Goal: Task Accomplishment & Management: Manage account settings

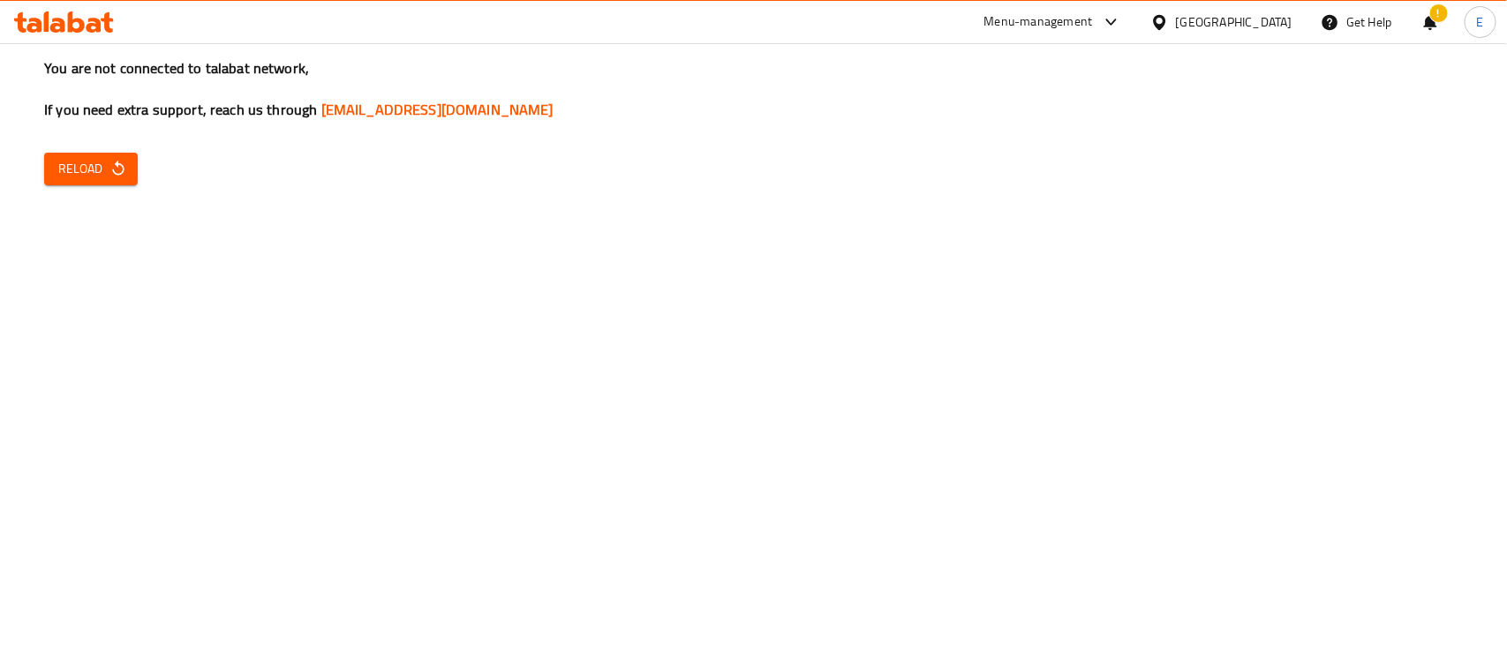
click at [89, 188] on div "You are not connected to talabat network, If you need extra support, reach us t…" at bounding box center [753, 330] width 1507 height 660
click at [79, 174] on span "Reload" at bounding box center [90, 169] width 65 height 22
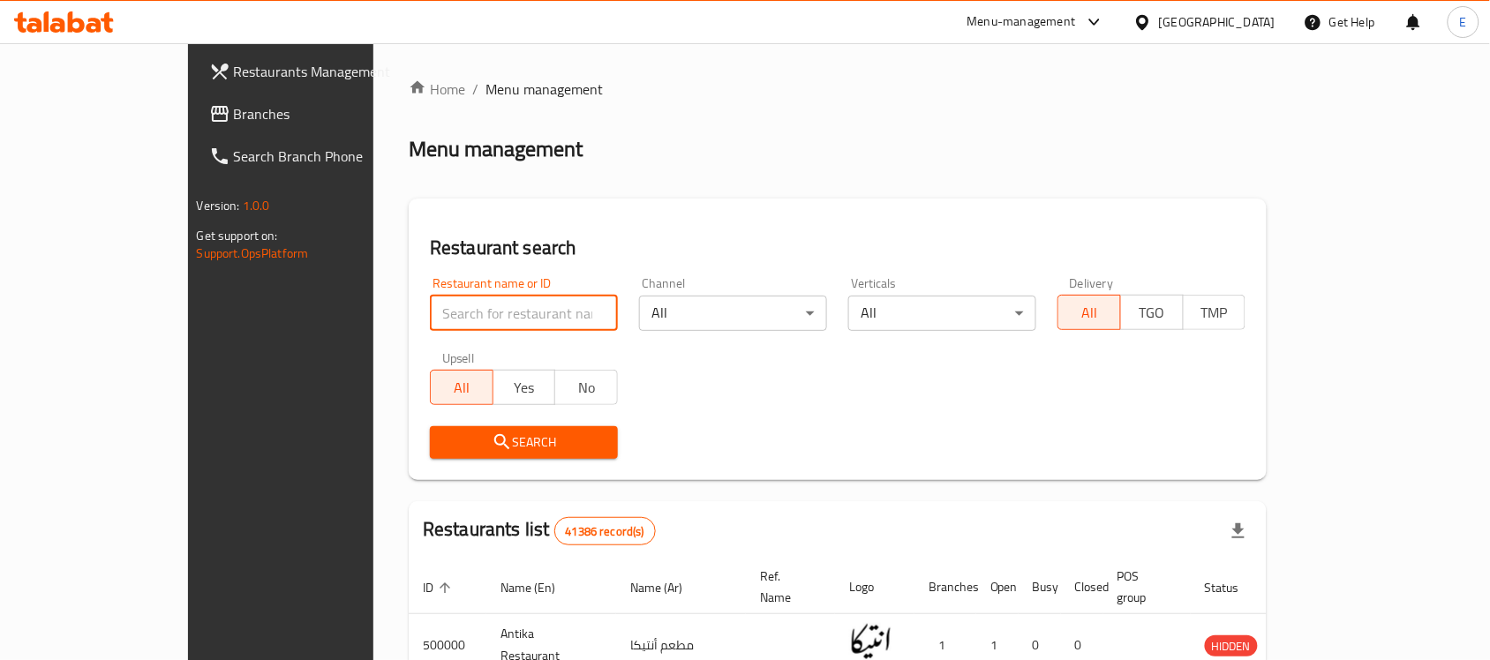
click at [430, 318] on input "search" at bounding box center [524, 313] width 188 height 35
type input "ح"
type input "pizza station"
click button "Search" at bounding box center [524, 442] width 188 height 33
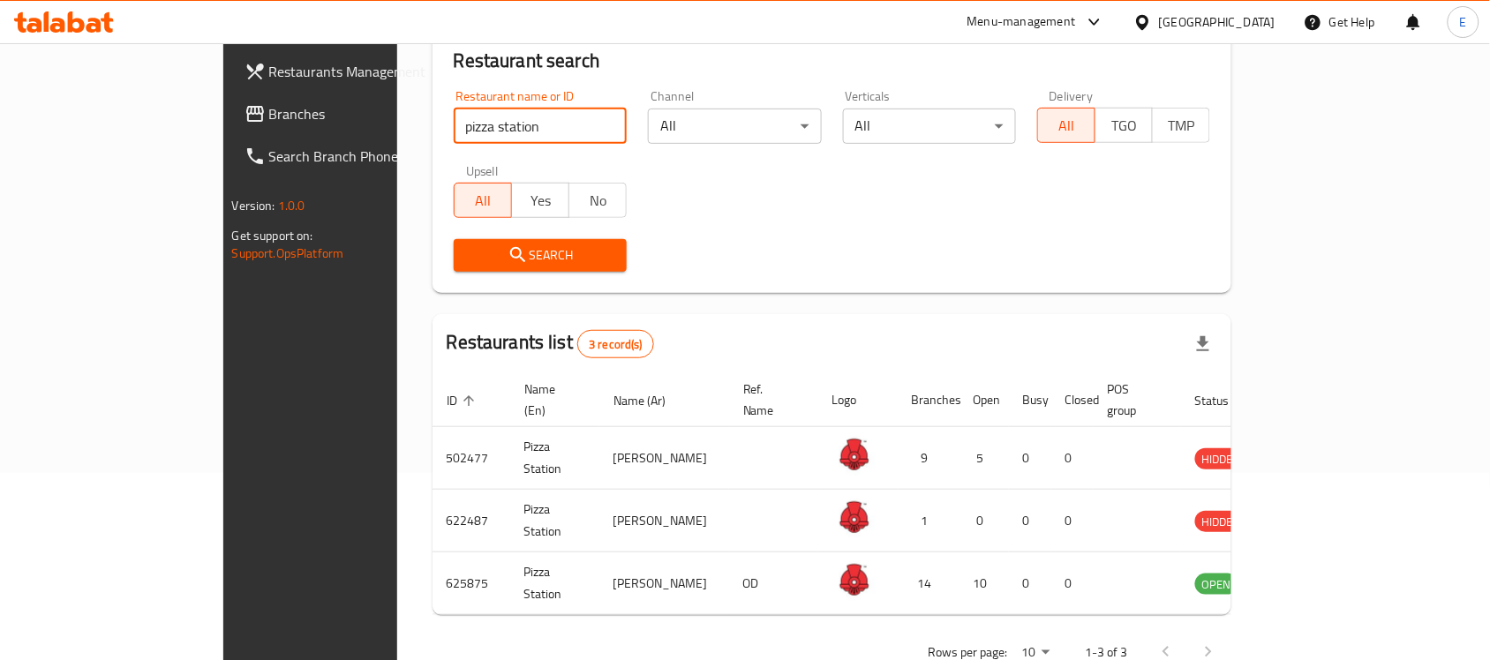
scroll to position [217, 0]
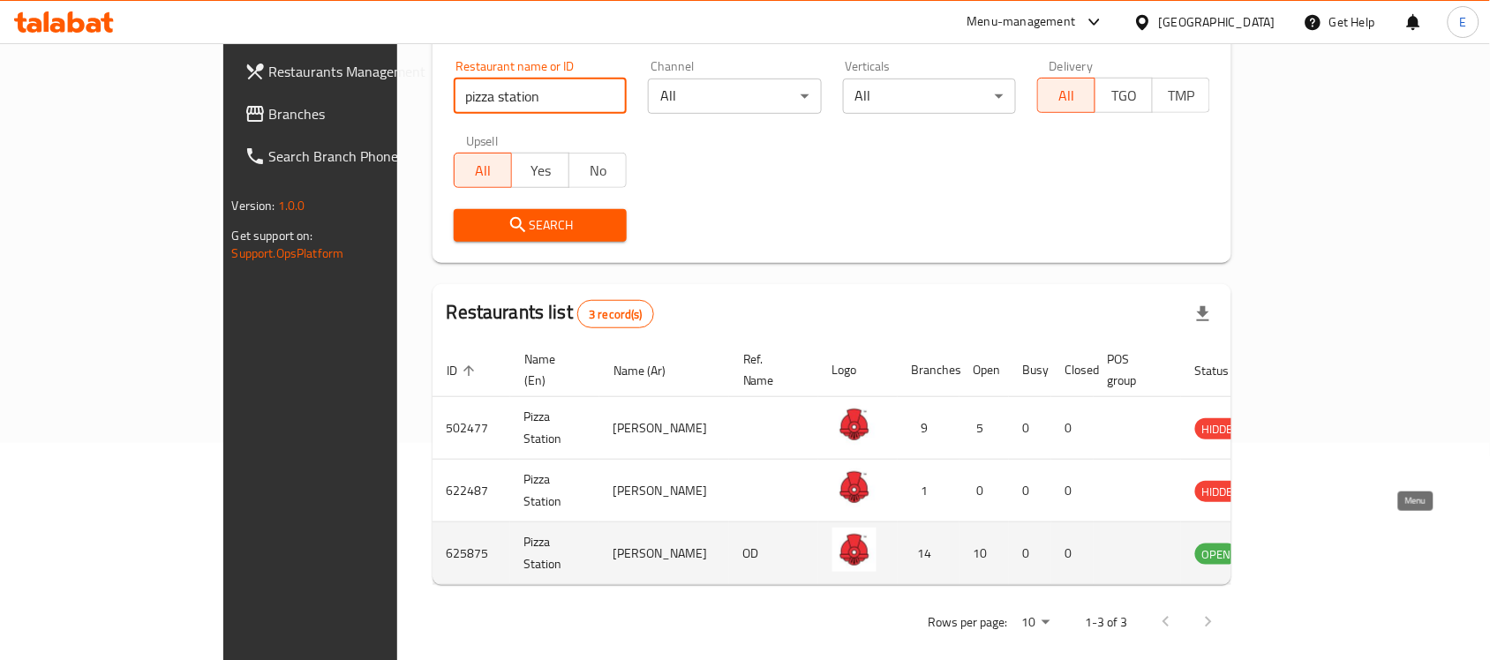
click at [1309, 543] on icon "enhanced table" at bounding box center [1298, 553] width 21 height 21
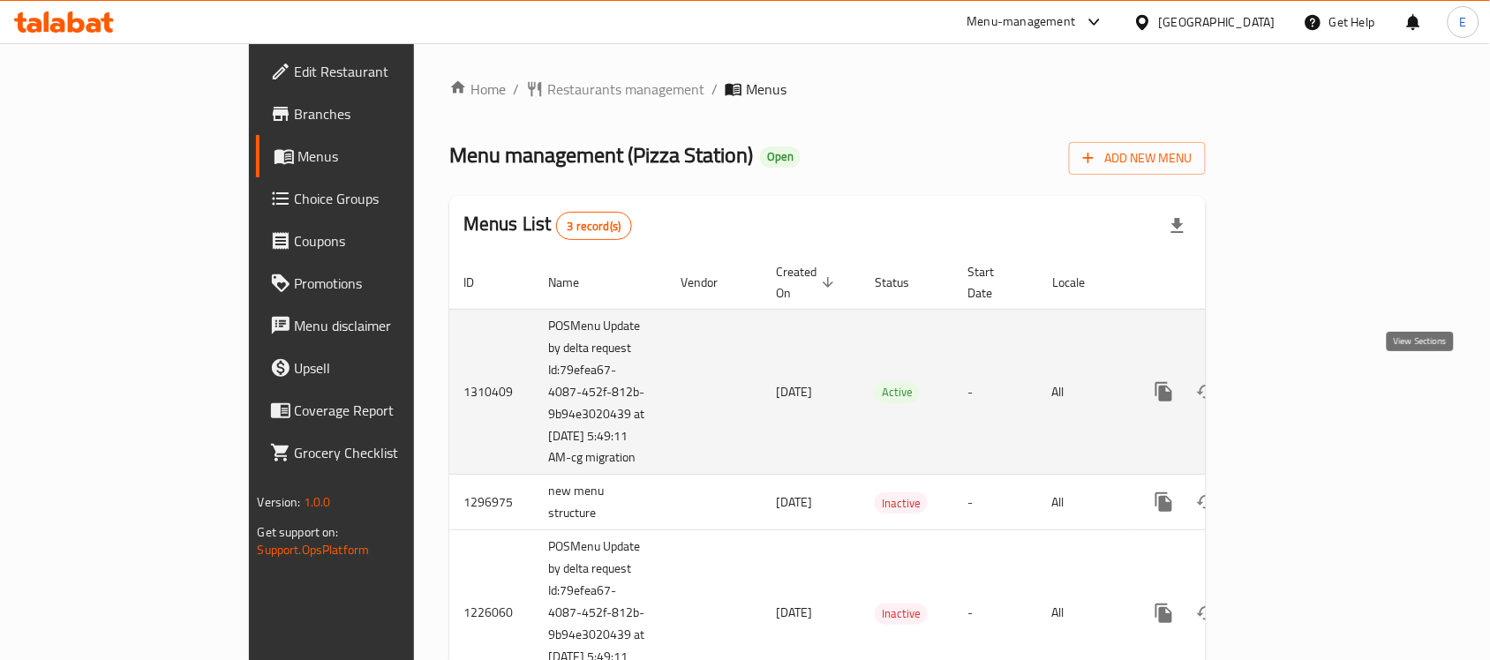
click at [1299, 390] on icon "enhanced table" at bounding box center [1291, 392] width 16 height 16
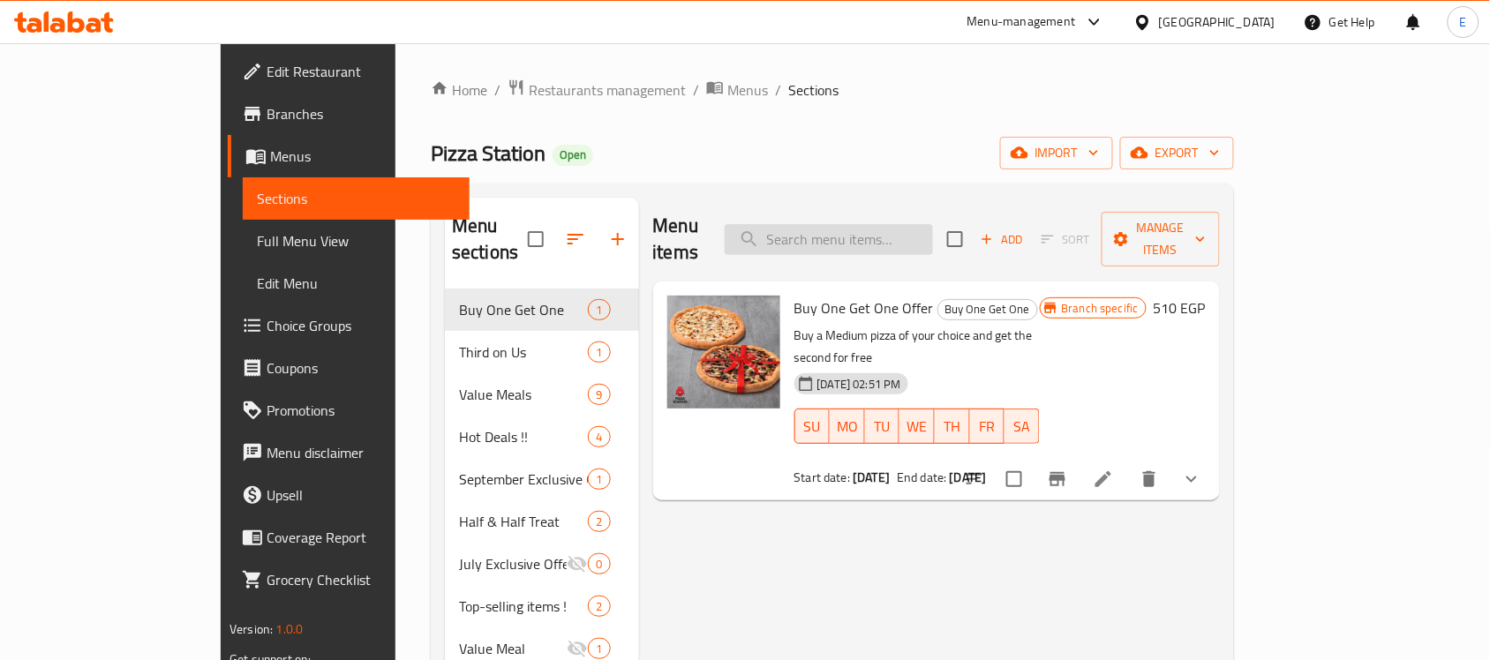
click at [933, 239] on input "search" at bounding box center [829, 239] width 208 height 31
paste input "Station Saver"
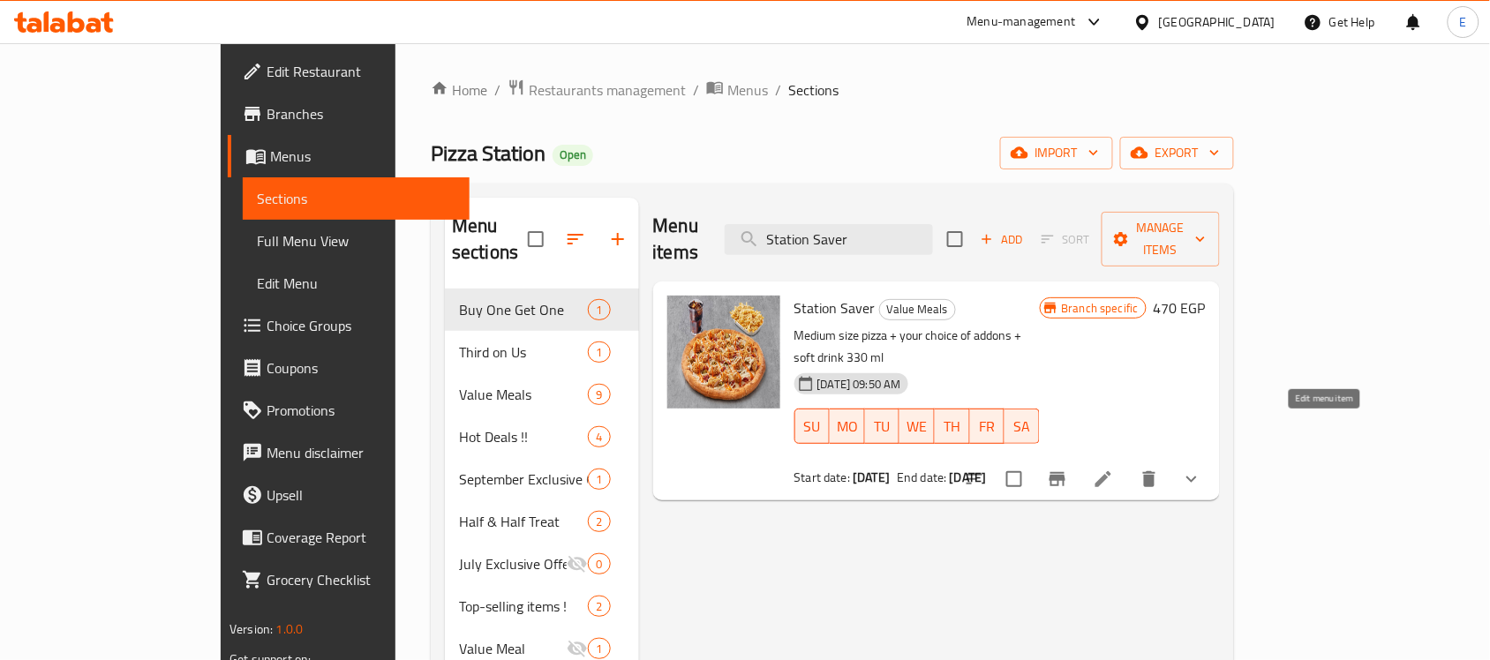
type input "Station Saver"
click at [1111, 471] on icon at bounding box center [1103, 479] width 16 height 16
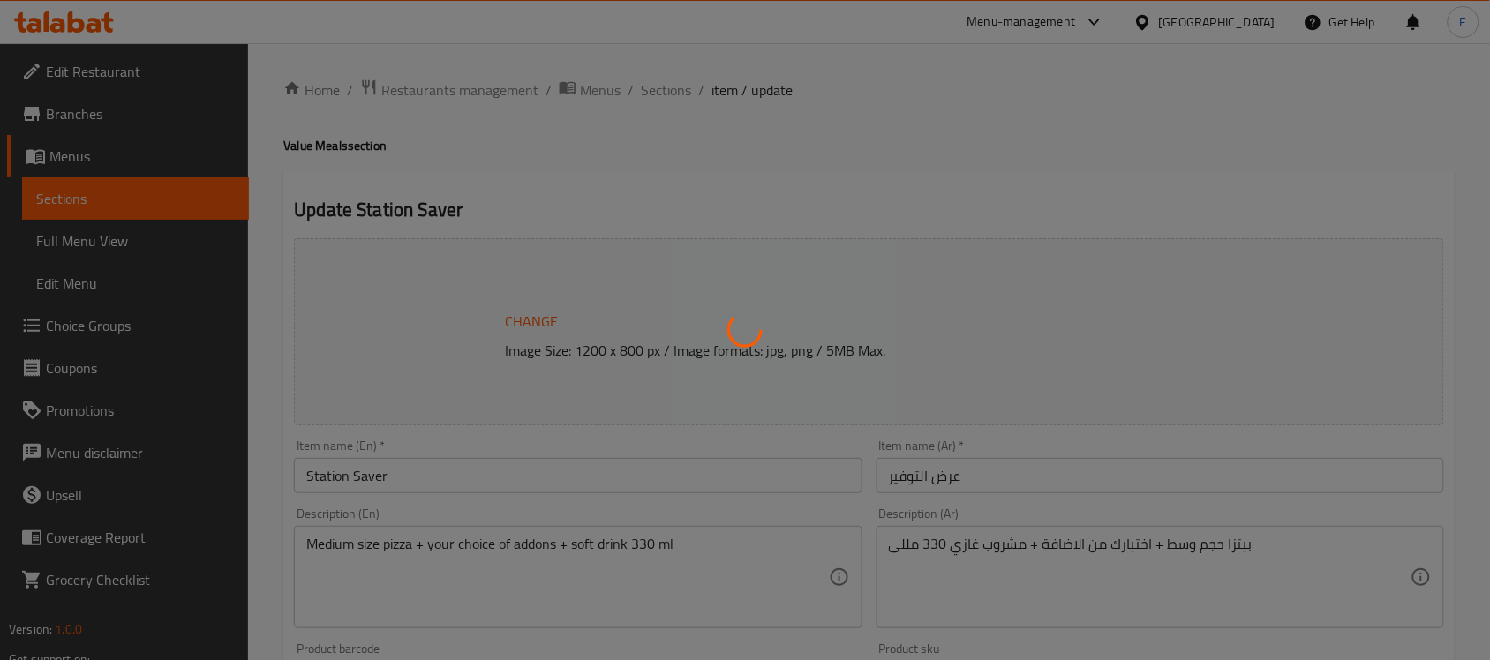
type input "إضافة: (اختياري)"
type input "0"
type input "1"
type input "[PERSON_NAME]"
type input "1"
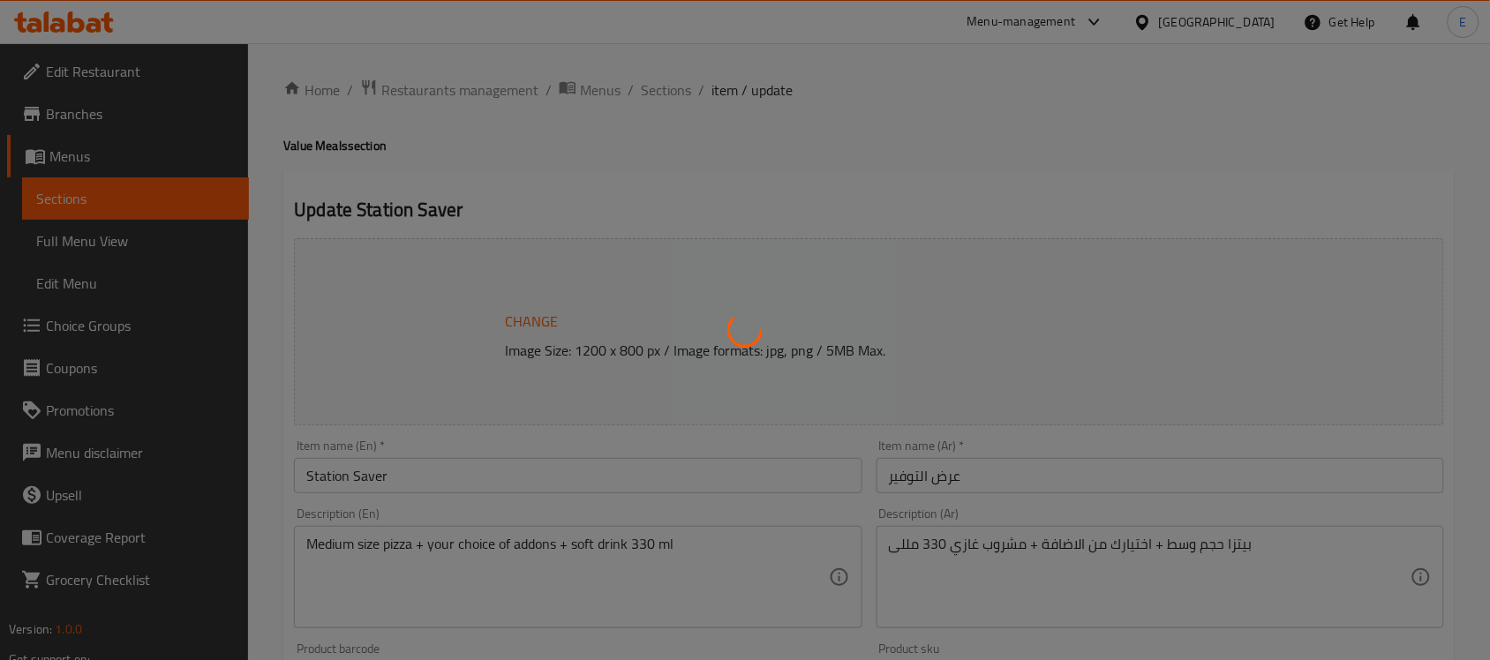
type input "1"
type input "المشروب"
type input "1"
type input "اكسترا للبيتزا الوسط"
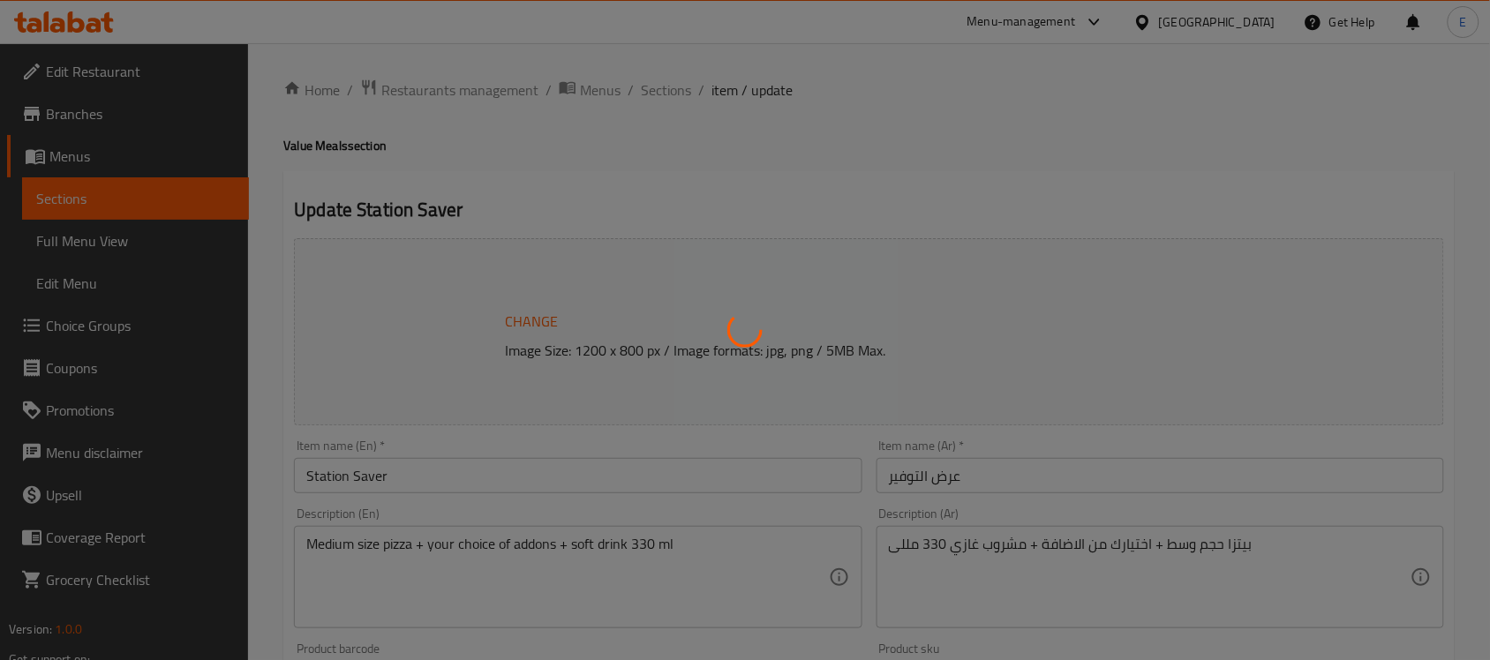
type input "0"
type input "الاطراف"
type input "1"
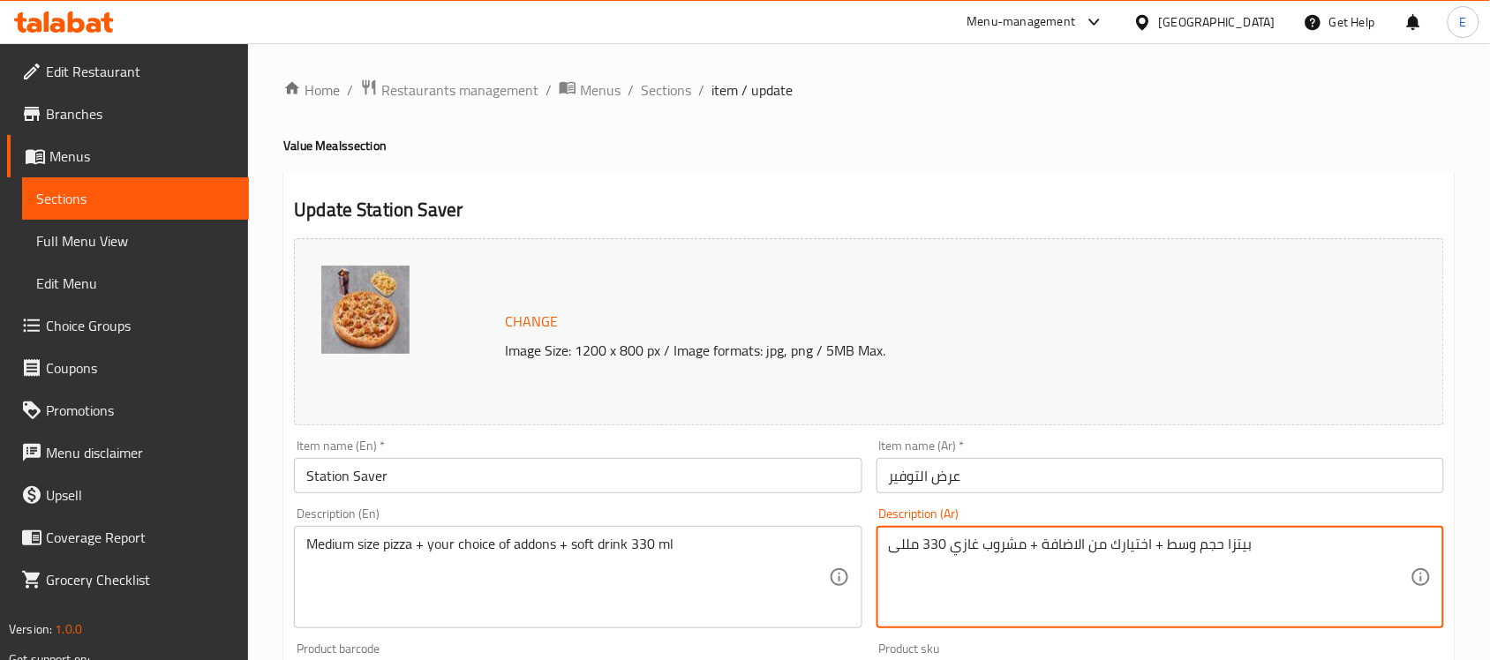
drag, startPoint x: 1038, startPoint y: 543, endPoint x: 877, endPoint y: 544, distance: 161.5
type textarea "بيتزا حجم وسط + اختيارك من الاضافة"
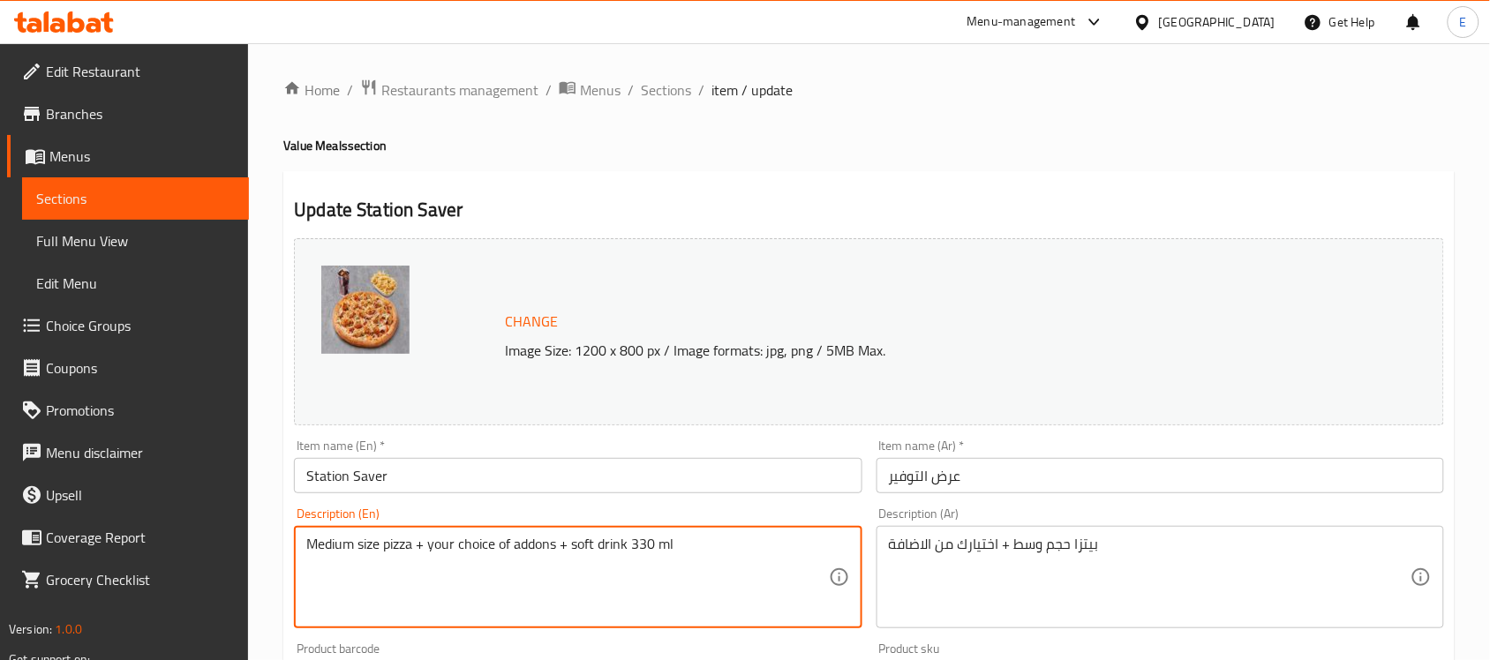
drag, startPoint x: 562, startPoint y: 538, endPoint x: 731, endPoint y: 539, distance: 168.6
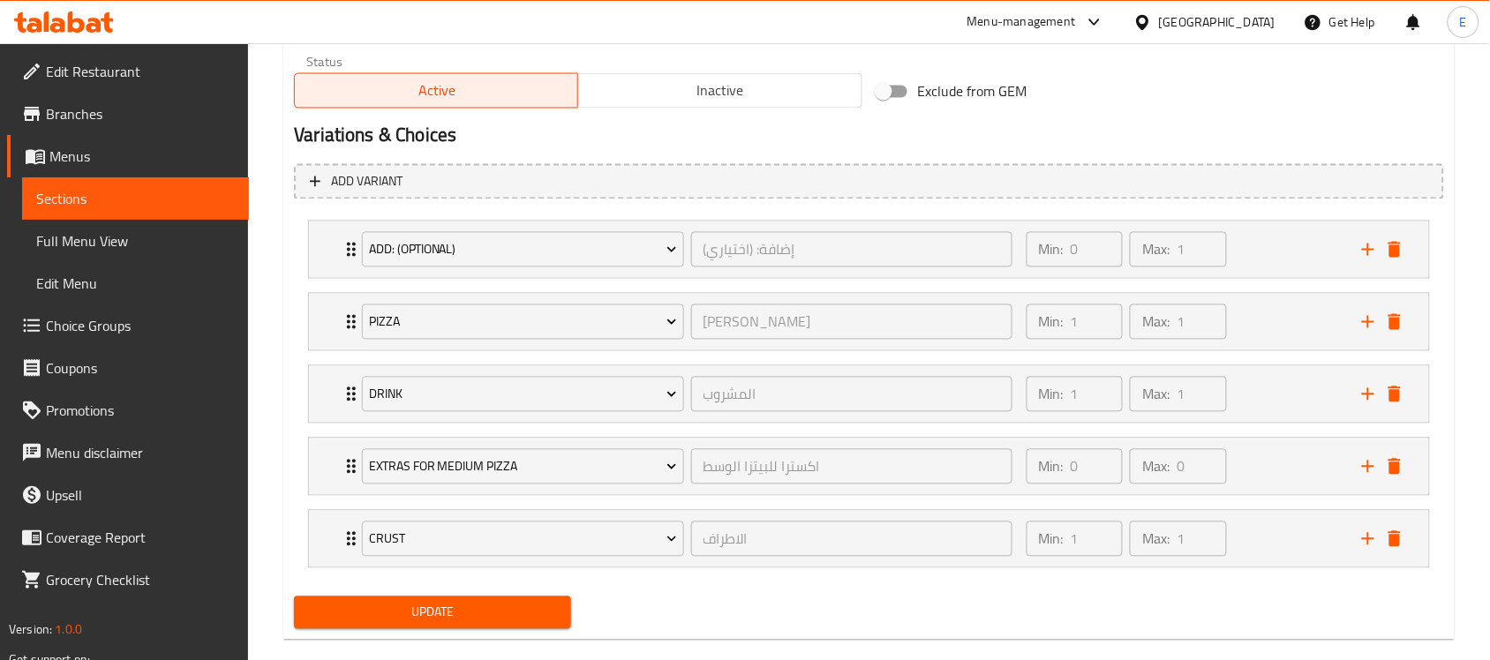
scroll to position [905, 0]
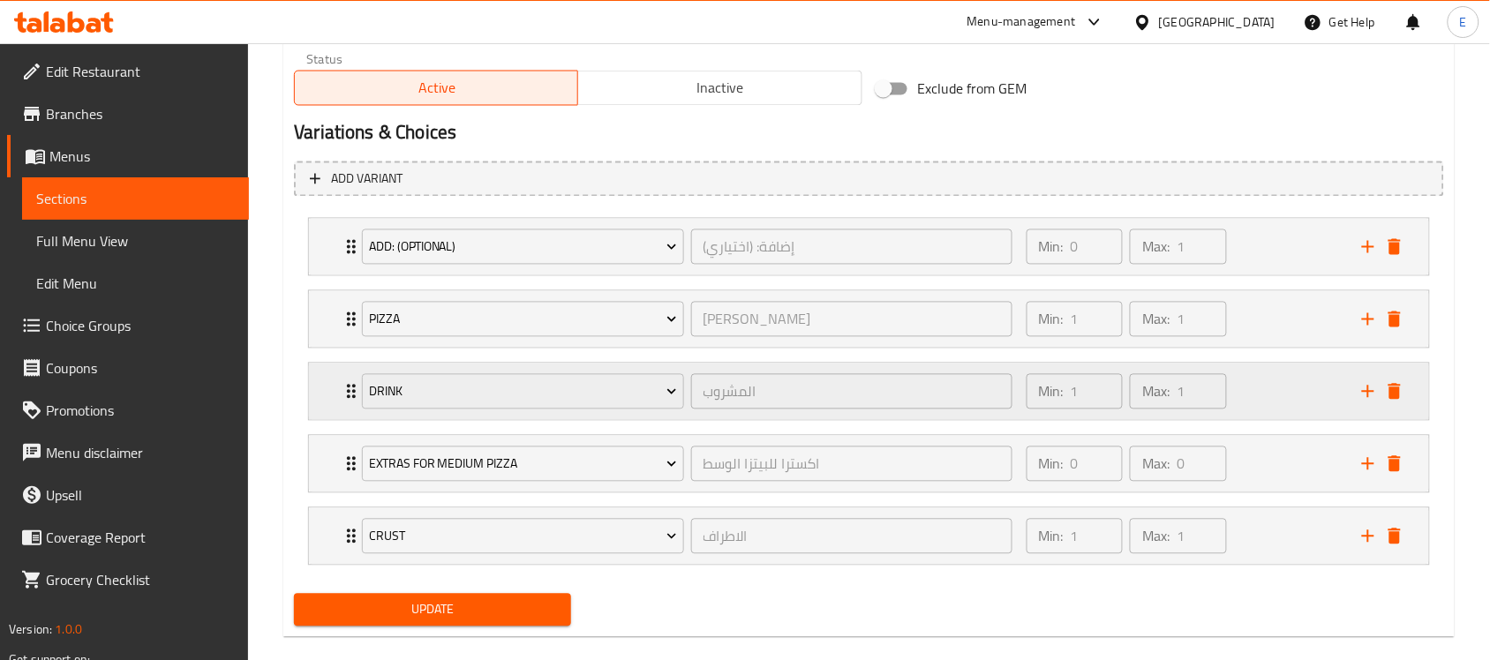
click at [337, 394] on div "Drink المشروب ​ Min: 1 ​ Max: 1 ​" at bounding box center [869, 392] width 1120 height 56
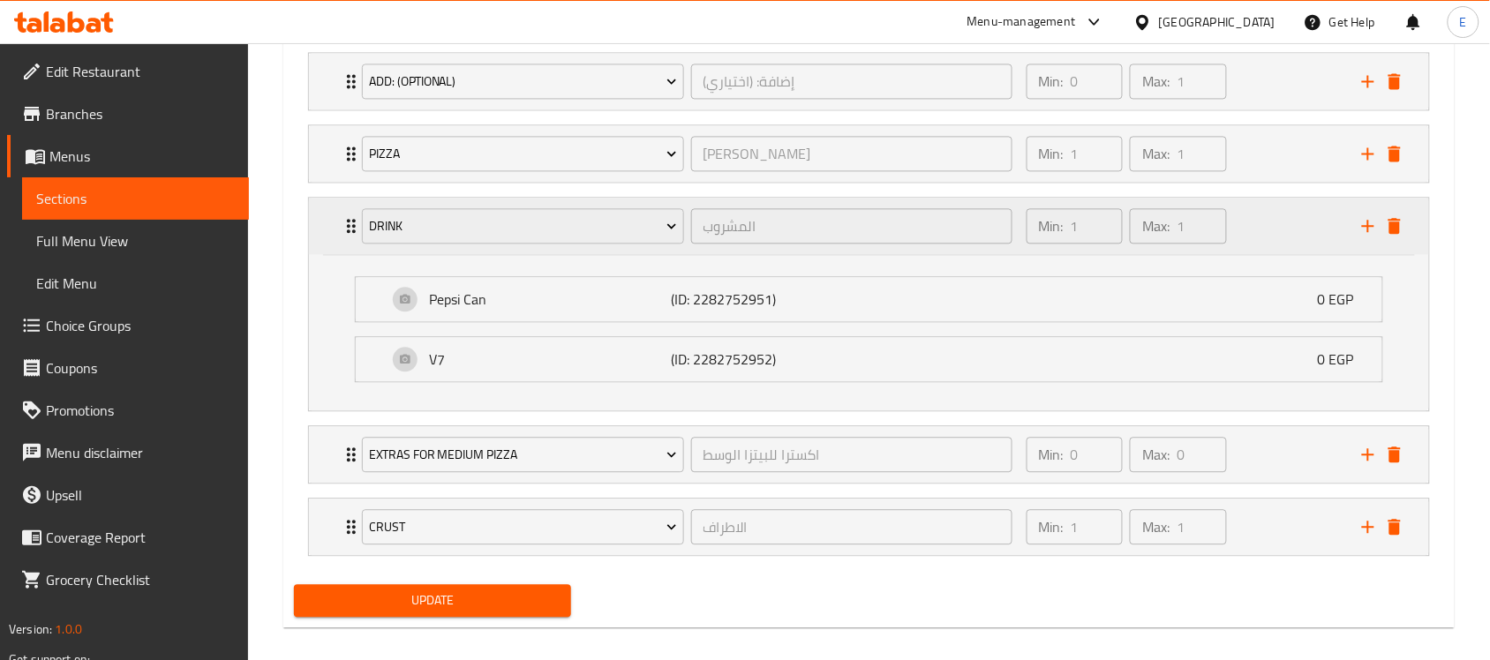
scroll to position [1090, 0]
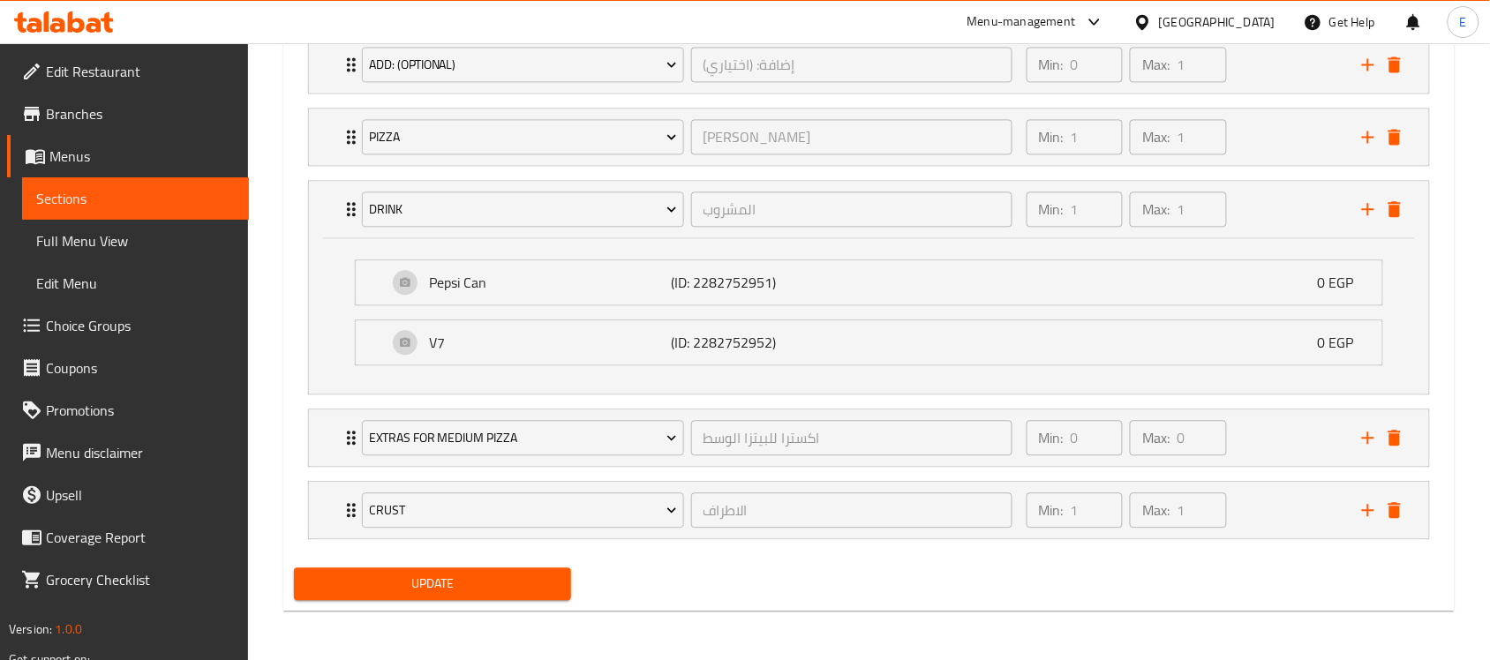
type textarea "Medium size pizza + your choice of addons"
click at [539, 283] on p "Pepsi Can" at bounding box center [550, 282] width 242 height 21
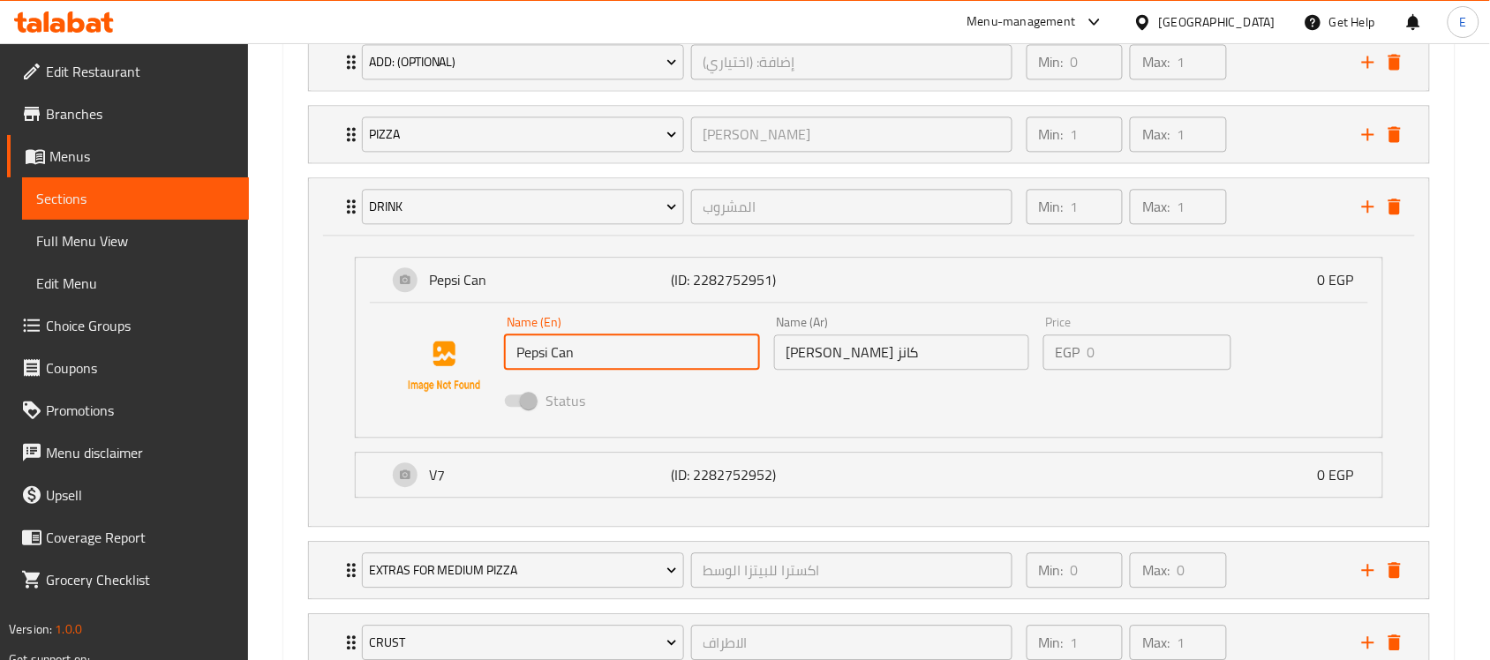
click at [557, 354] on input "Pepsi Can" at bounding box center [631, 352] width 255 height 35
click at [808, 362] on input "[PERSON_NAME] كانز" at bounding box center [901, 352] width 255 height 35
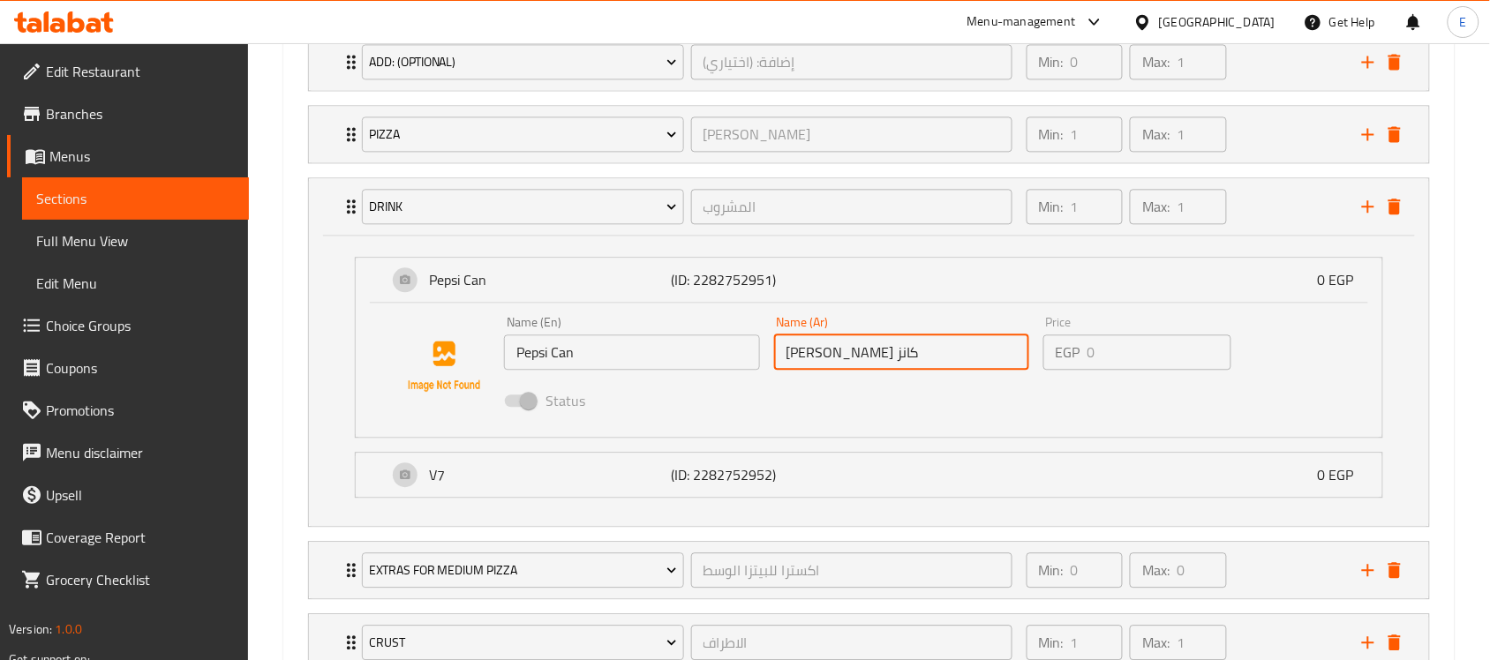
click at [808, 362] on input "[PERSON_NAME] كانز" at bounding box center [901, 352] width 255 height 35
click at [544, 493] on div "V7 (ID: 2282752952) 0 EGP" at bounding box center [875, 475] width 974 height 44
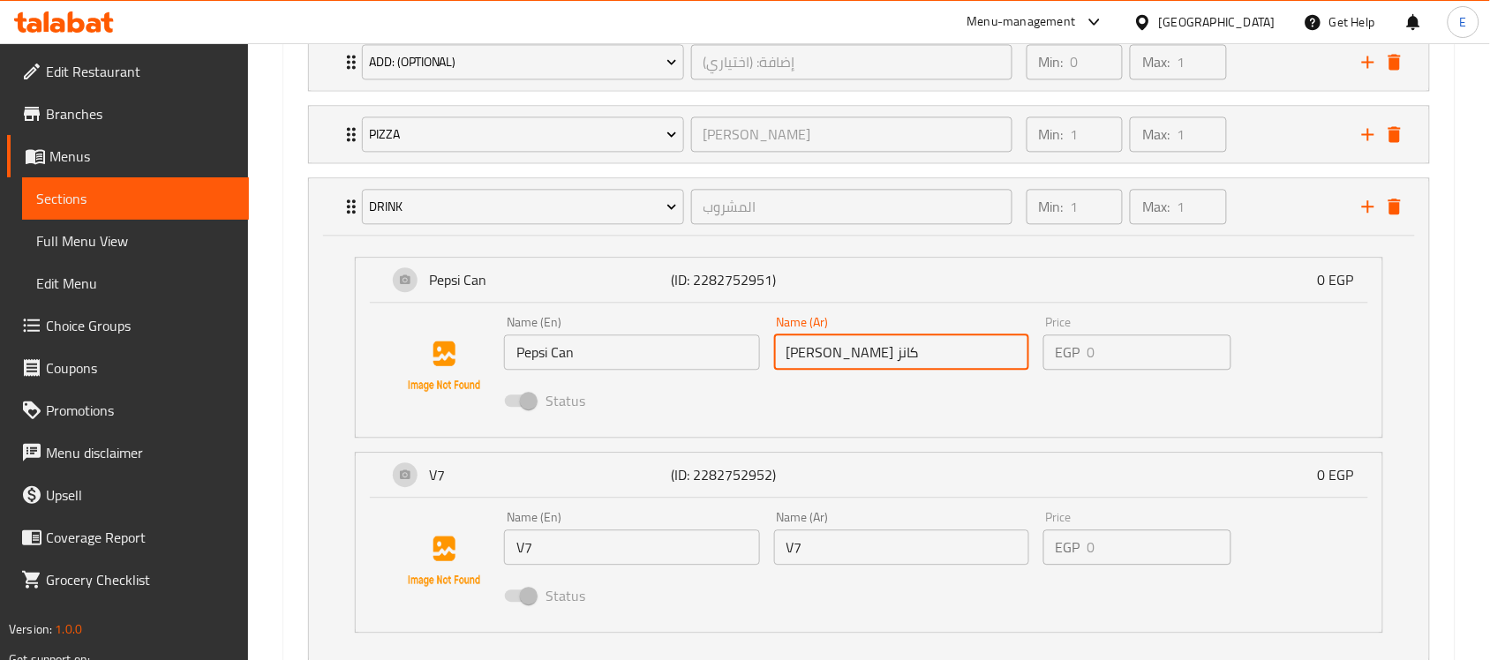
click at [532, 568] on div "Name (En) V7 Name (En)" at bounding box center [631, 538] width 269 height 68
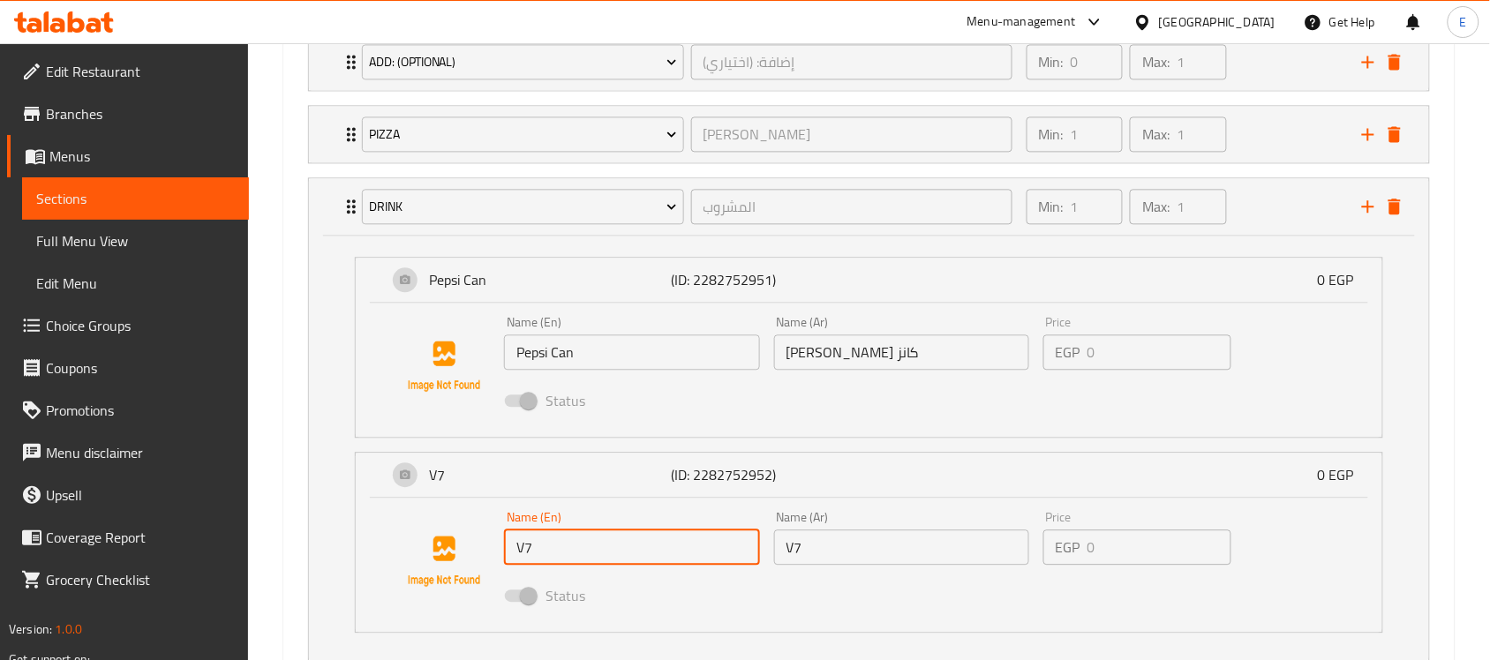
click at [541, 561] on input "V7" at bounding box center [631, 547] width 255 height 35
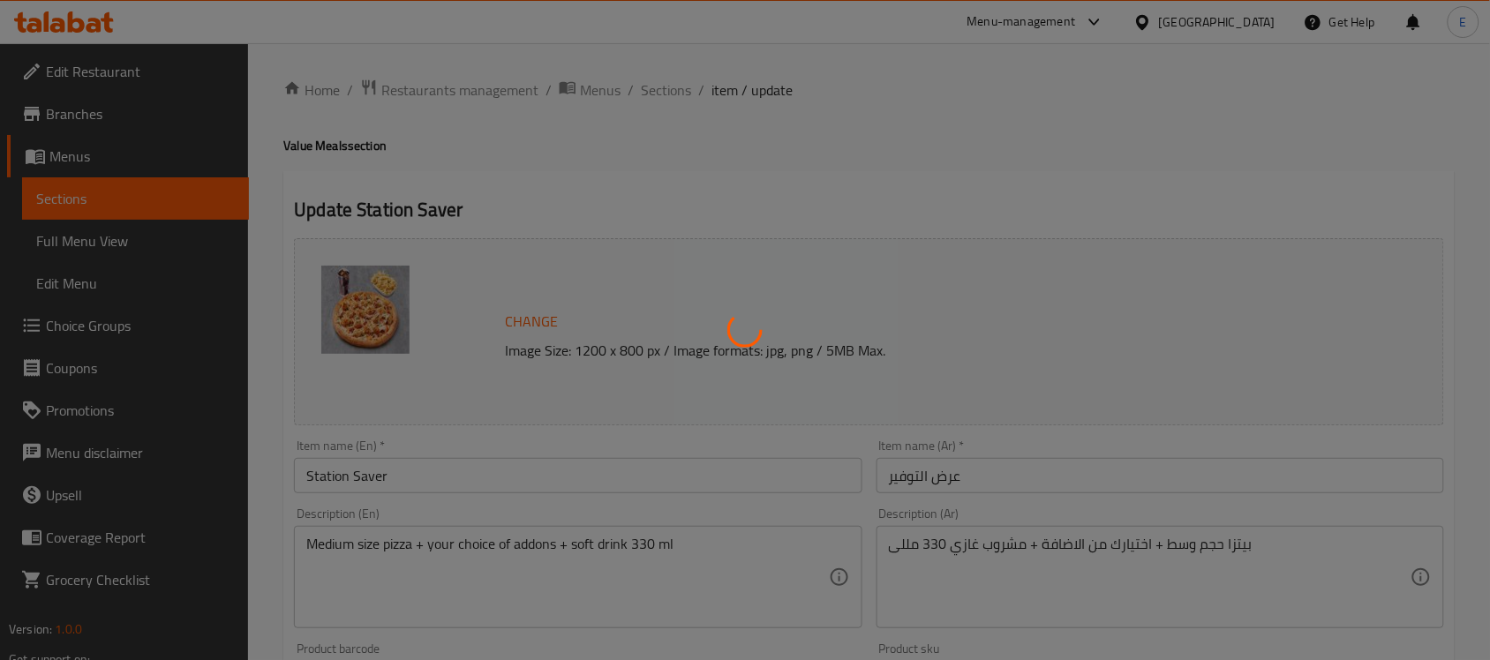
type input "إضافة: (اختياري)"
type input "0"
type input "1"
type input "[PERSON_NAME]"
type input "1"
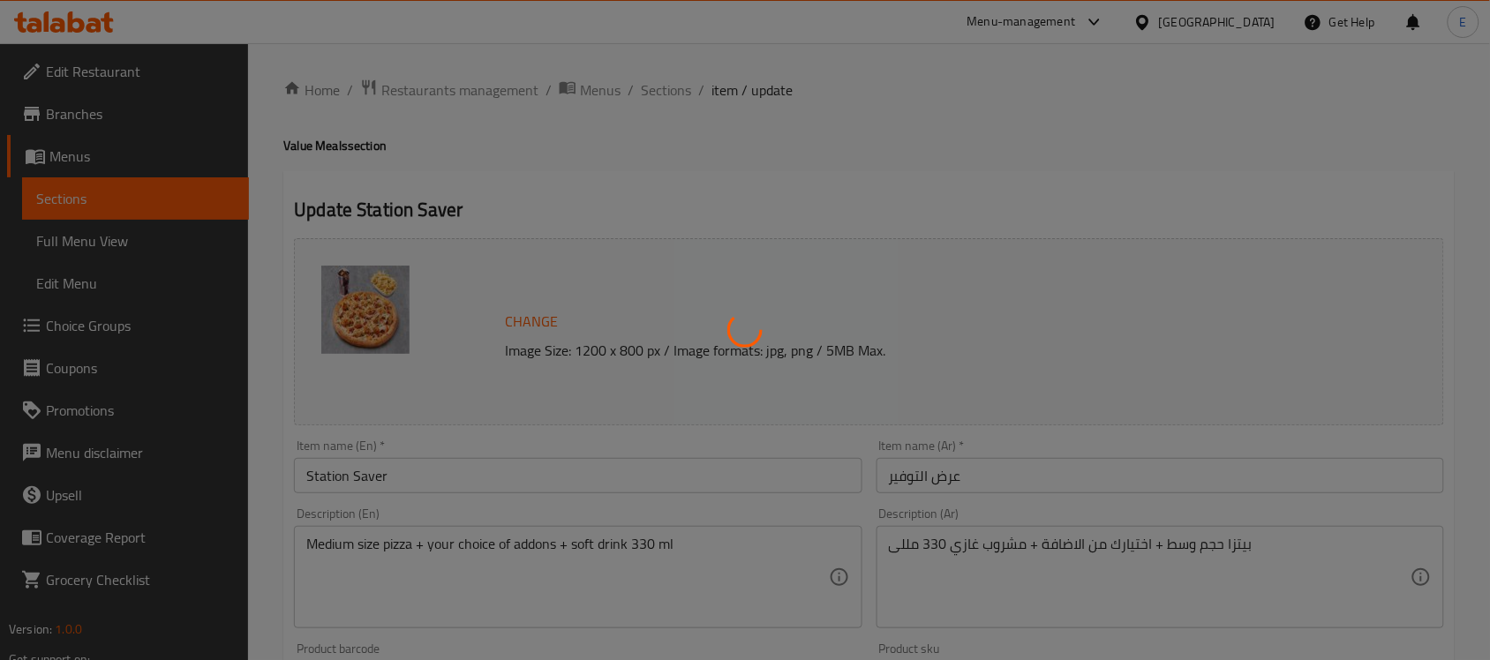
type input "1"
type input "المشروب"
type input "1"
type input "اكسترا للبيتزا الوسط"
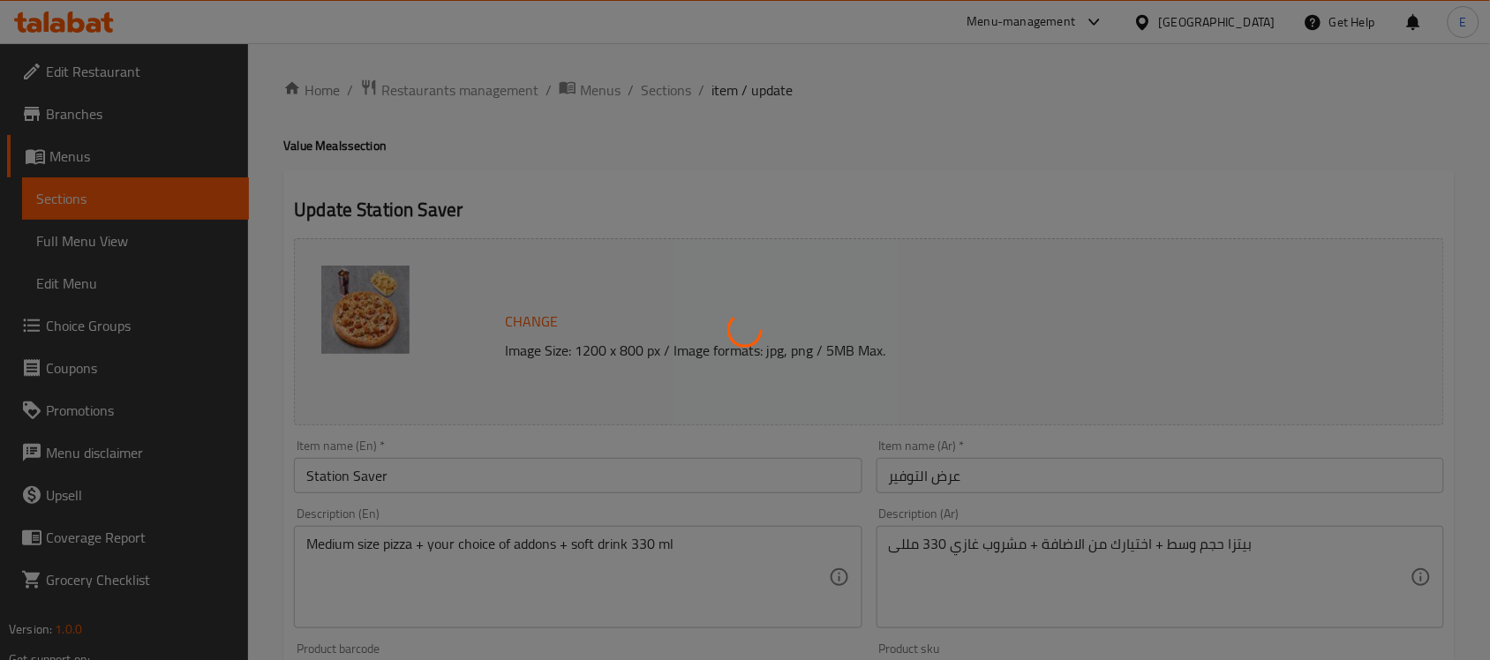
type input "0"
type input "الاطراف"
type input "1"
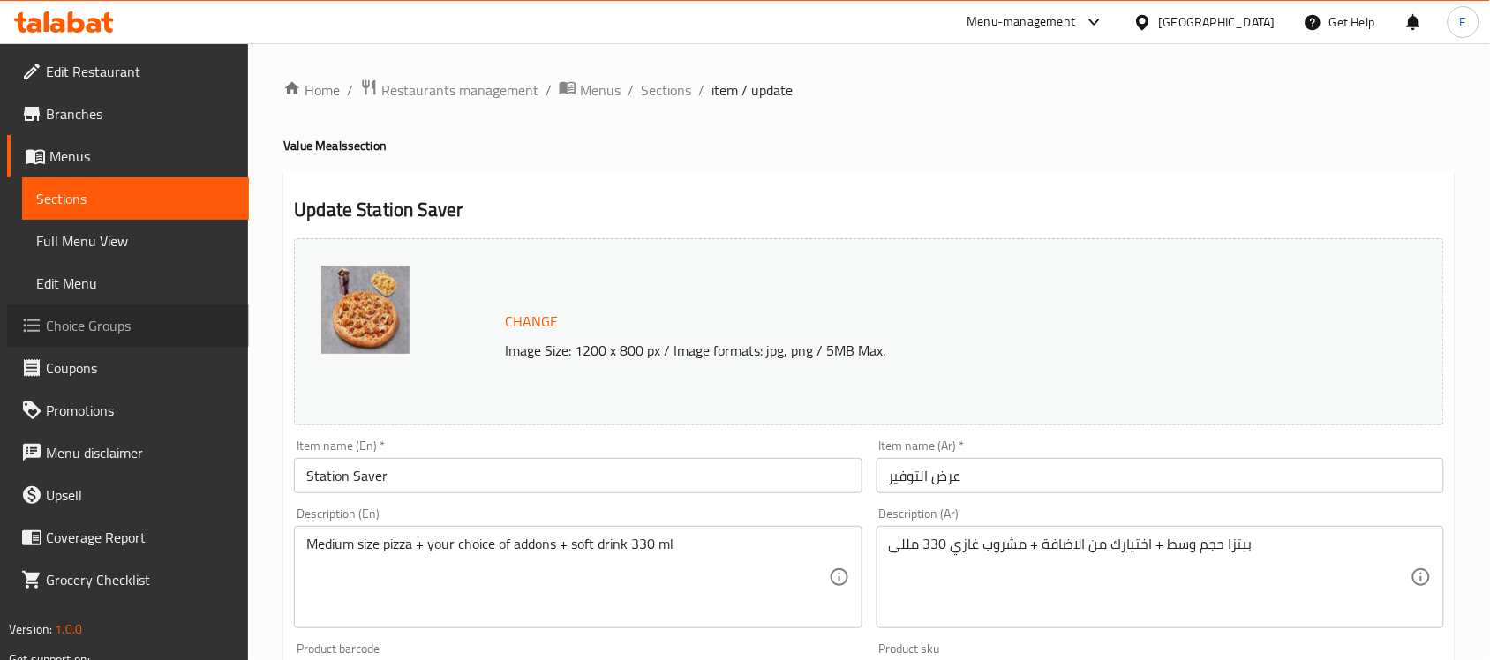
click at [119, 320] on span "Choice Groups" at bounding box center [140, 325] width 189 height 21
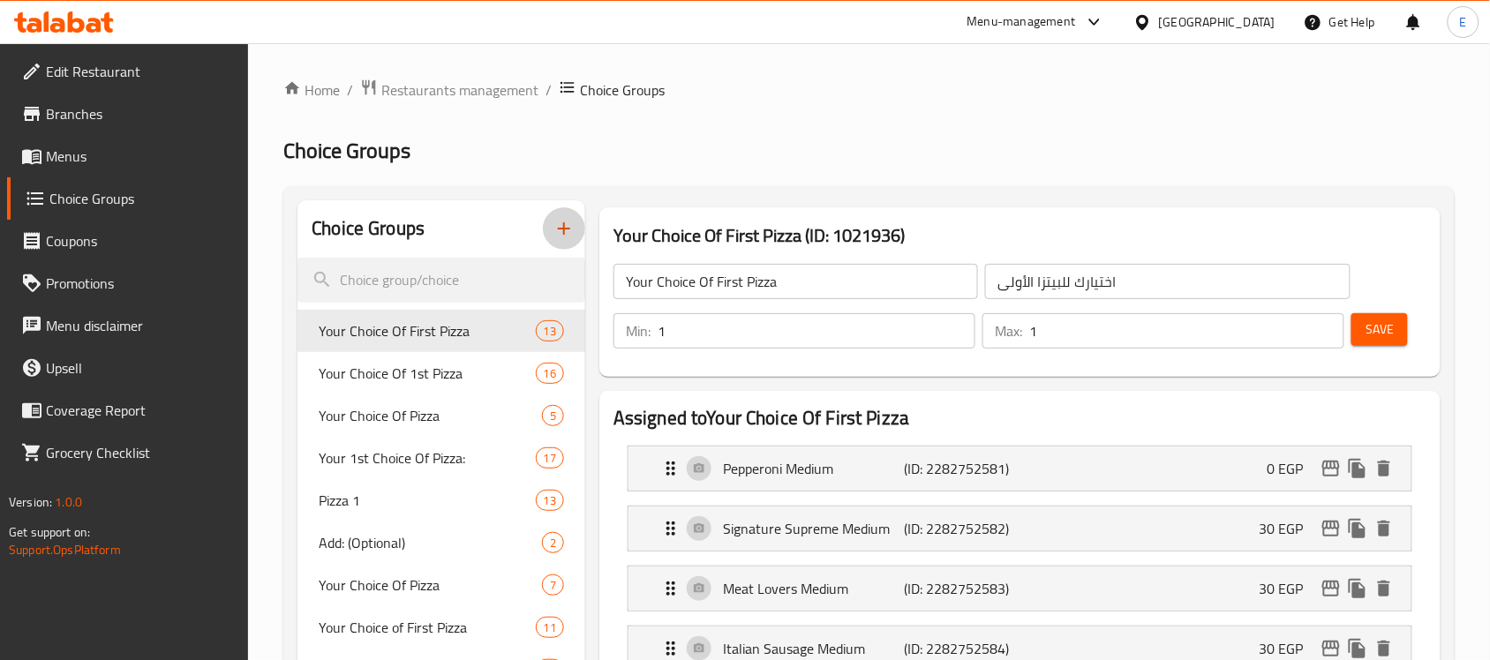
click at [568, 227] on icon "button" at bounding box center [563, 228] width 21 height 21
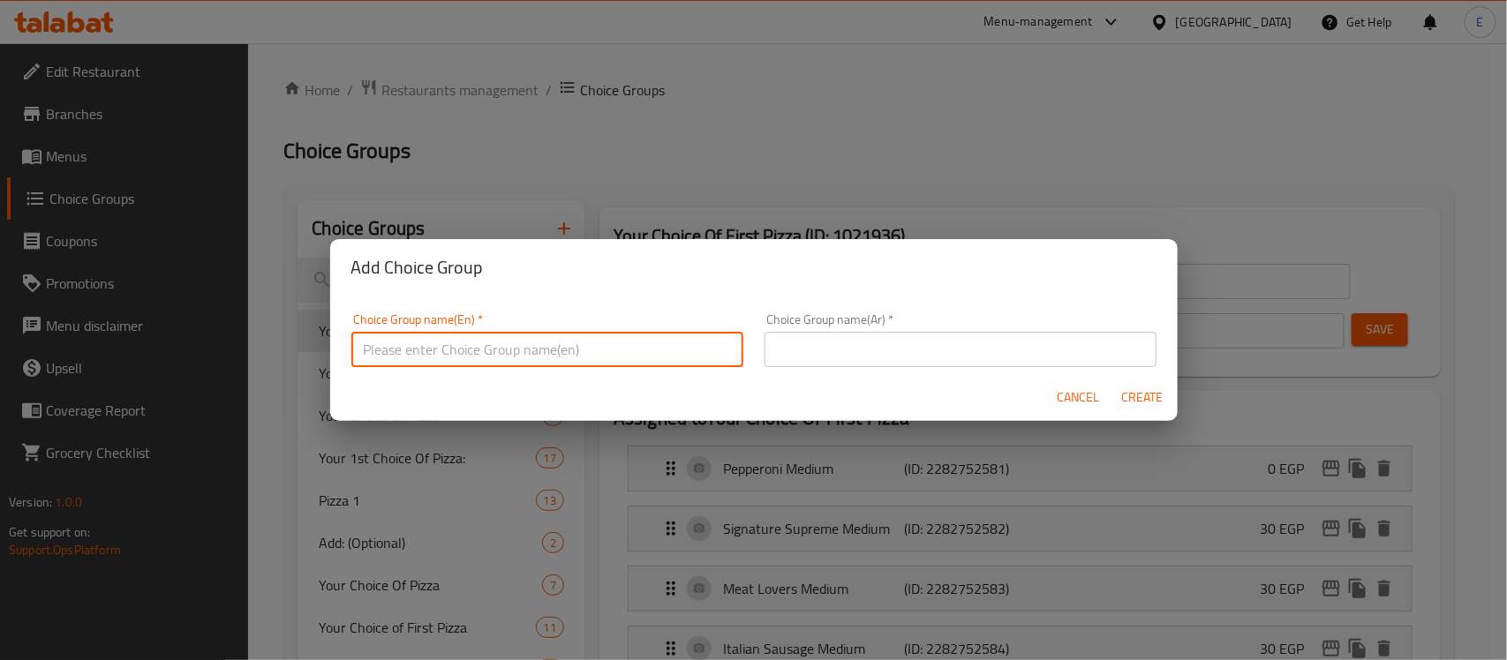
click at [641, 353] on input "text" at bounding box center [547, 349] width 392 height 35
click at [403, 350] on input "Extras" at bounding box center [547, 349] width 392 height 35
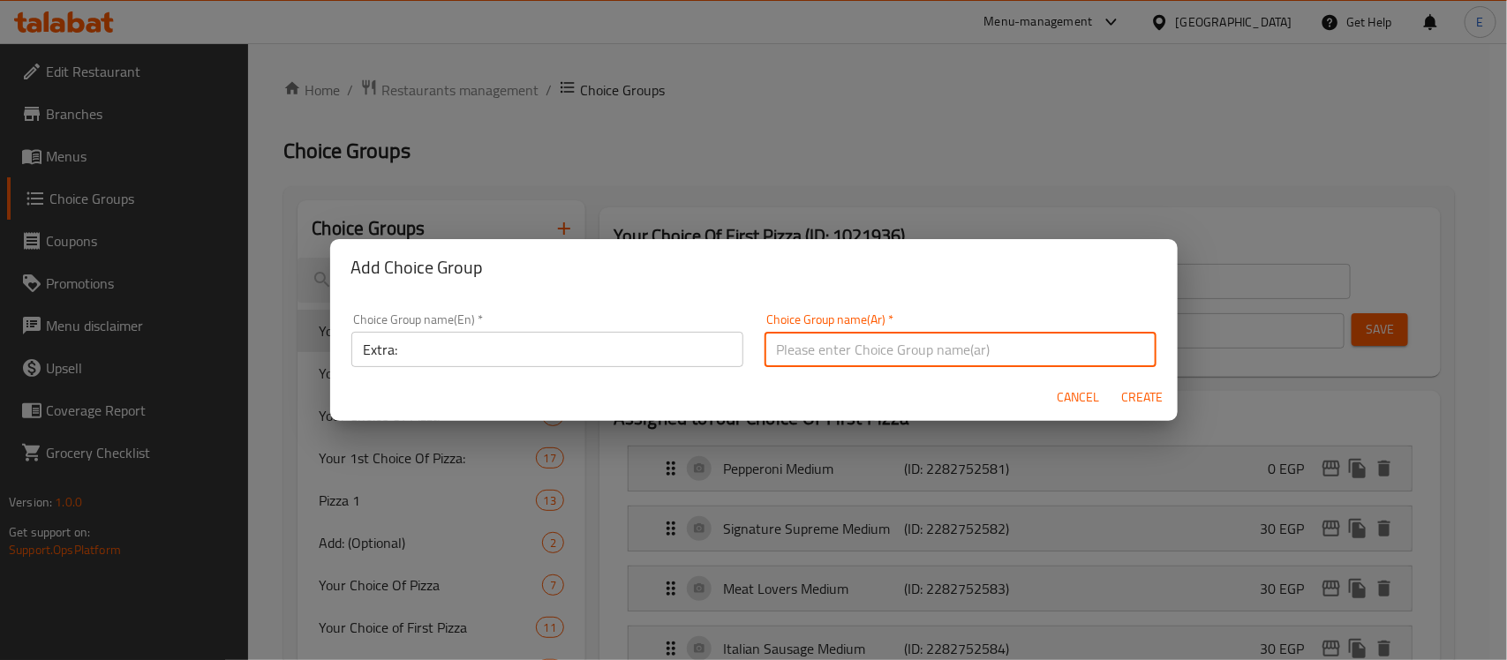
click at [770, 346] on input "text" at bounding box center [960, 349] width 392 height 35
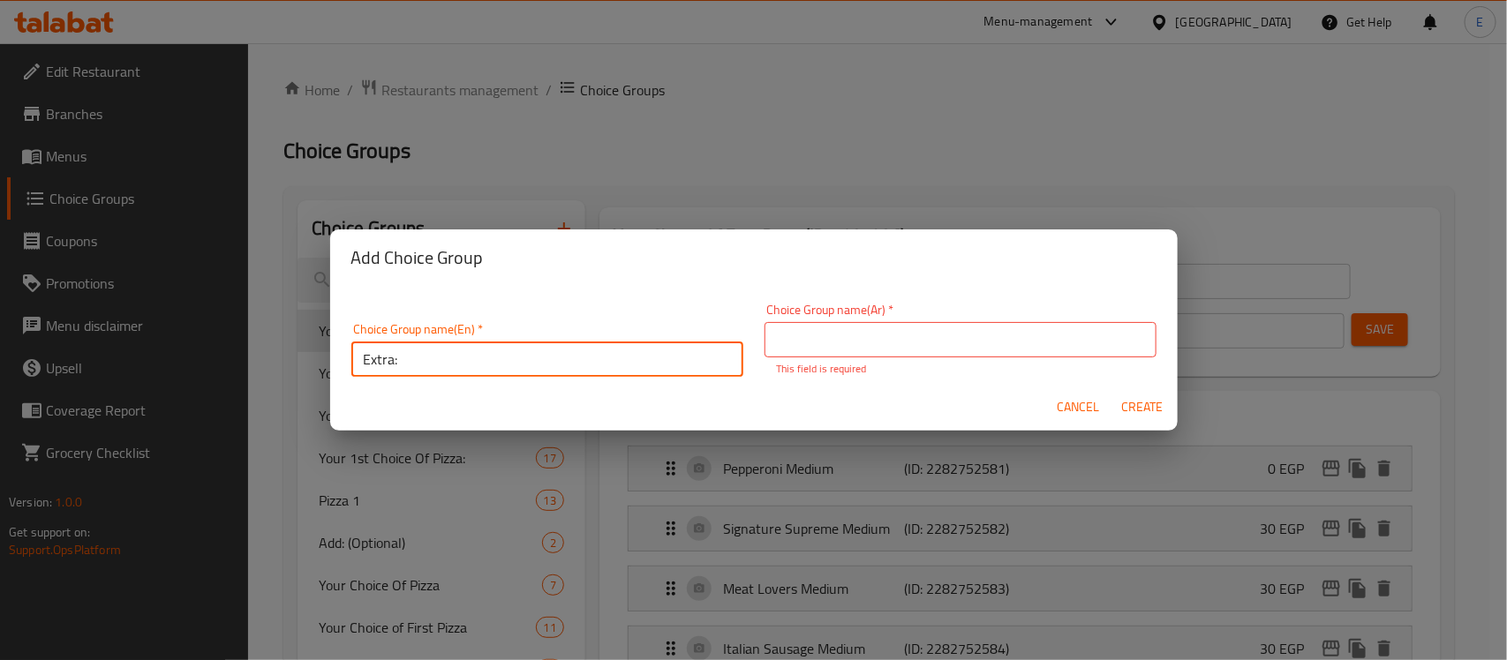
click at [566, 364] on input "Extra:" at bounding box center [547, 359] width 392 height 35
click at [566, 364] on input "Extra:" at bounding box center [547, 356] width 392 height 35
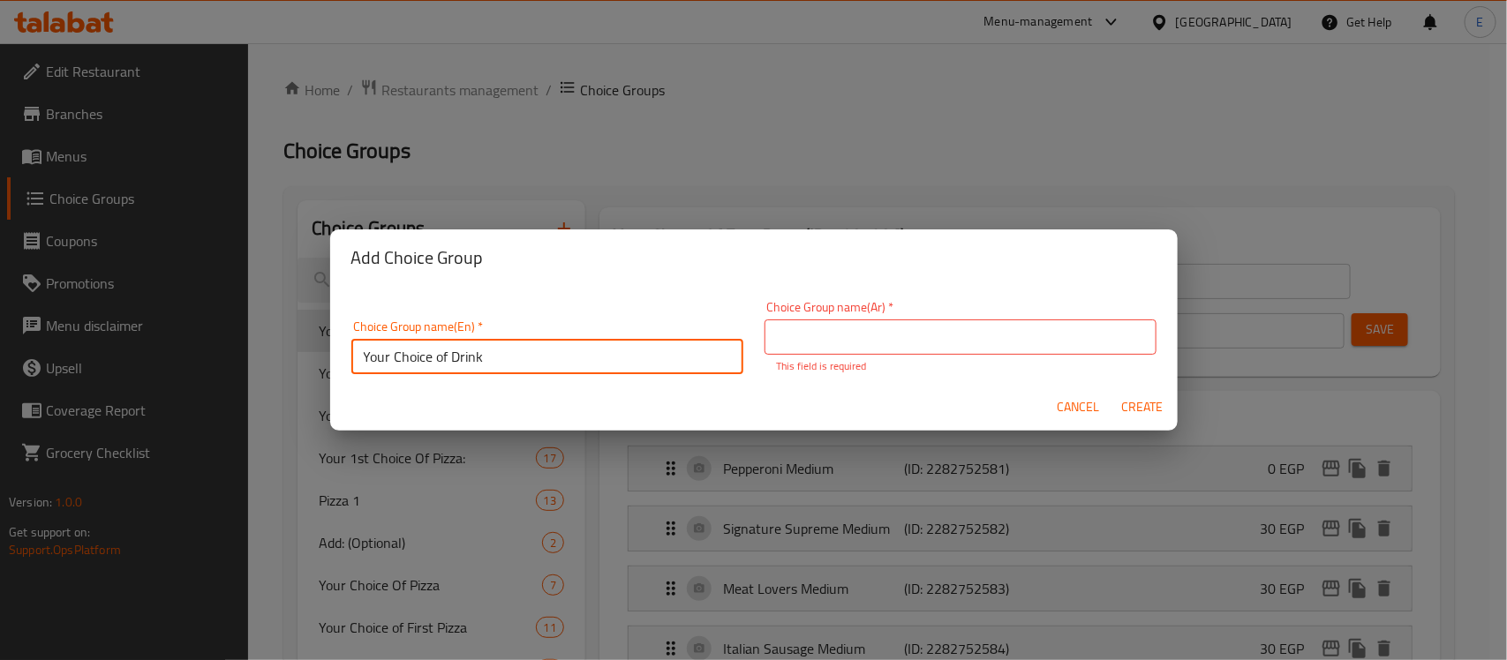
type input "Your Choice of Drink"
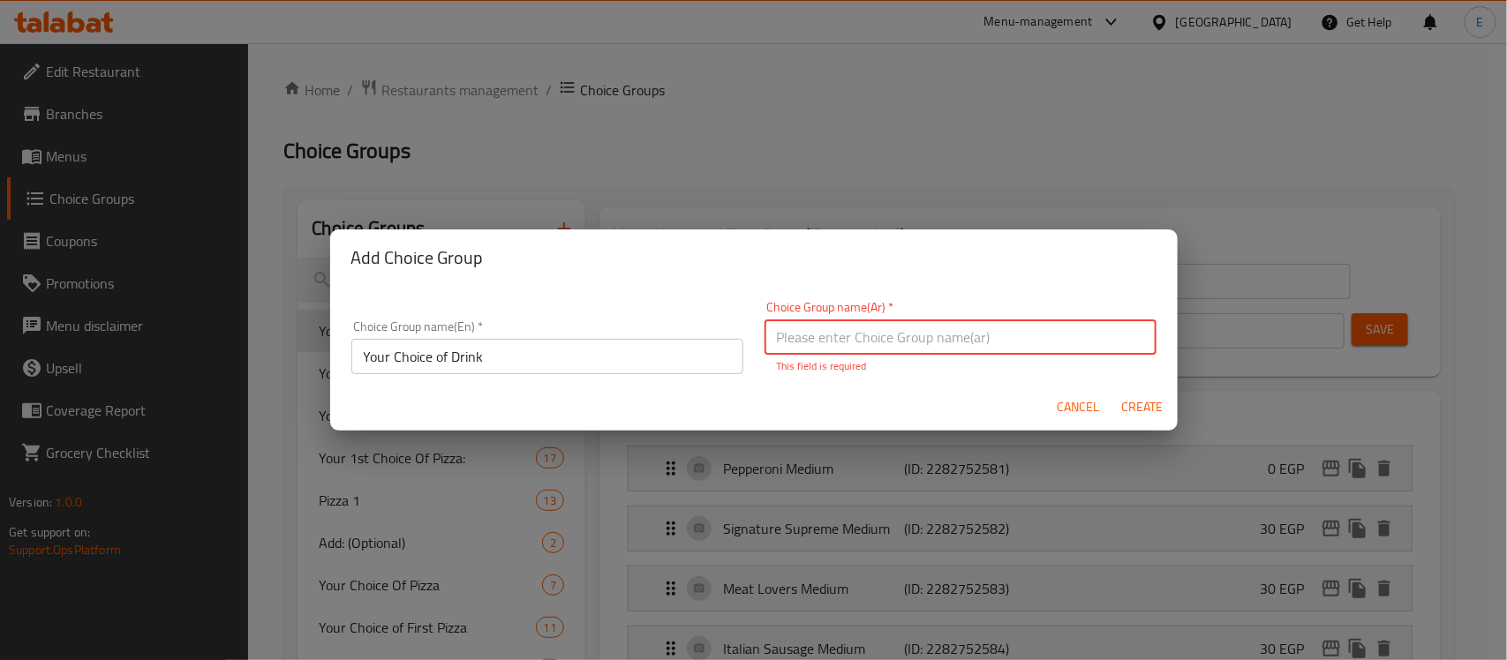
click at [774, 351] on input "text" at bounding box center [960, 337] width 392 height 35
type input "h"
type input "اختيارك من المشروب"
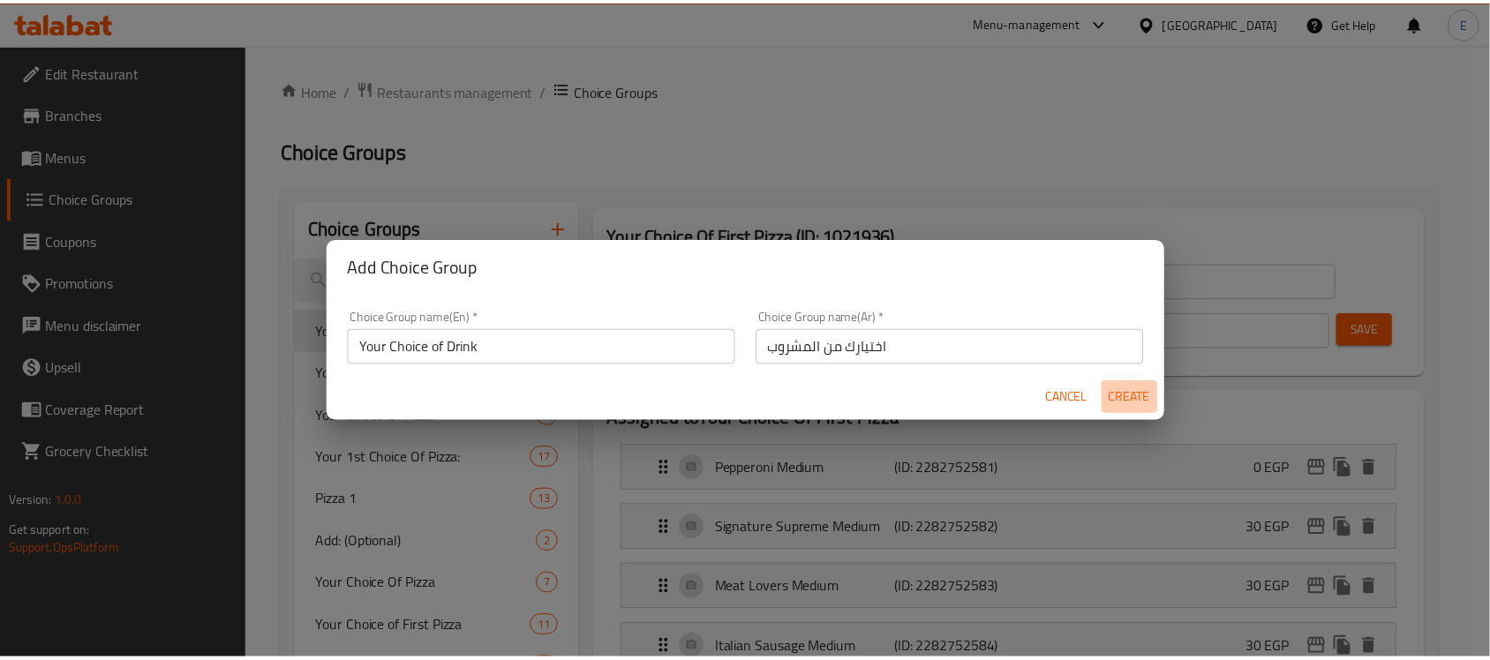
scroll to position [0, 0]
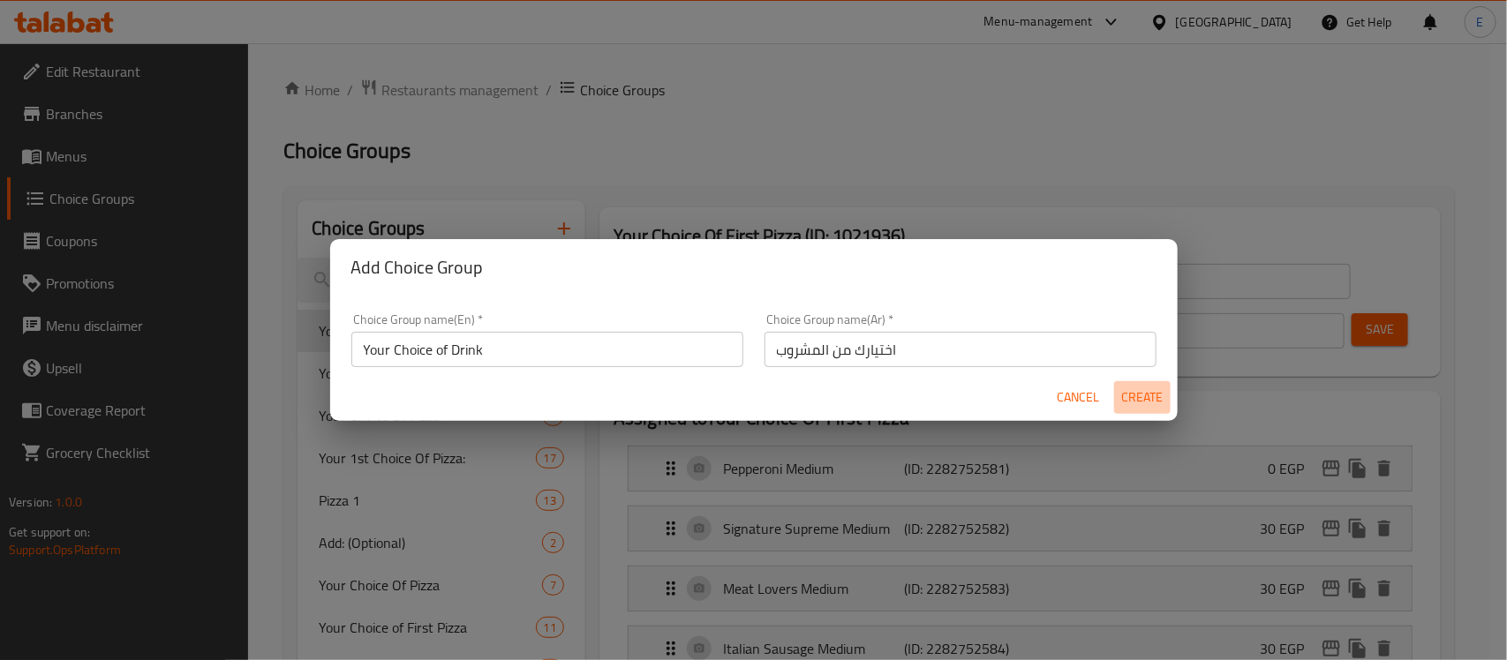
click at [1132, 411] on button "Create" at bounding box center [1142, 397] width 56 height 33
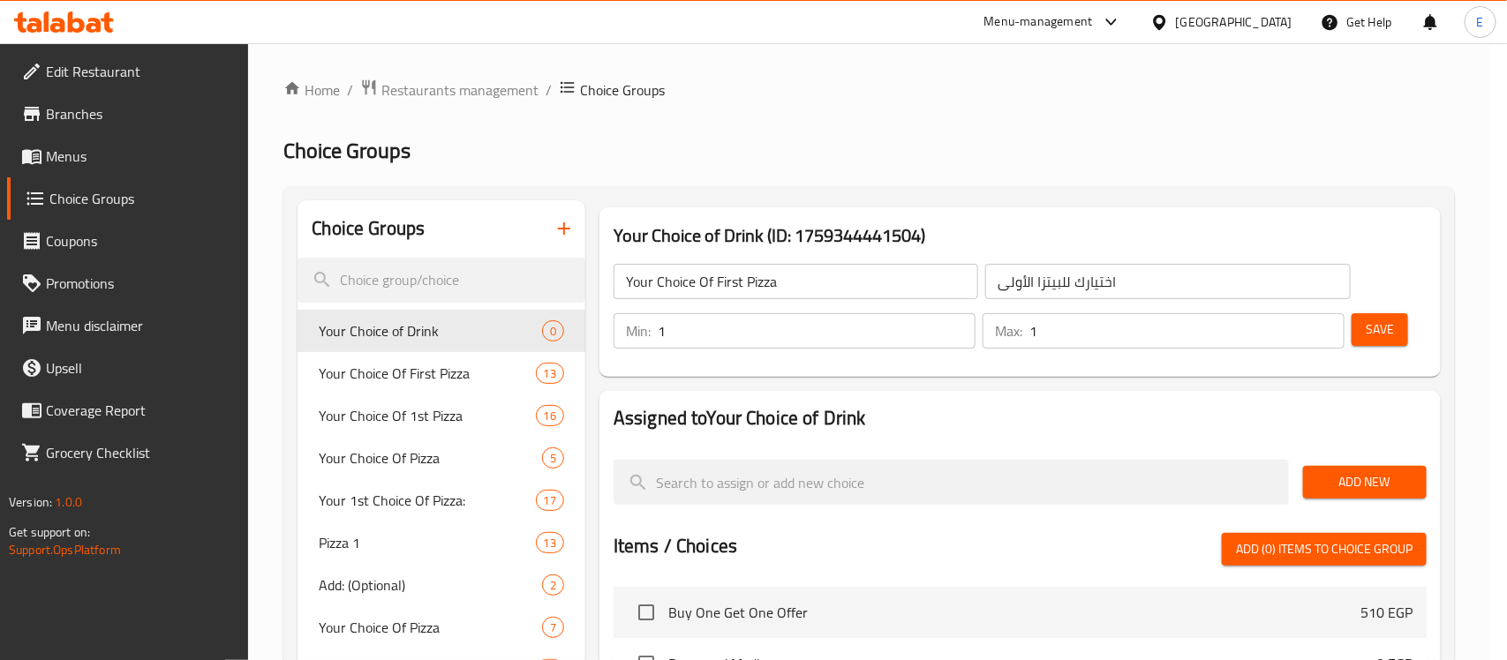
type input "Your Choice of Drink"
type input "اختيارك من المشروب"
type input "0"
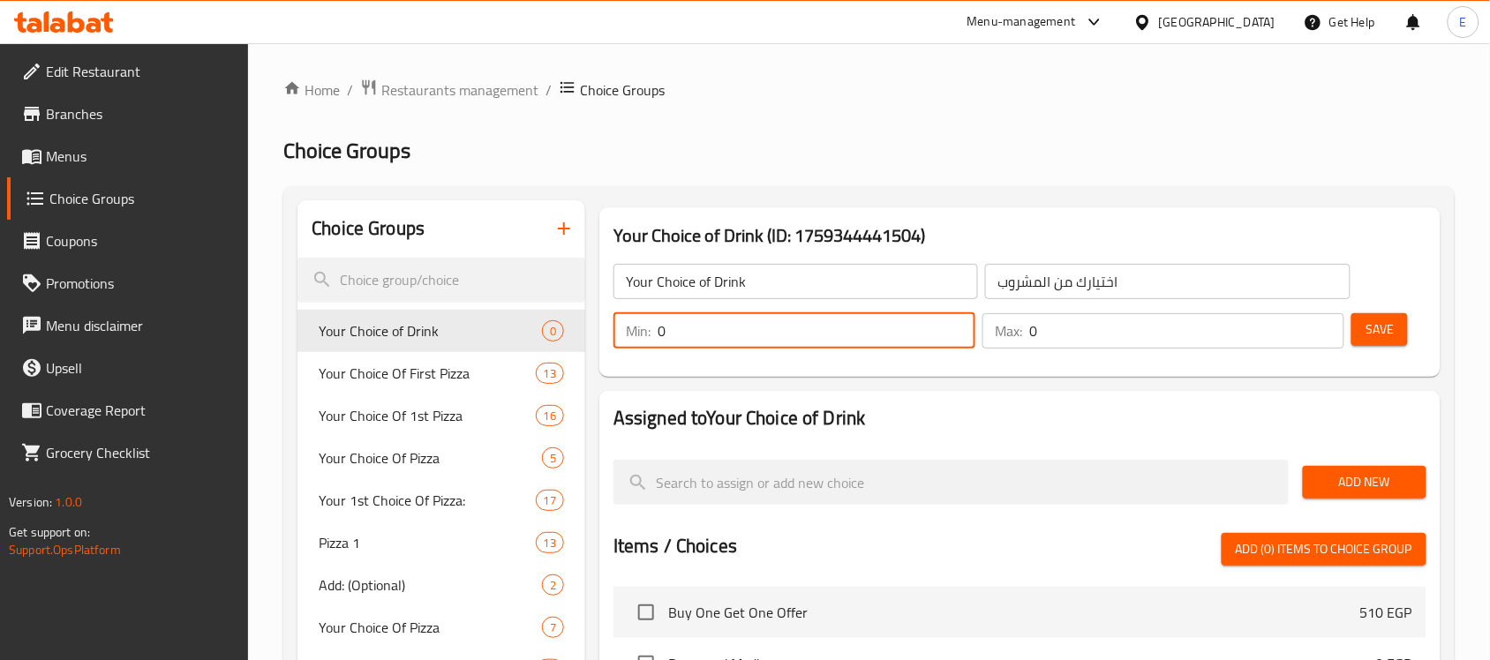
click at [858, 333] on input "0" at bounding box center [817, 330] width 318 height 35
type input "1"
click at [1200, 320] on input "0" at bounding box center [1186, 330] width 315 height 35
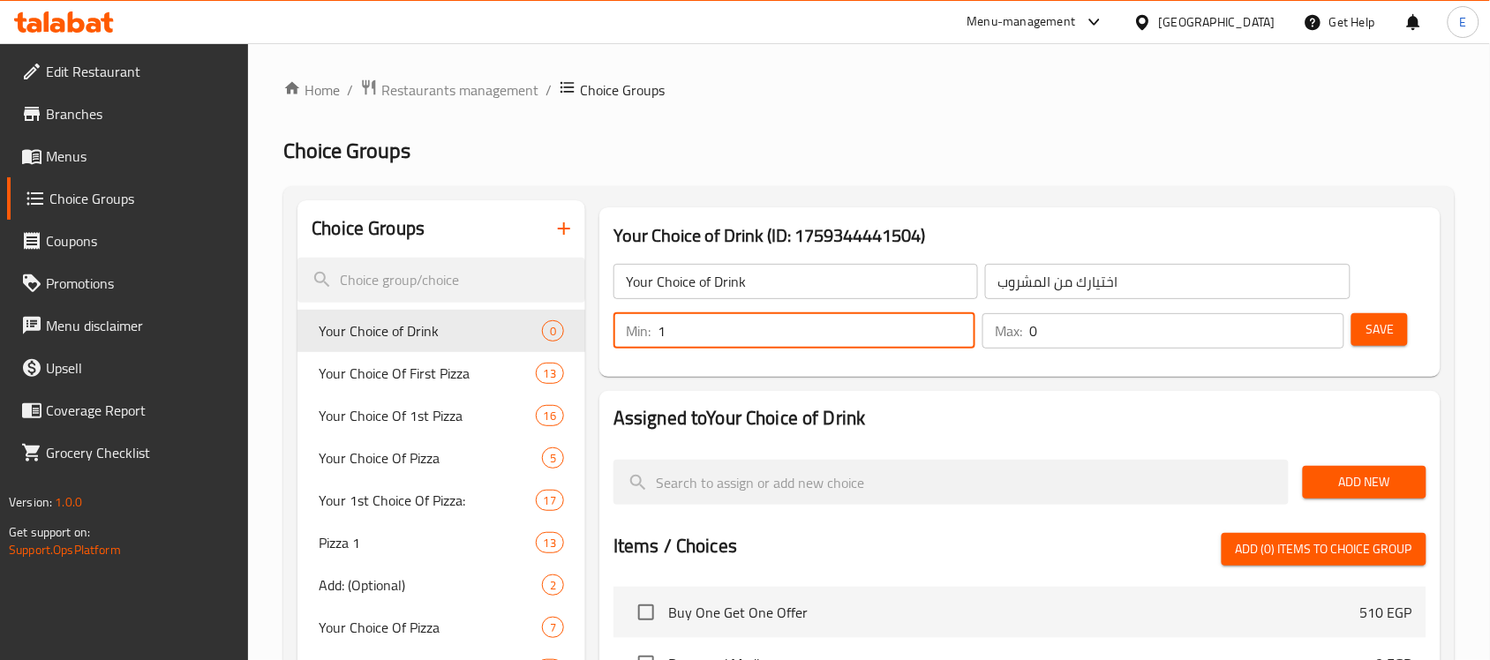
click at [1200, 320] on input "0" at bounding box center [1186, 330] width 315 height 35
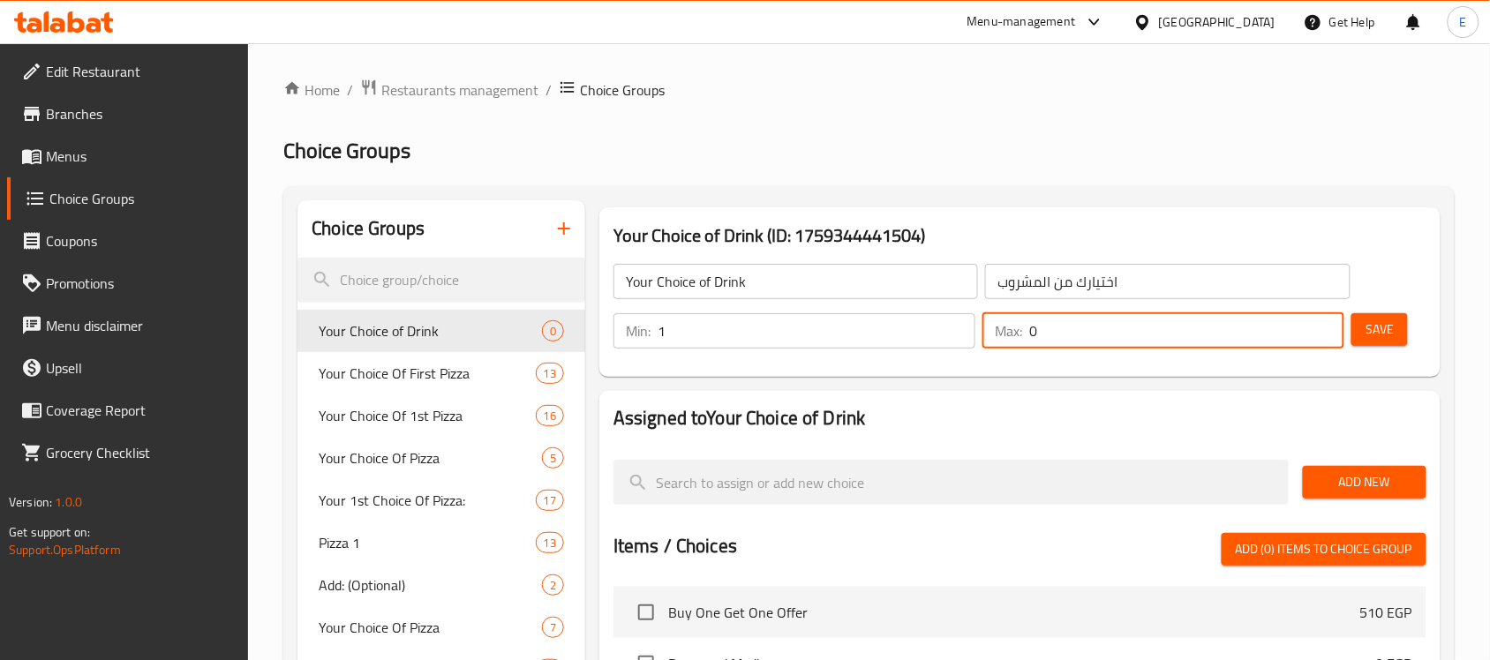
click at [1200, 320] on input "0" at bounding box center [1186, 330] width 315 height 35
type input "1"
click at [1399, 335] on button "Save" at bounding box center [1379, 329] width 56 height 33
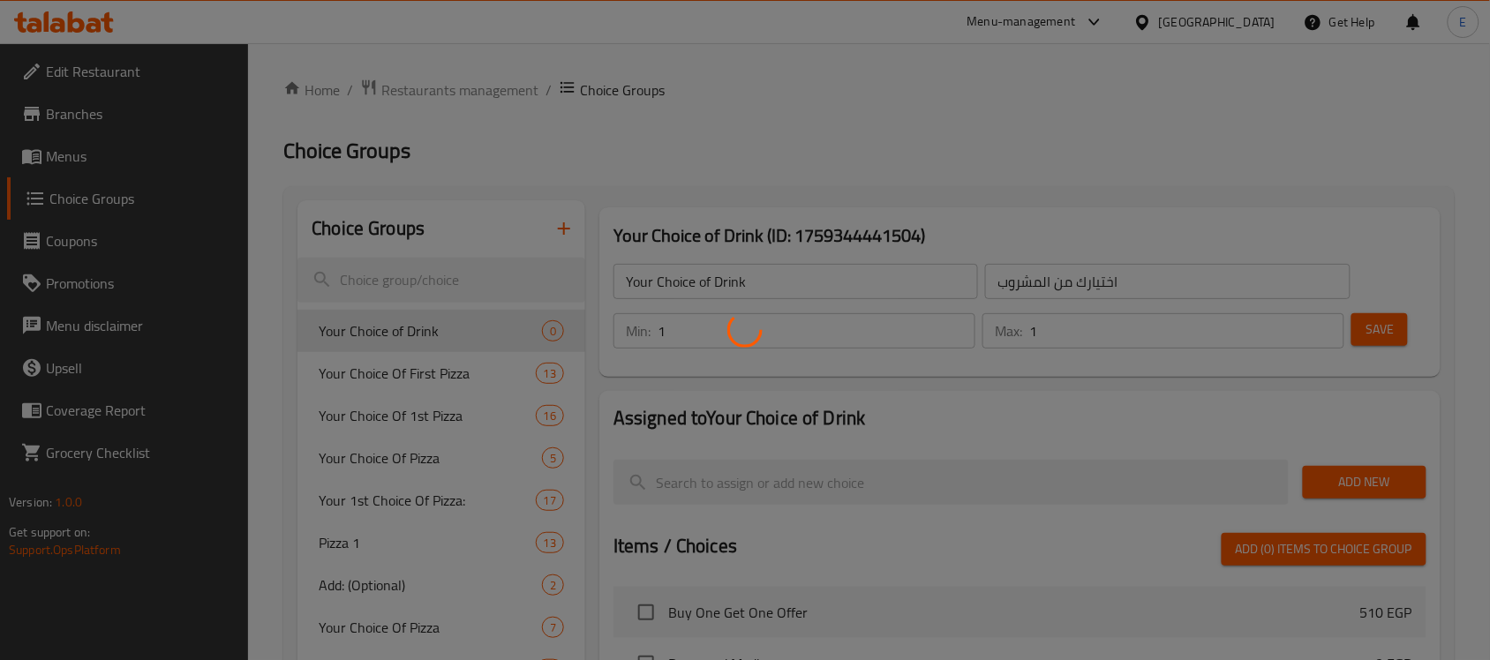
click at [1399, 335] on div at bounding box center [745, 330] width 1490 height 660
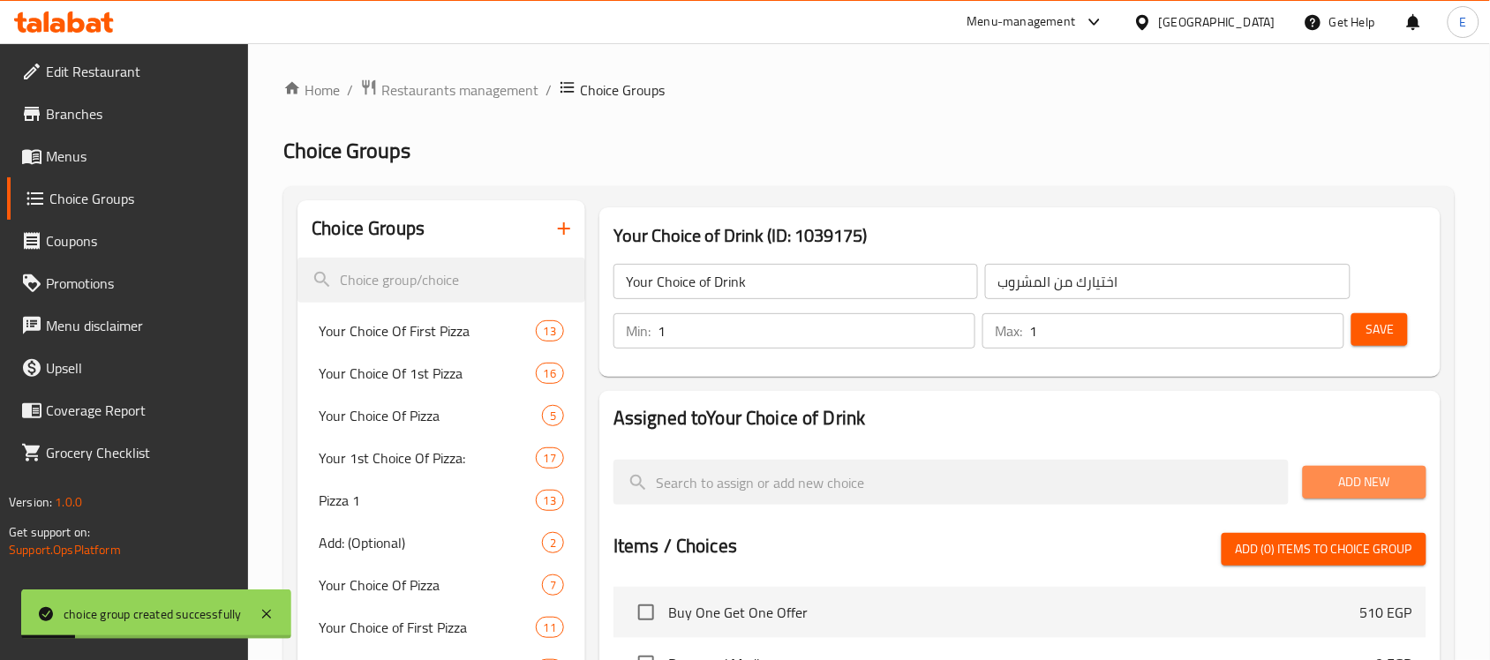
click at [1320, 478] on span "Add New" at bounding box center [1364, 482] width 95 height 22
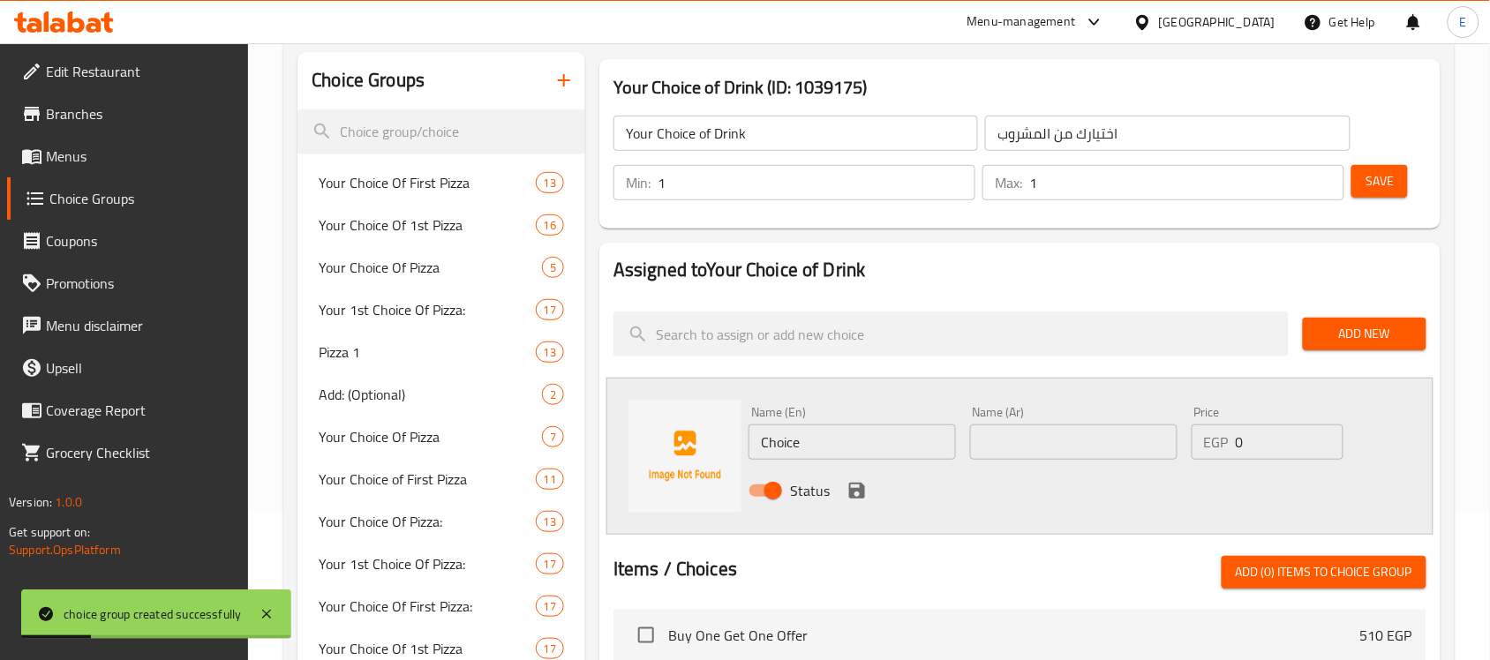
scroll to position [150, 0]
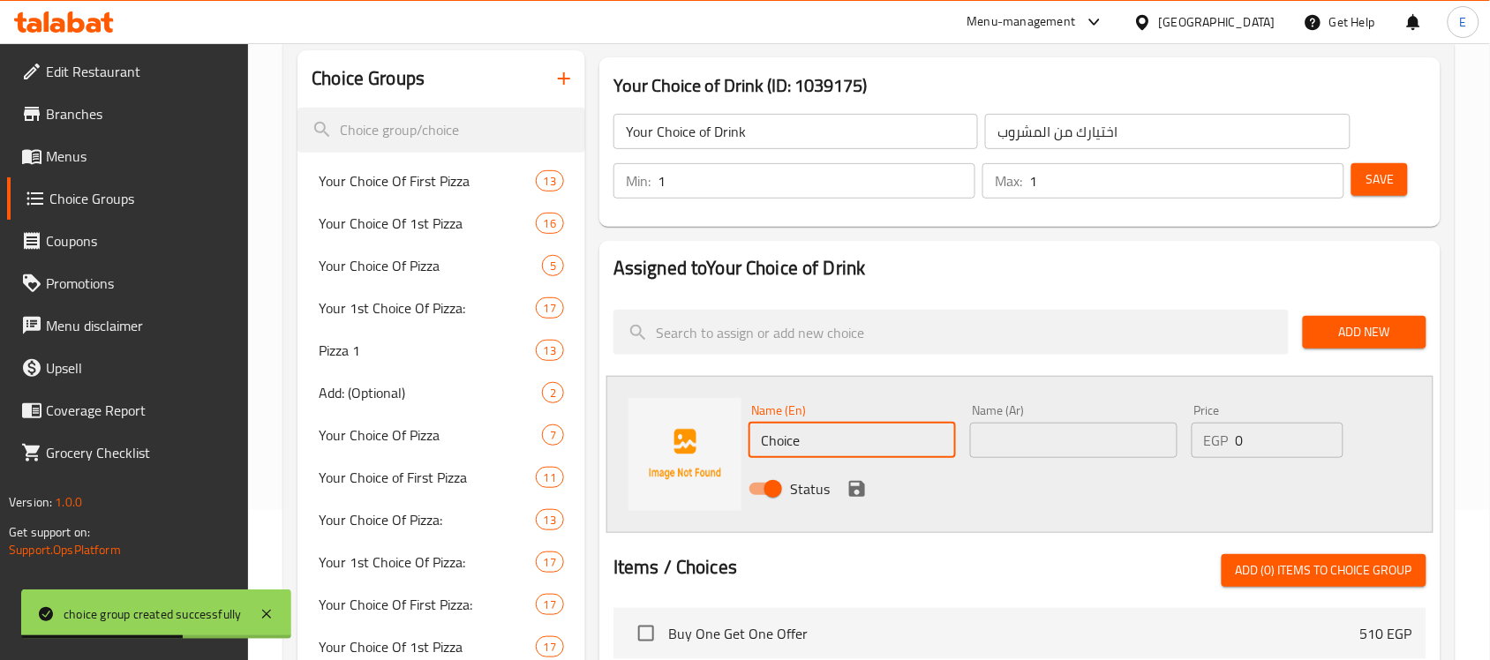
click at [813, 428] on input "Choice" at bounding box center [852, 440] width 207 height 35
paste input "Pepsi Can"
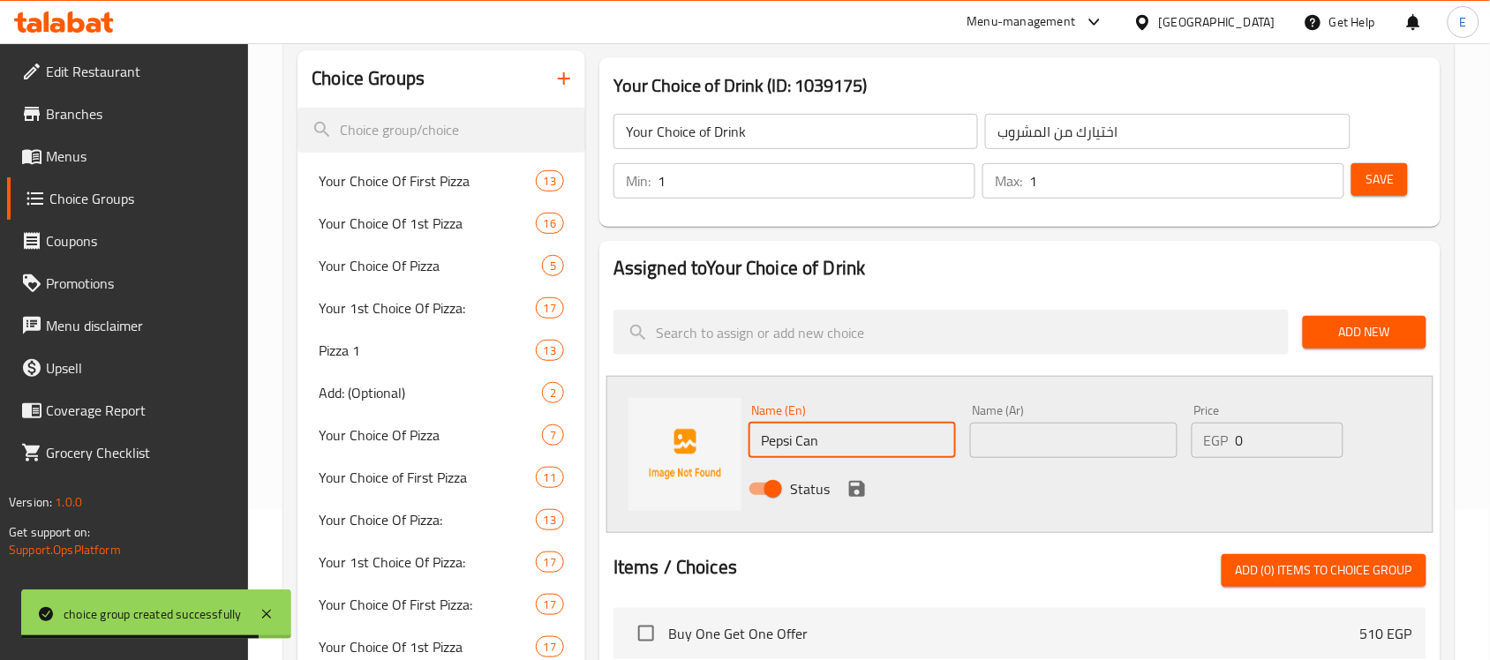
type input "Pepsi Can"
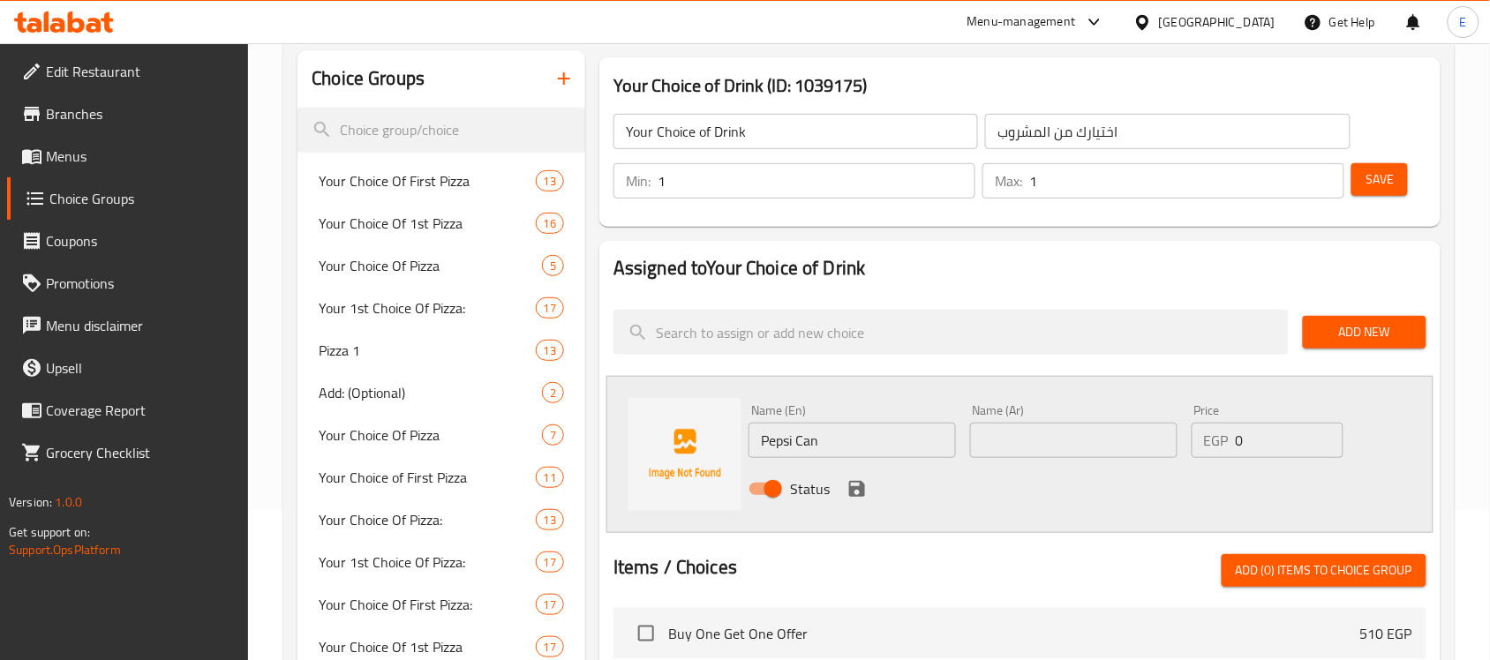
click at [1000, 421] on div "Name (Ar) Name (Ar)" at bounding box center [1073, 431] width 207 height 54
click at [1005, 435] on input "text" at bounding box center [1073, 440] width 207 height 35
paste input "[PERSON_NAME] كانز"
type input "[PERSON_NAME] كانز"
click at [1269, 437] on input "0" at bounding box center [1290, 440] width 108 height 35
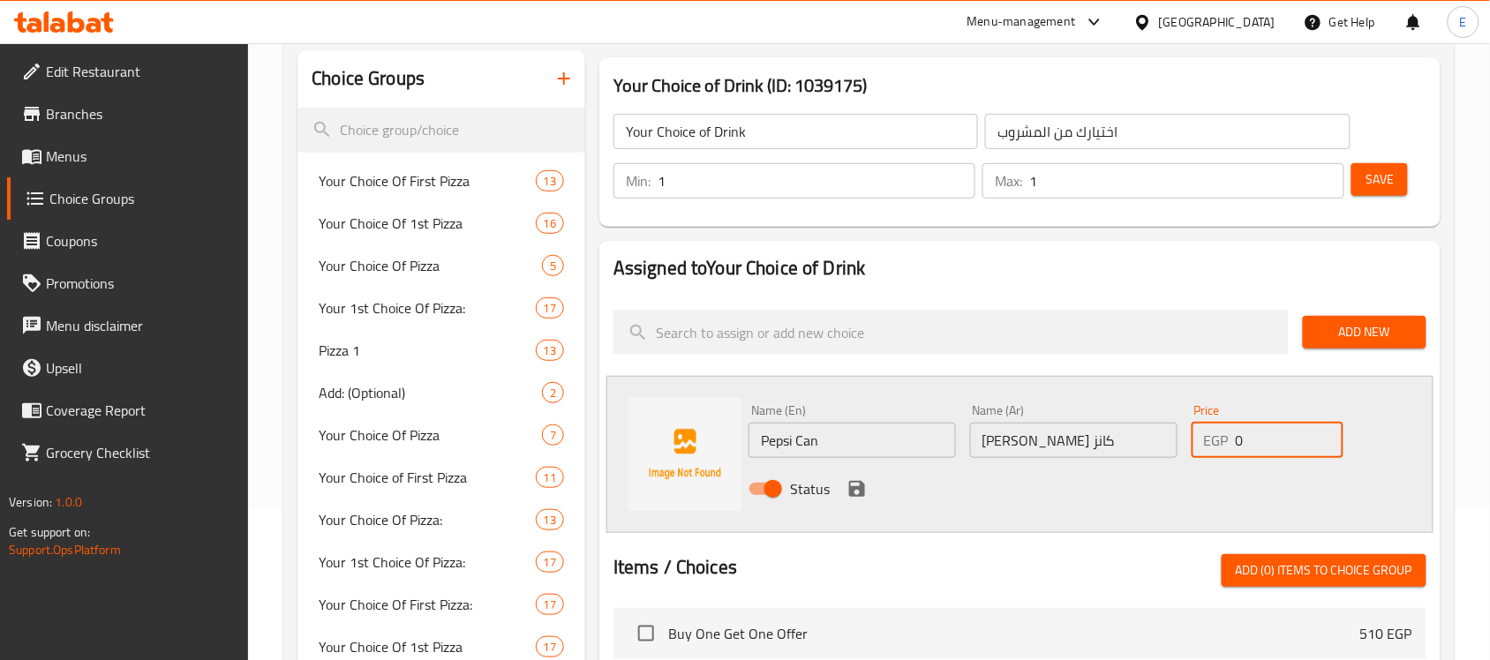
click at [1269, 437] on input "0" at bounding box center [1290, 440] width 108 height 35
type input "20"
click at [849, 492] on icon "save" at bounding box center [857, 489] width 16 height 16
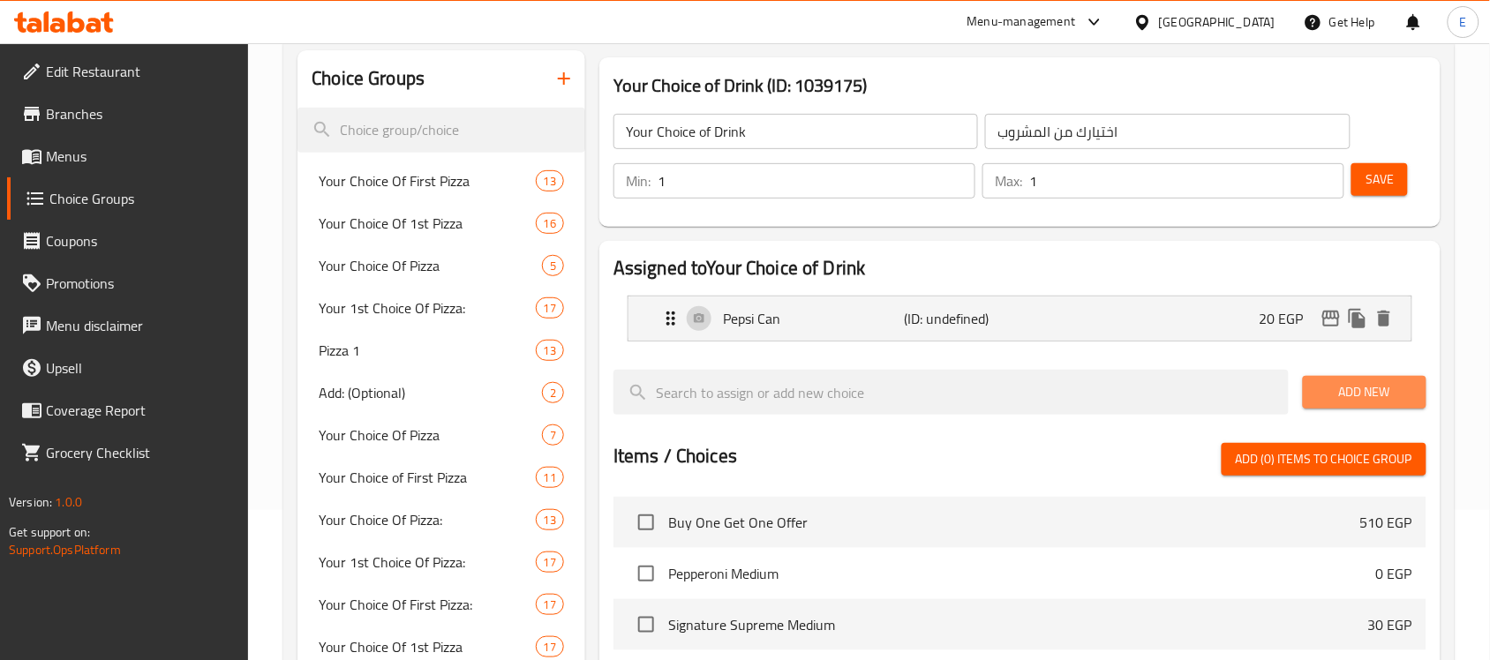
click at [1320, 389] on span "Add New" at bounding box center [1364, 392] width 95 height 22
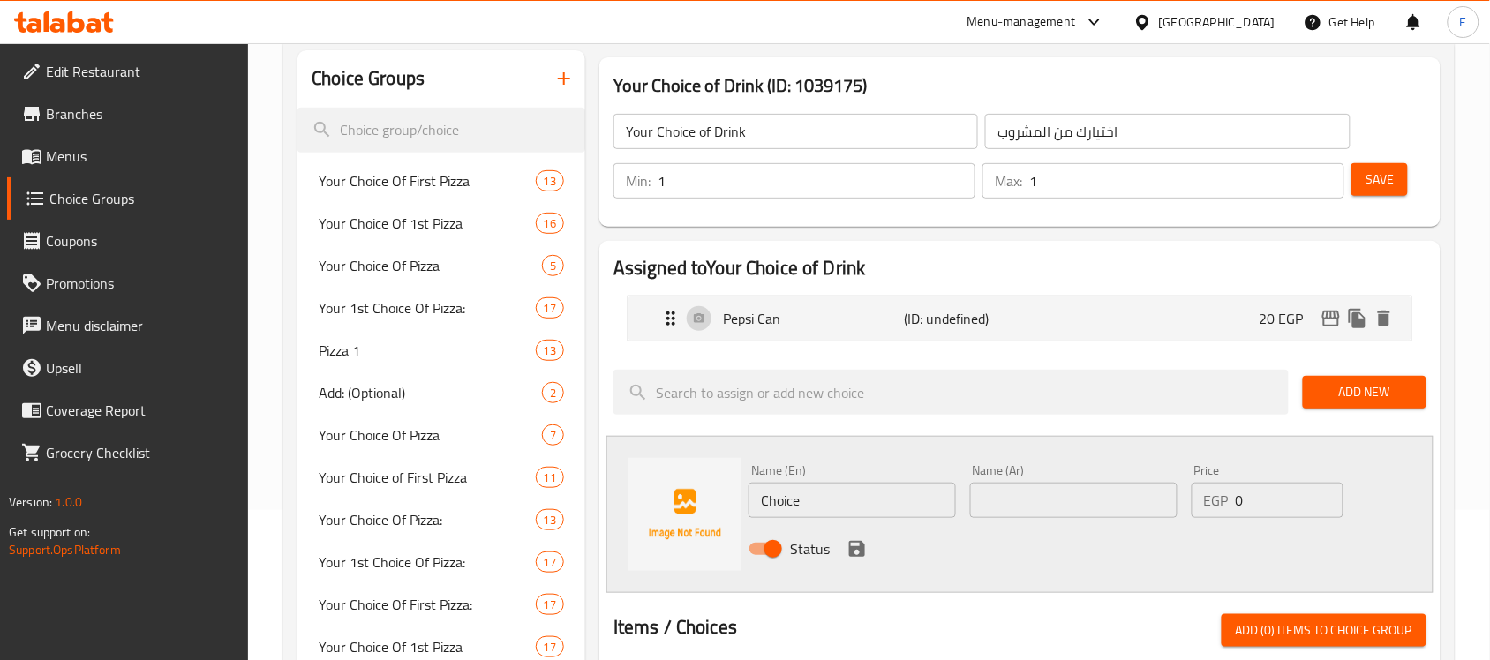
click at [784, 497] on input "Choice" at bounding box center [852, 500] width 207 height 35
paste input "V7"
type input "V7"
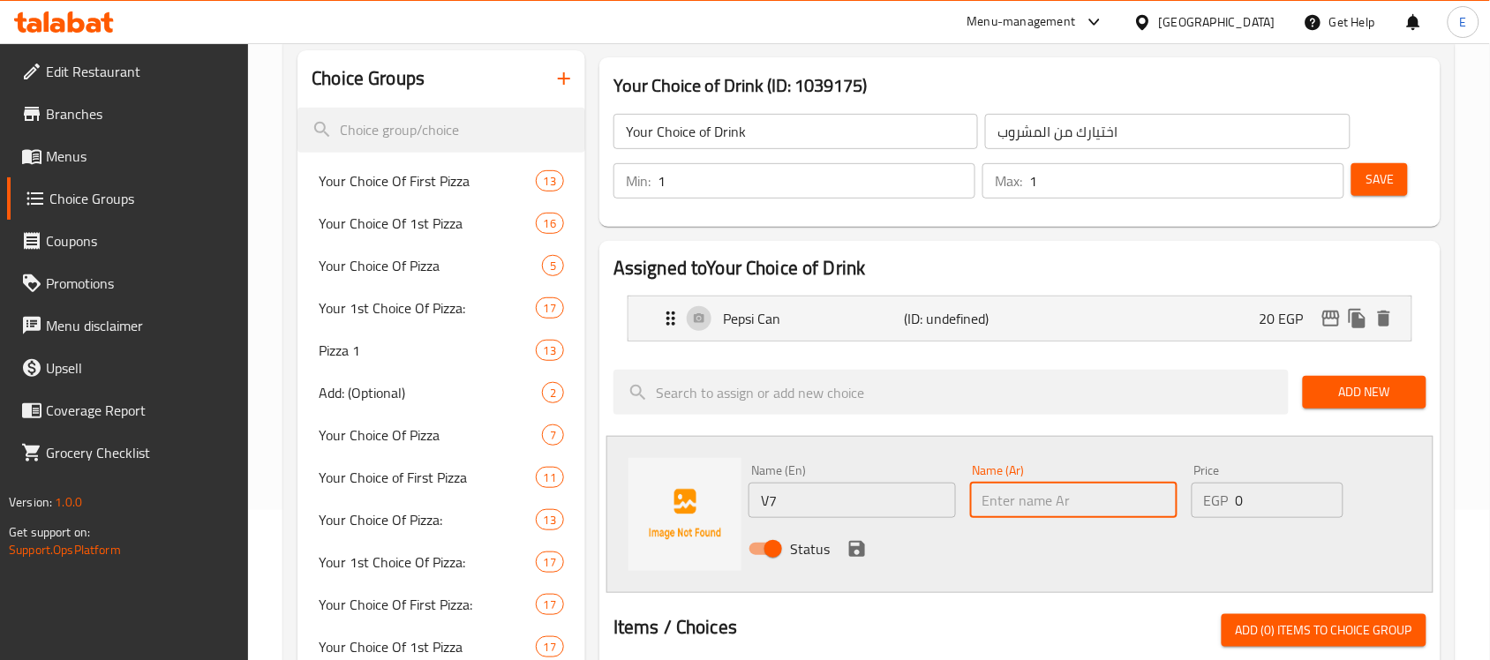
click at [1057, 513] on input "text" at bounding box center [1073, 500] width 207 height 35
paste input "V7"
type input "V7"
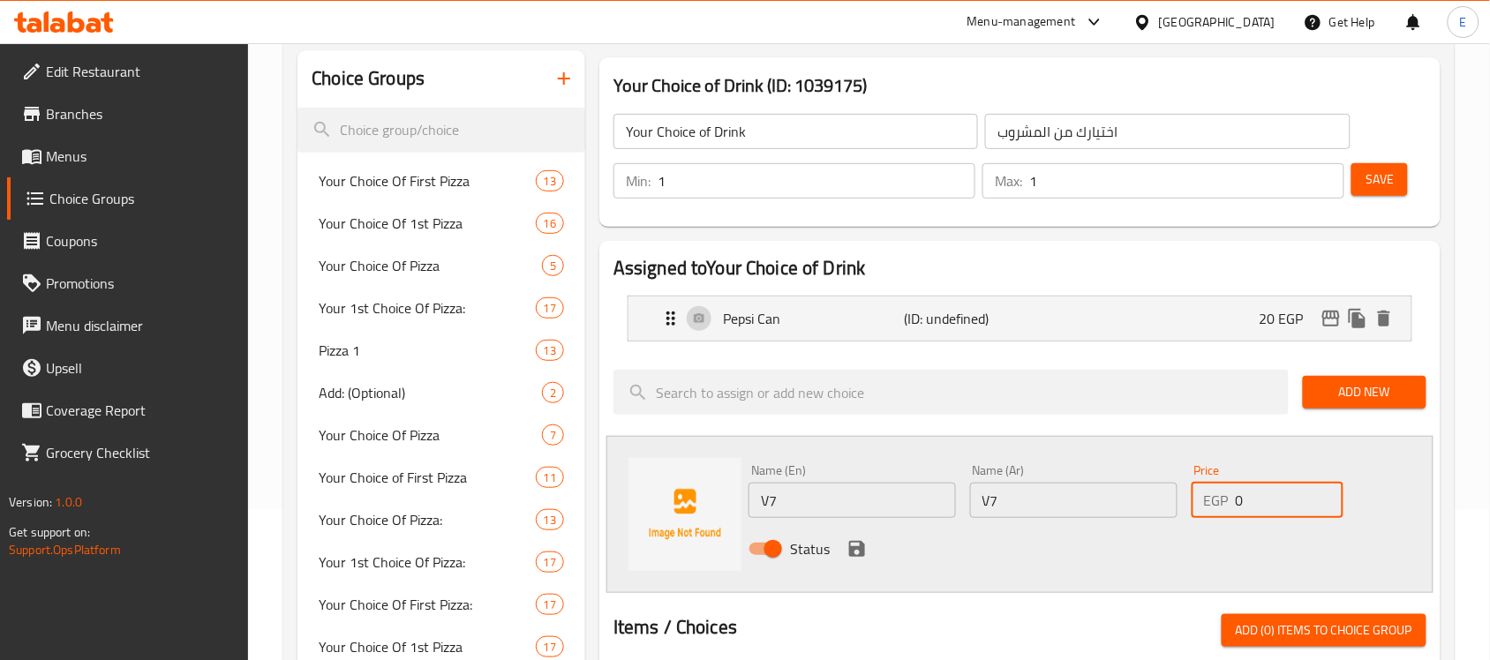
click at [1287, 500] on input "0" at bounding box center [1290, 500] width 108 height 35
type input "20"
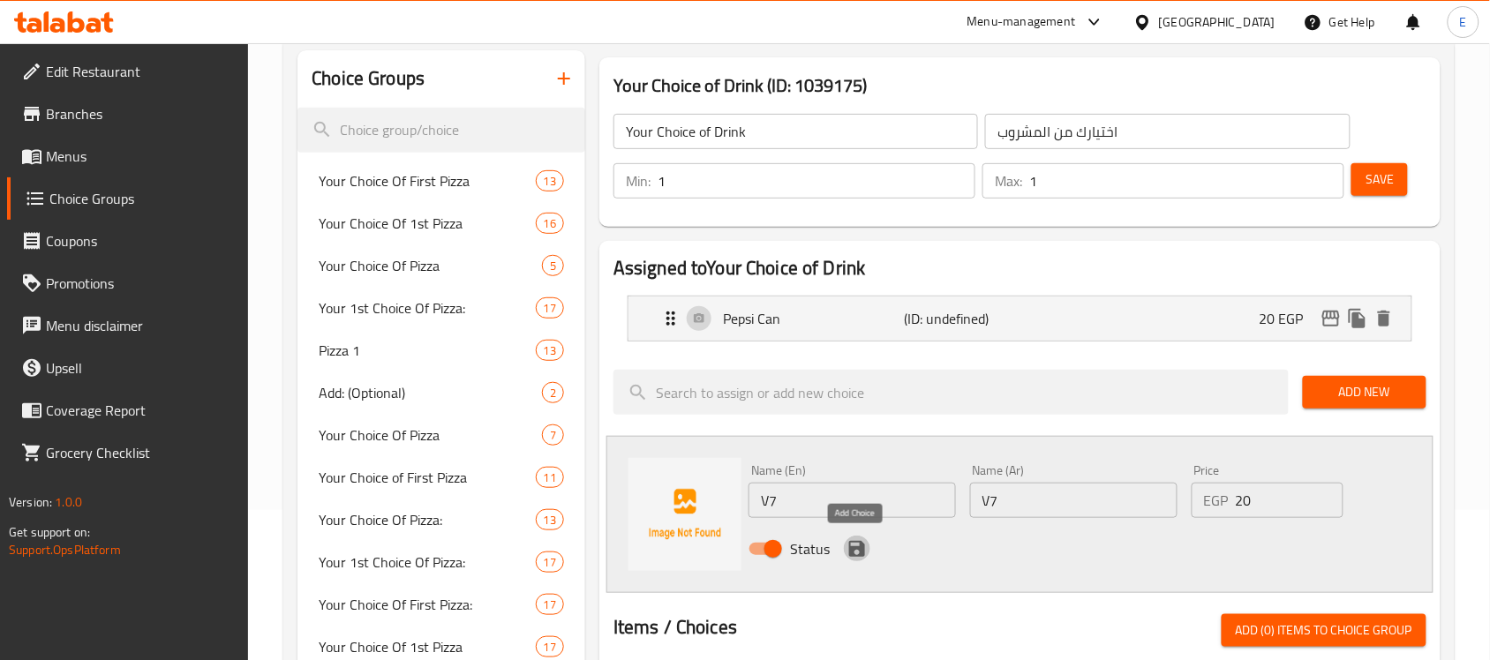
click at [859, 540] on icon "save" at bounding box center [857, 548] width 21 height 21
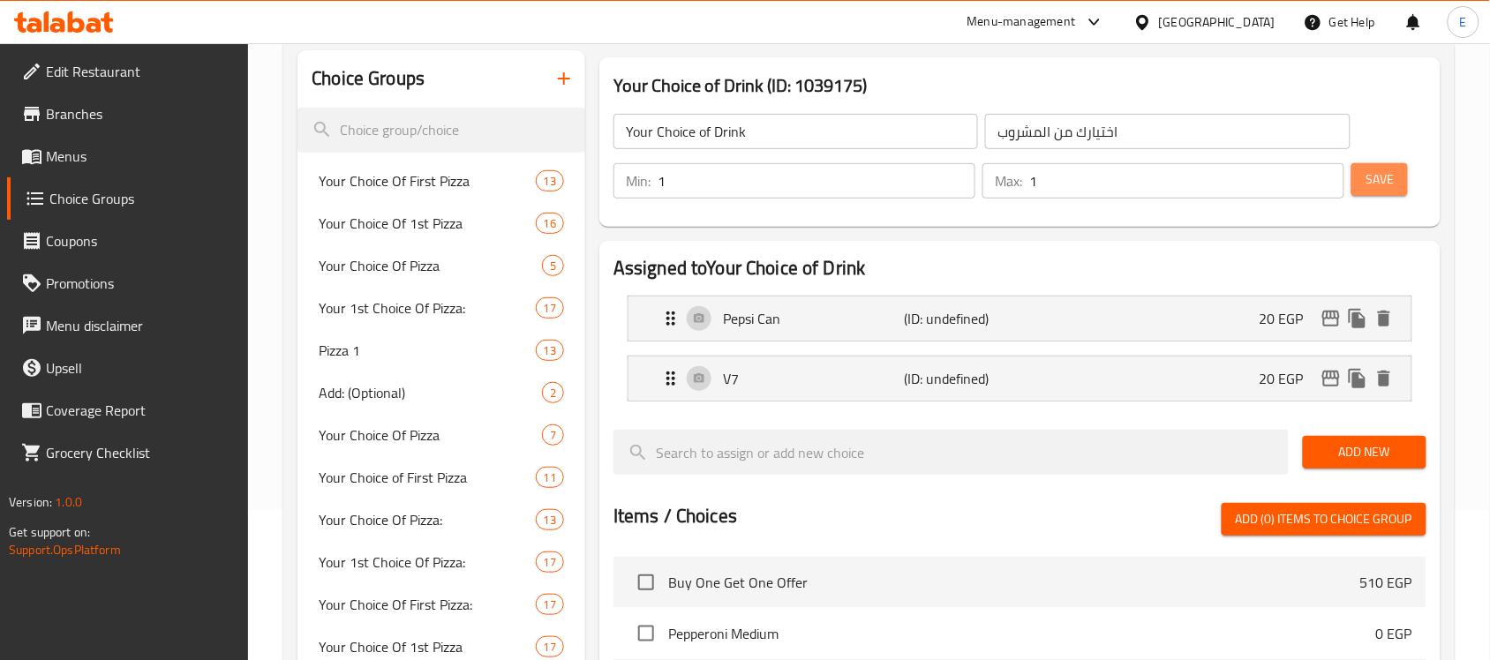
click at [1380, 169] on span "Save" at bounding box center [1380, 180] width 28 height 22
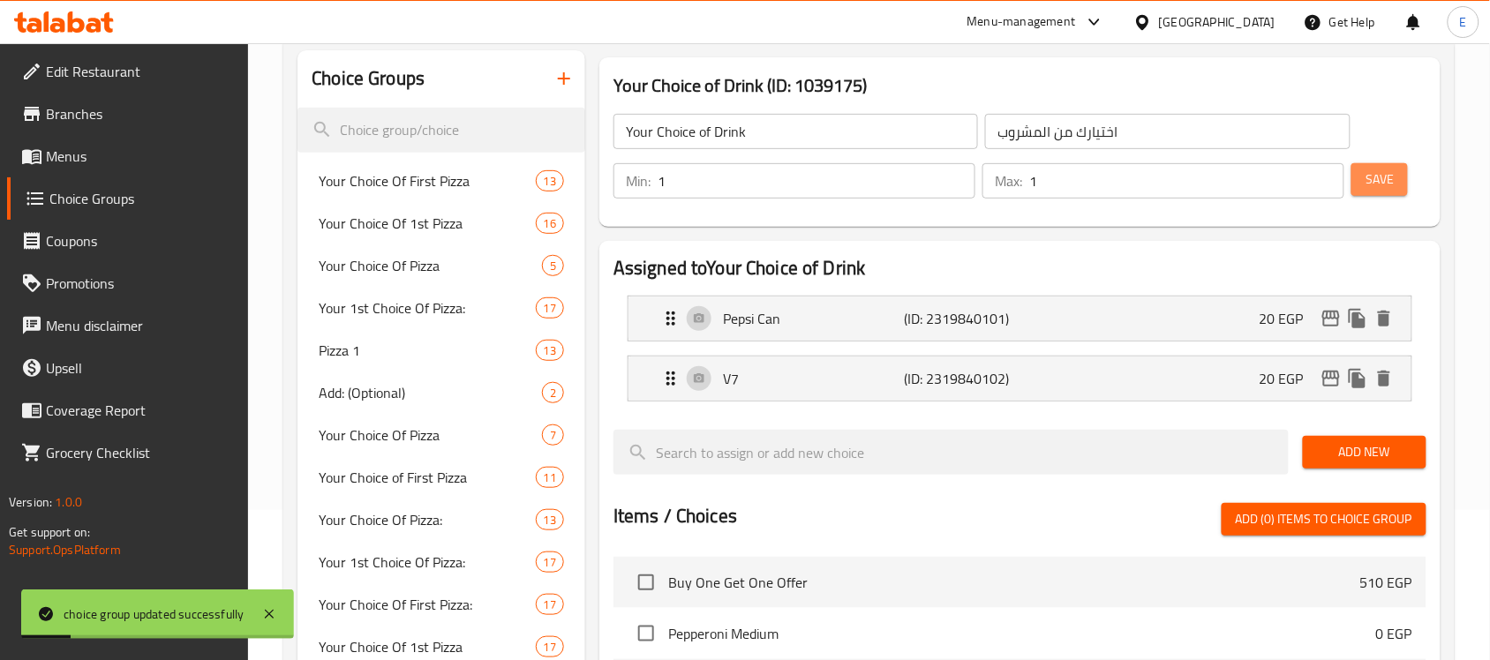
click at [1380, 169] on span "Save" at bounding box center [1380, 180] width 28 height 22
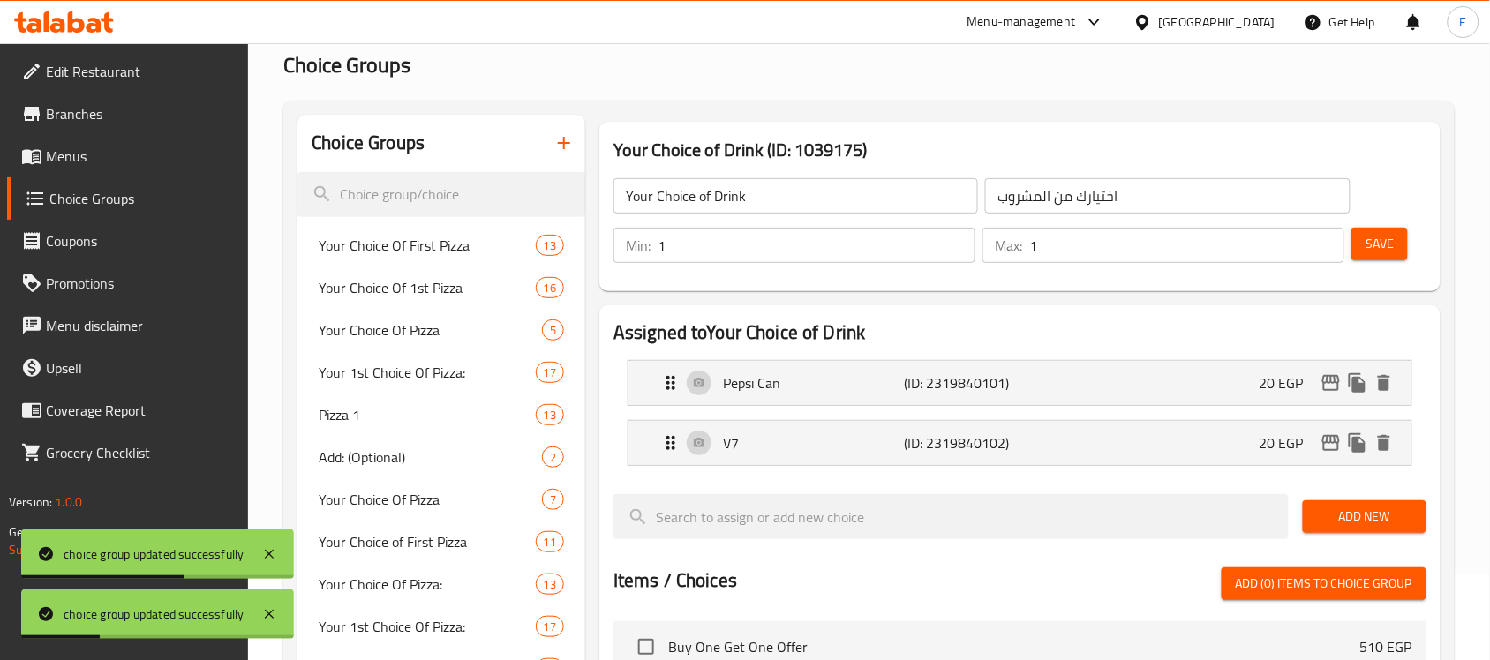
scroll to position [85, 0]
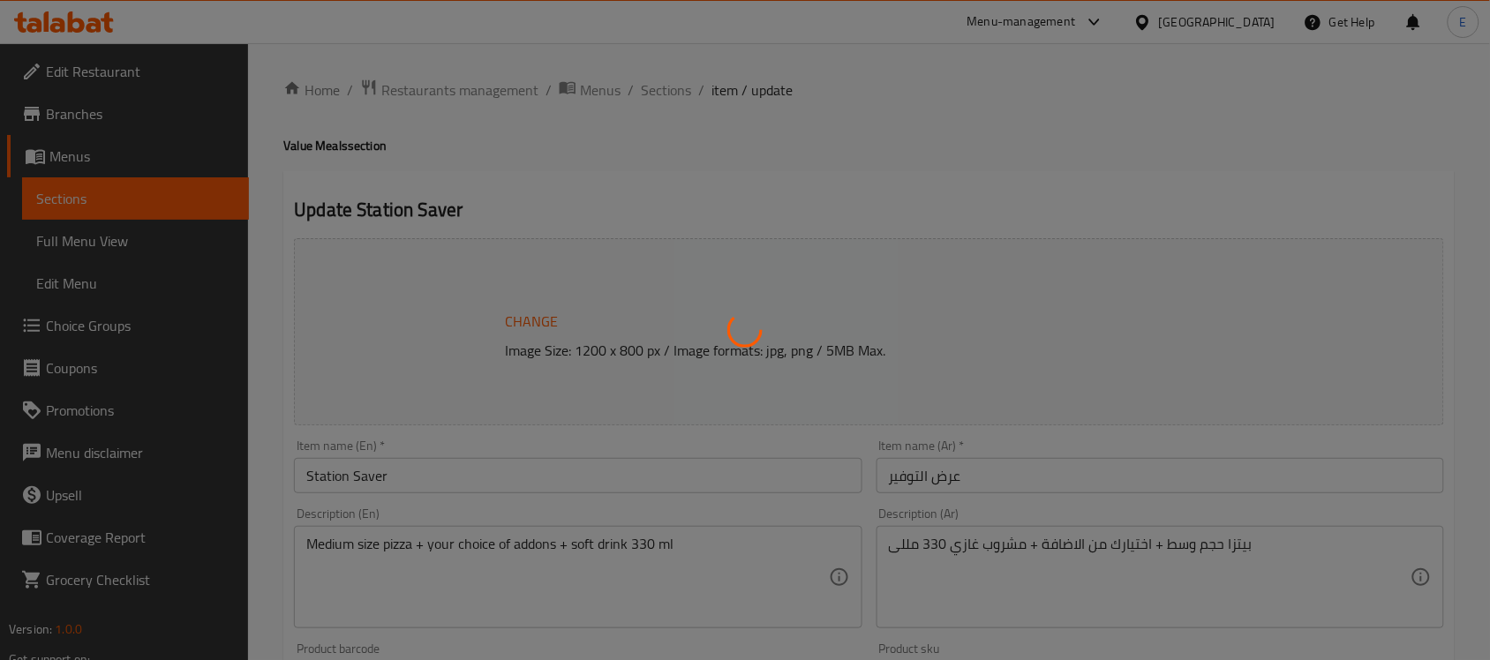
type input "إضافة: (اختياري)"
type input "0"
type input "1"
type input "[PERSON_NAME]"
type input "1"
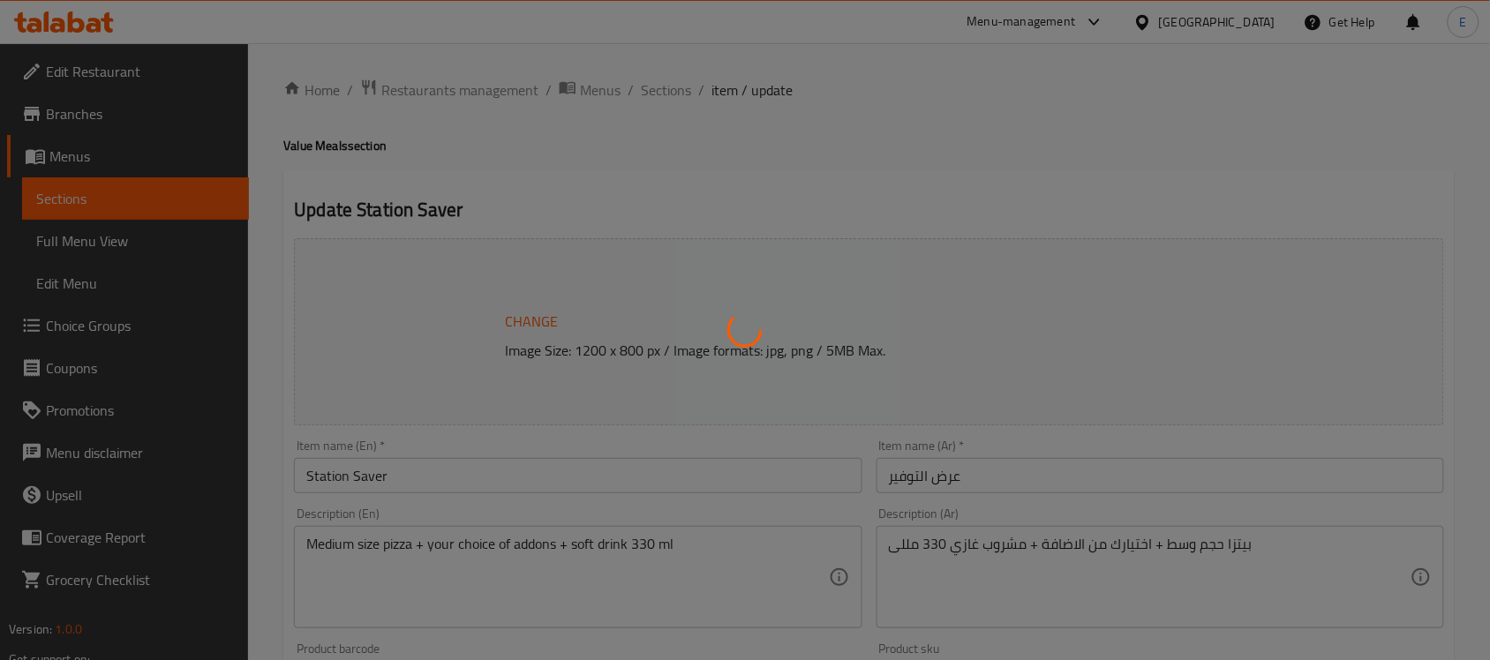
type input "1"
type input "المشروب"
type input "1"
type input "اكسترا للبيتزا الوسط"
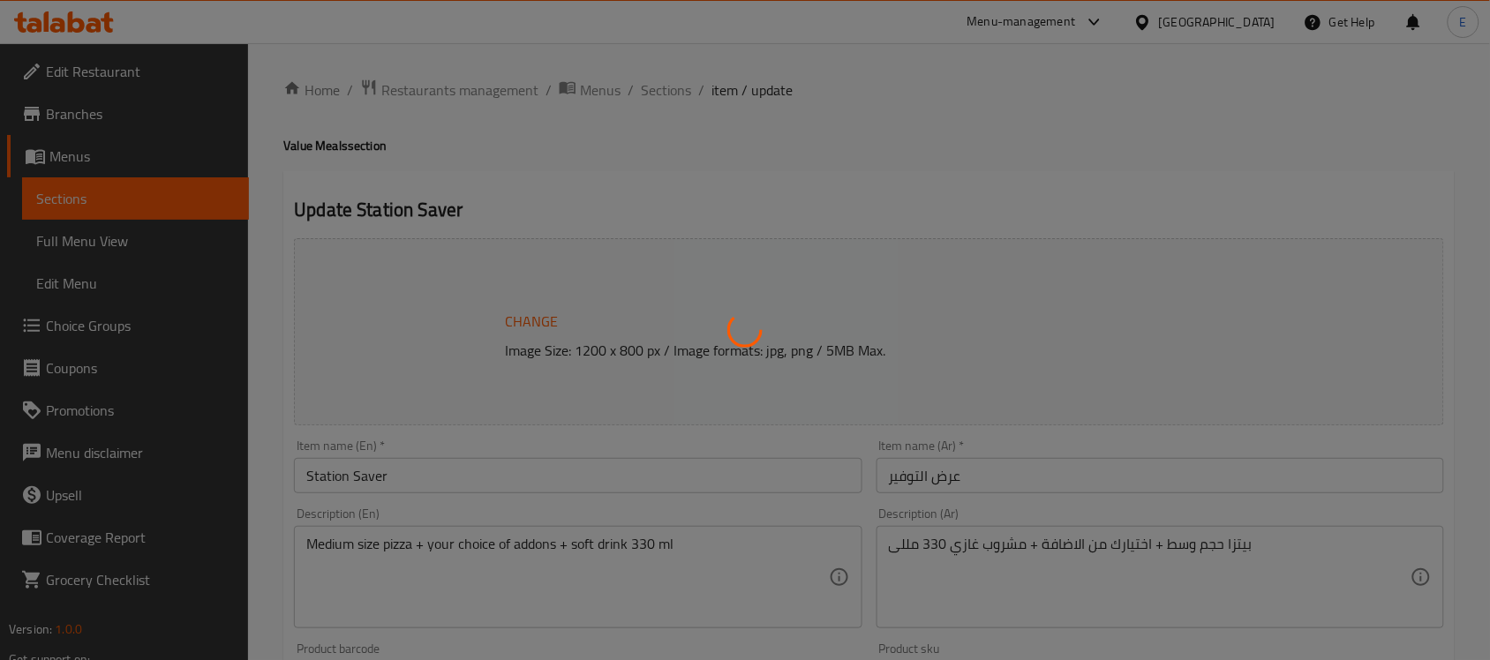
type input "0"
type input "الاطراف"
type input "1"
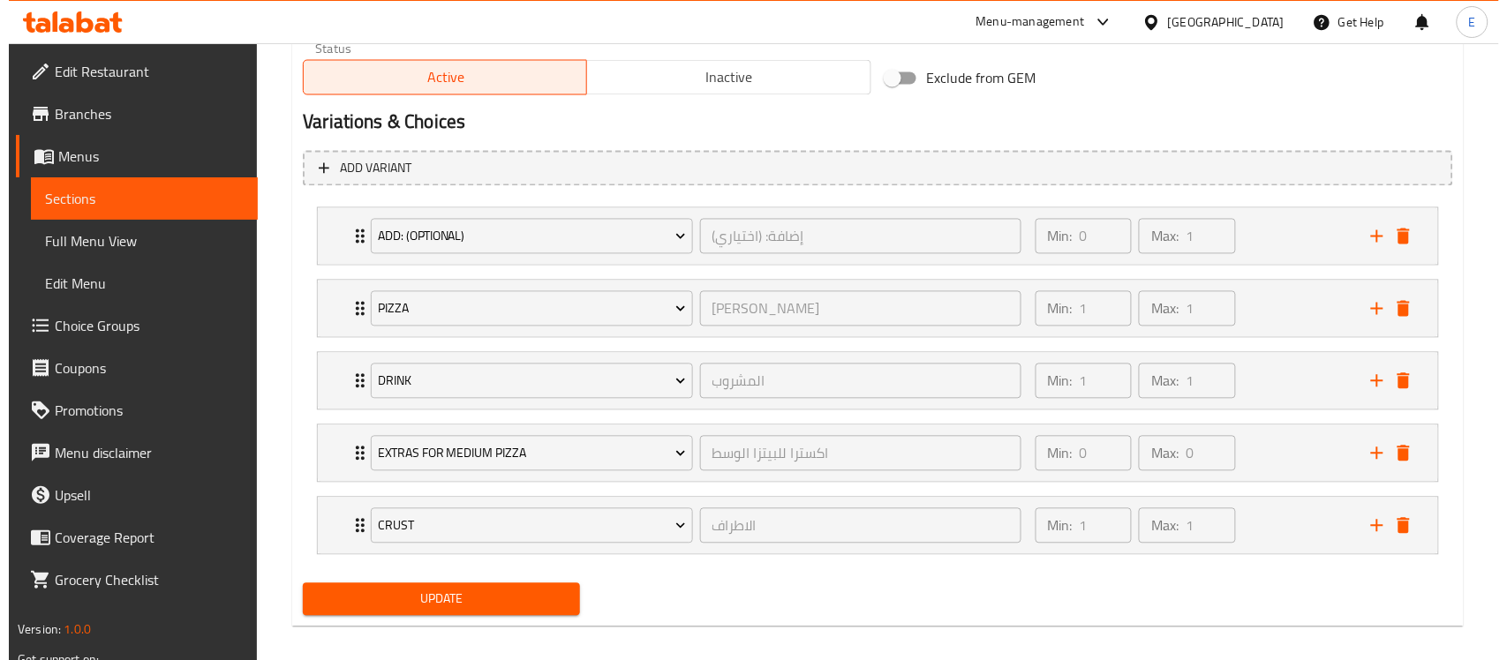
scroll to position [933, 0]
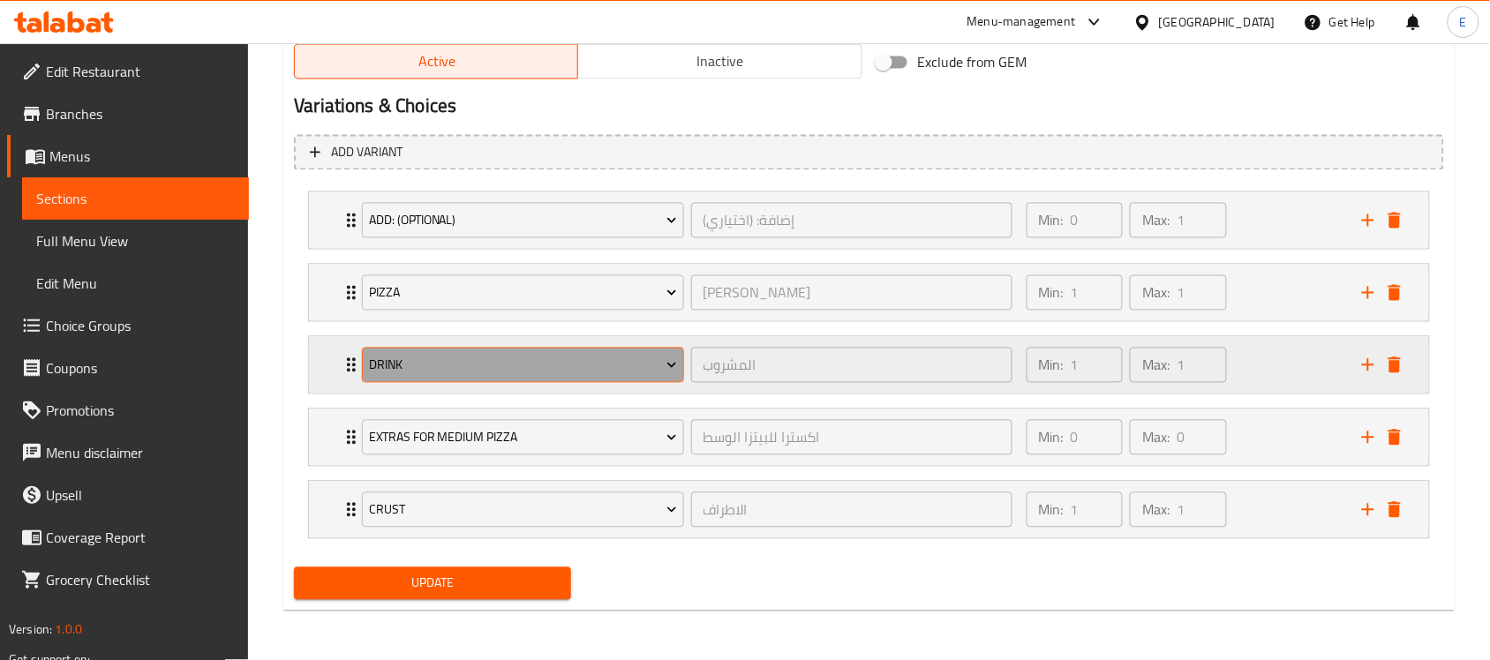
click at [428, 355] on span "Drink" at bounding box center [523, 366] width 308 height 22
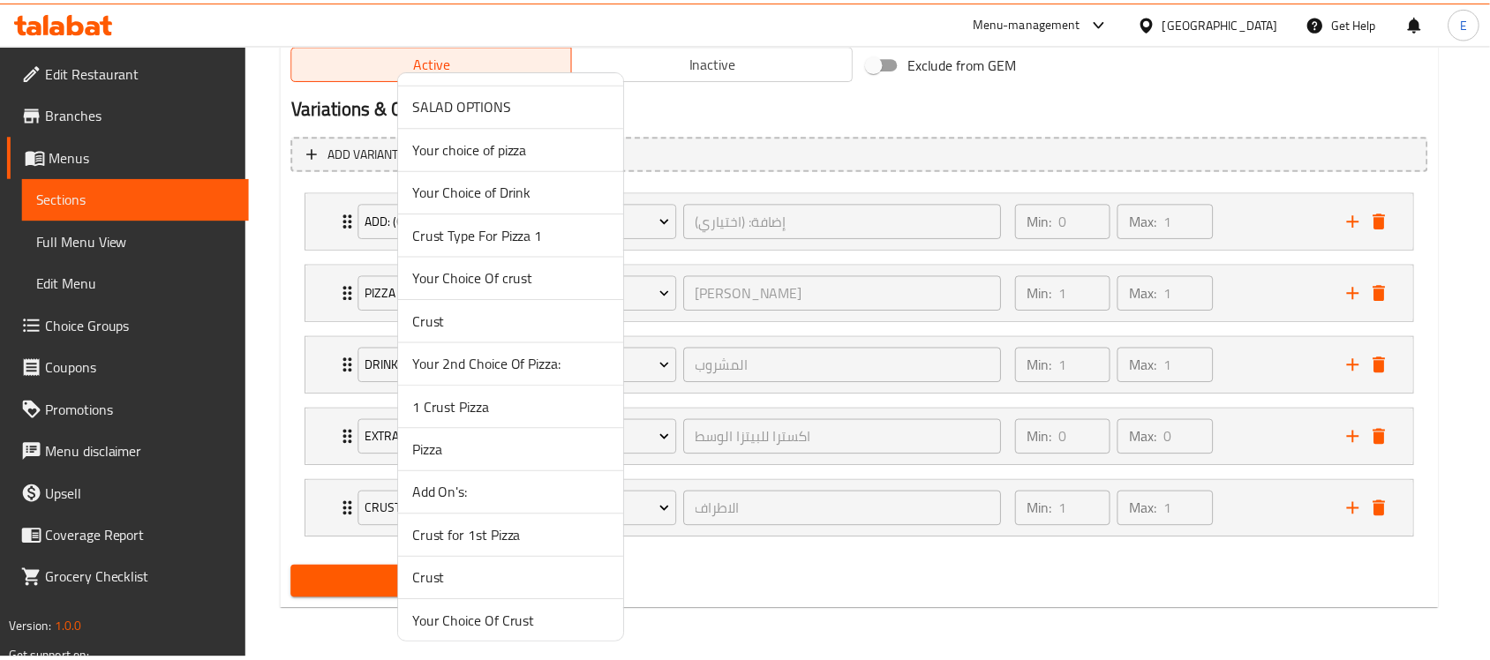
scroll to position [1163, 0]
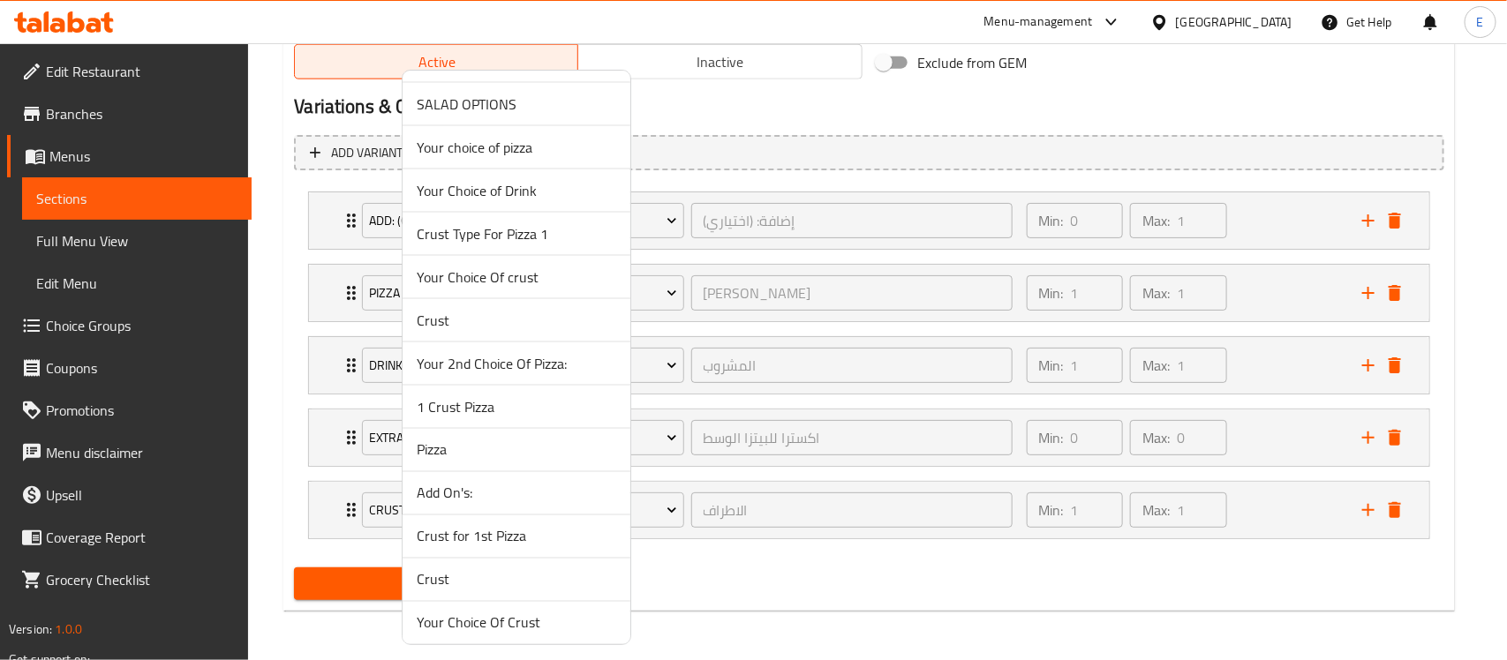
click at [483, 182] on span "Your Choice of Drink" at bounding box center [516, 190] width 199 height 21
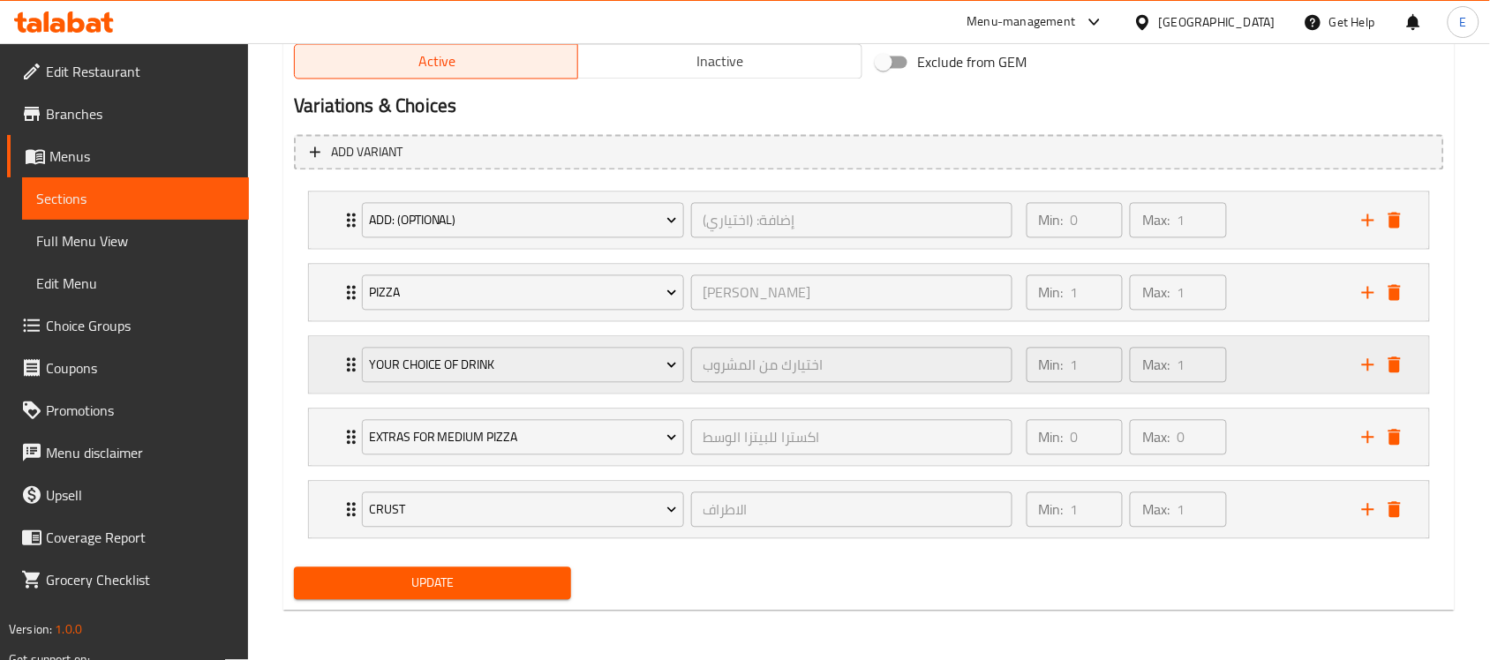
click at [349, 363] on icon "Expand" at bounding box center [351, 365] width 9 height 14
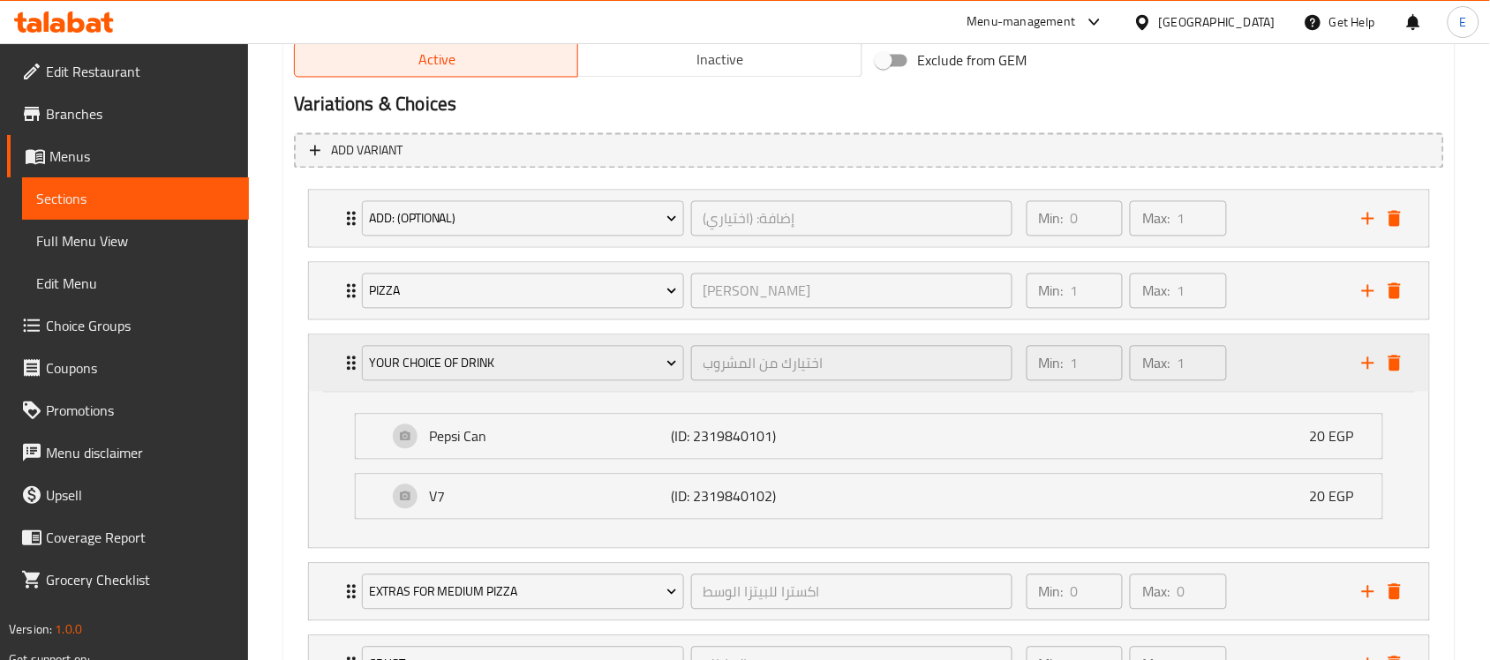
click at [349, 363] on icon "Expand" at bounding box center [351, 364] width 9 height 14
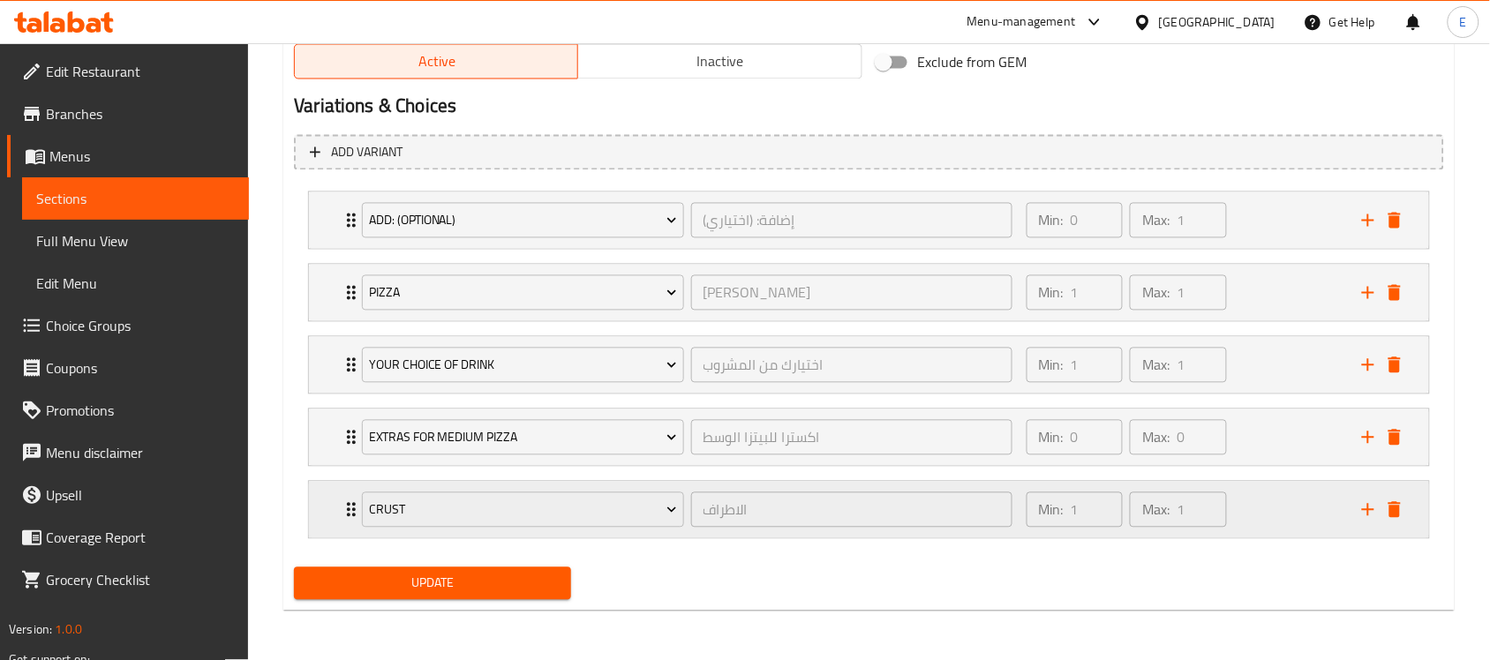
click at [338, 516] on div "Crust الاطراف ​ Min: 1 ​ Max: 1 ​" at bounding box center [869, 510] width 1120 height 56
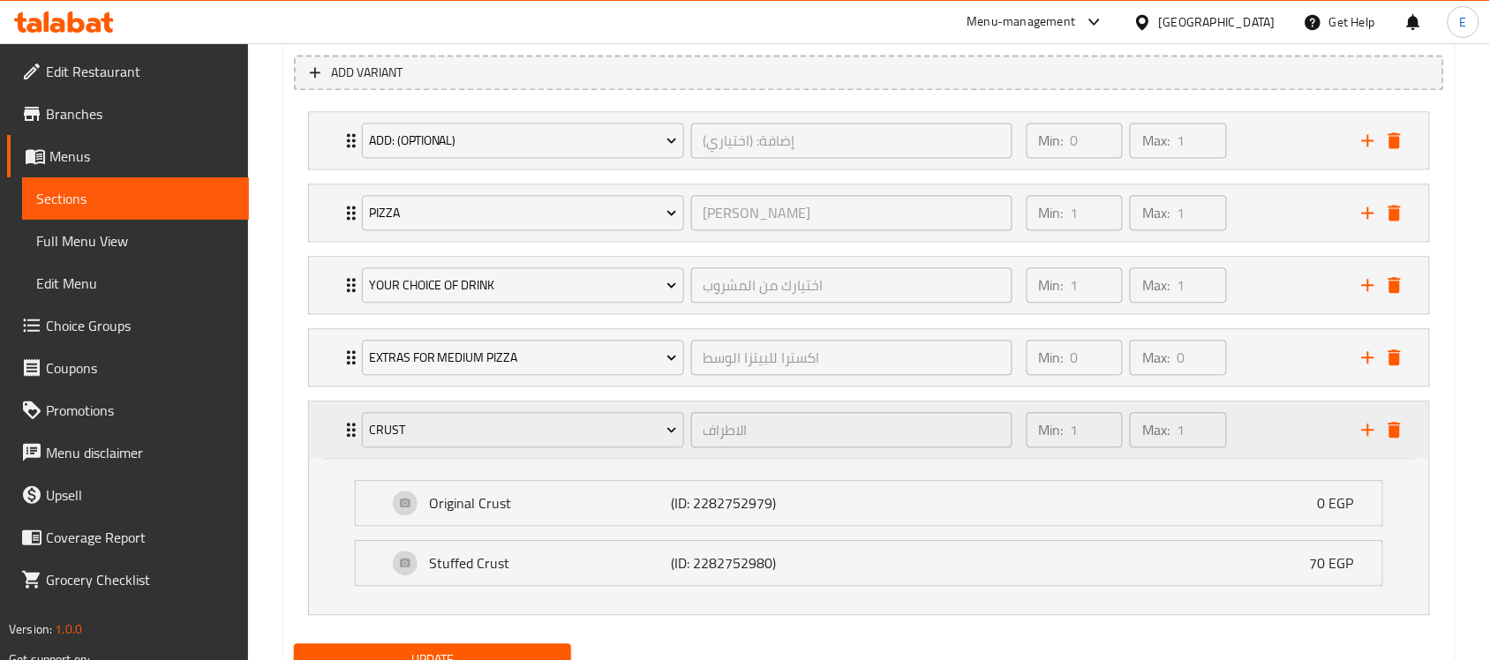
scroll to position [1009, 0]
click at [342, 455] on div "Crust الاطراف ​ Min: 1 ​ Max: 1 ​" at bounding box center [874, 432] width 1067 height 56
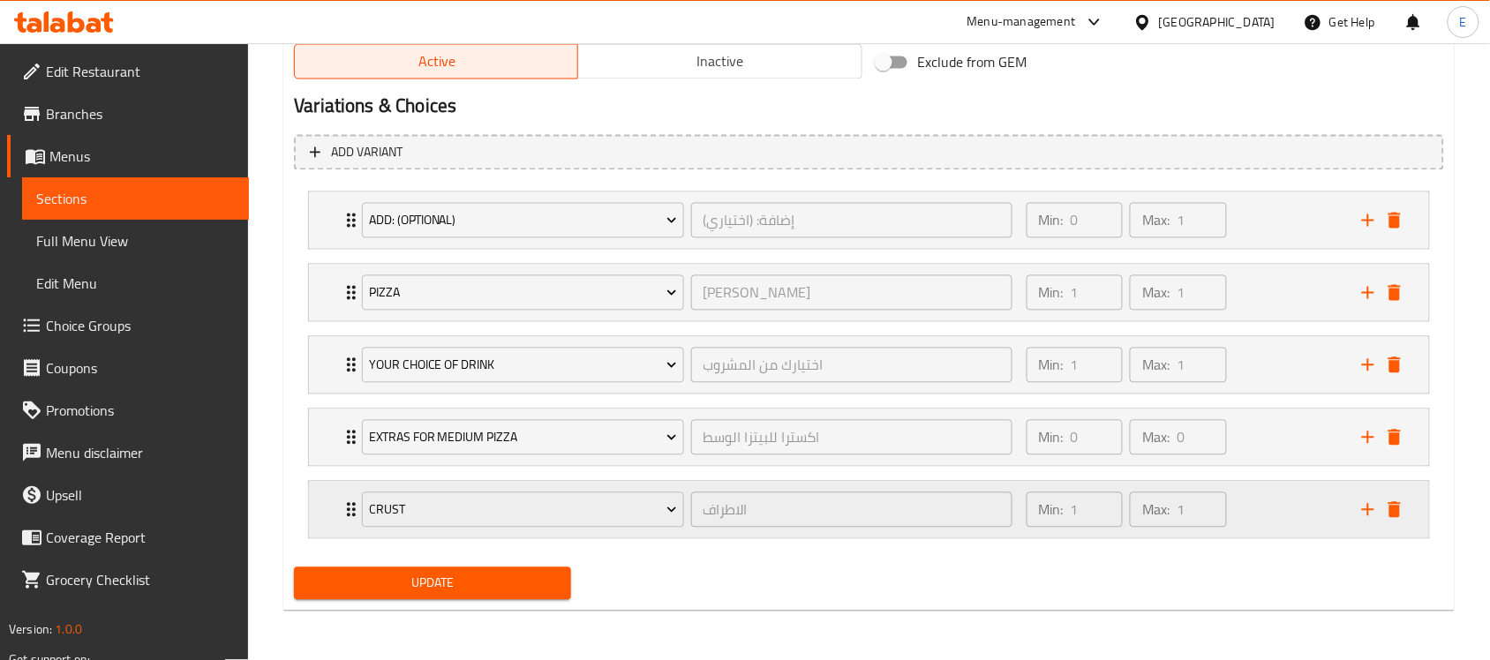
scroll to position [933, 0]
click at [328, 425] on div "Extras for medium pizza اكسترا للبيتزا الوسط ​ Min: 0 ​ Max: 0 ​" at bounding box center [869, 438] width 1120 height 56
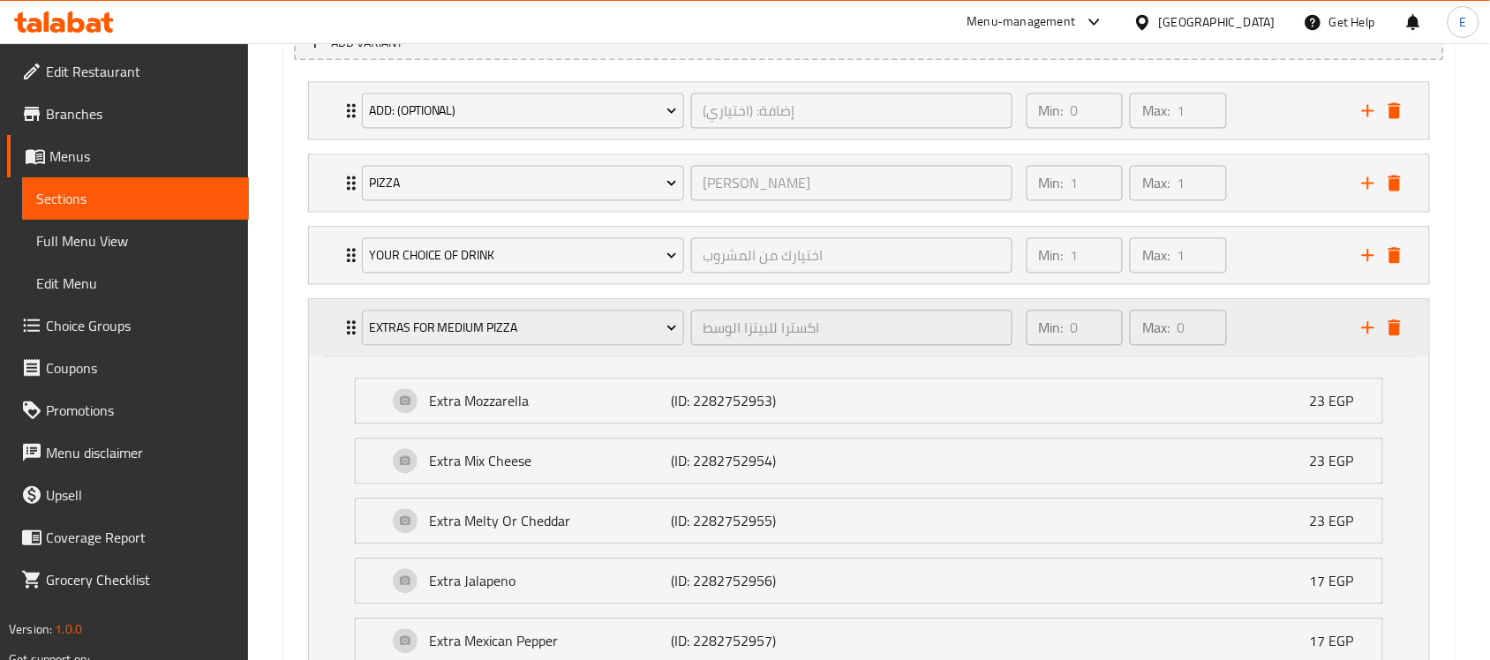
scroll to position [1042, 0]
click at [333, 342] on div "Extras for medium pizza اكسترا للبيتزا الوسط ​ Min: 0 ​ Max: 0 ​" at bounding box center [869, 326] width 1120 height 56
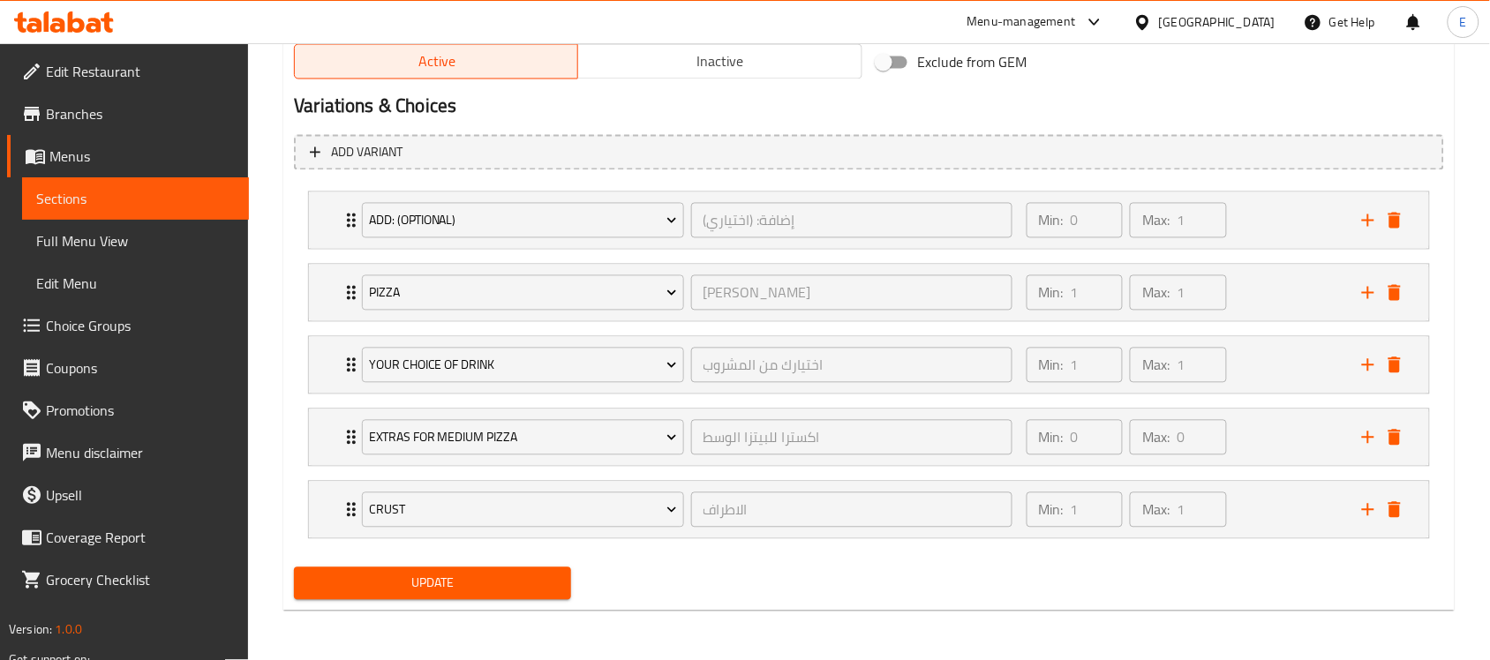
scroll to position [933, 0]
click at [344, 292] on icon "Expand" at bounding box center [351, 292] width 21 height 21
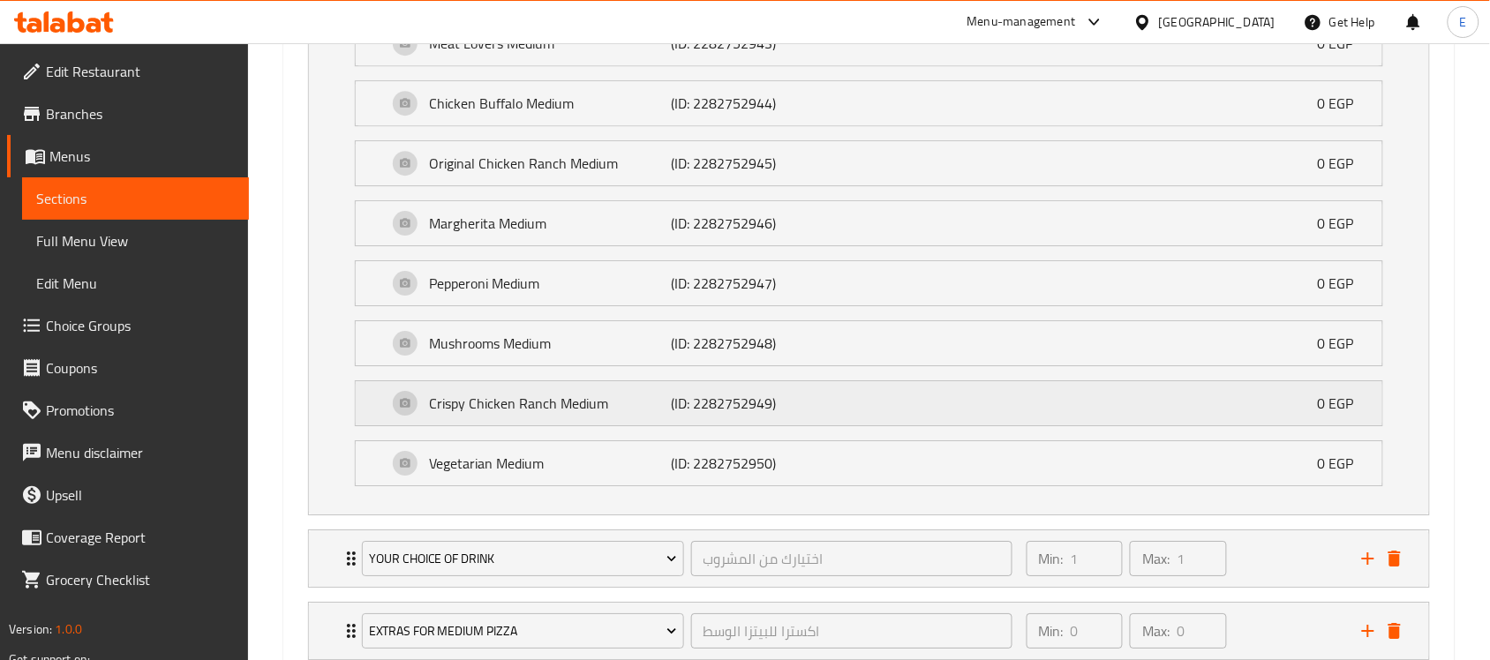
scroll to position [1755, 0]
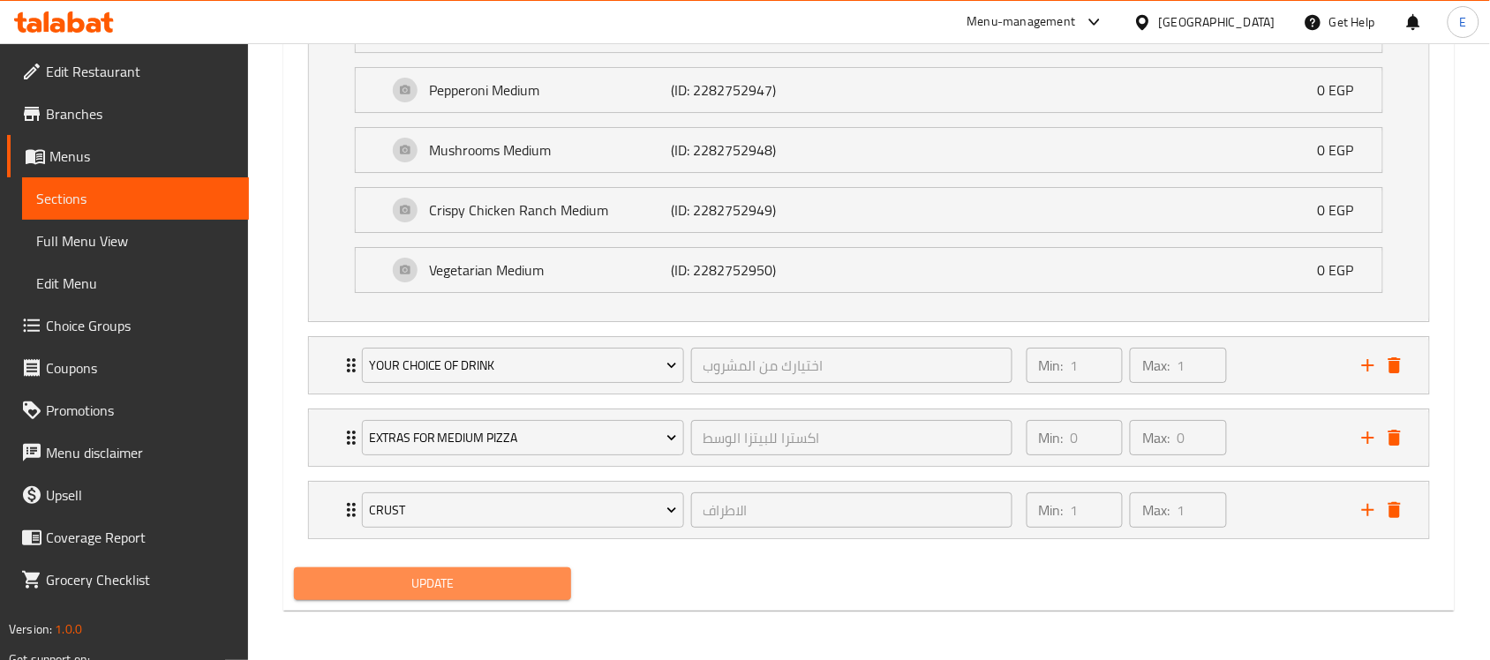
click at [497, 569] on button "Update" at bounding box center [432, 584] width 277 height 33
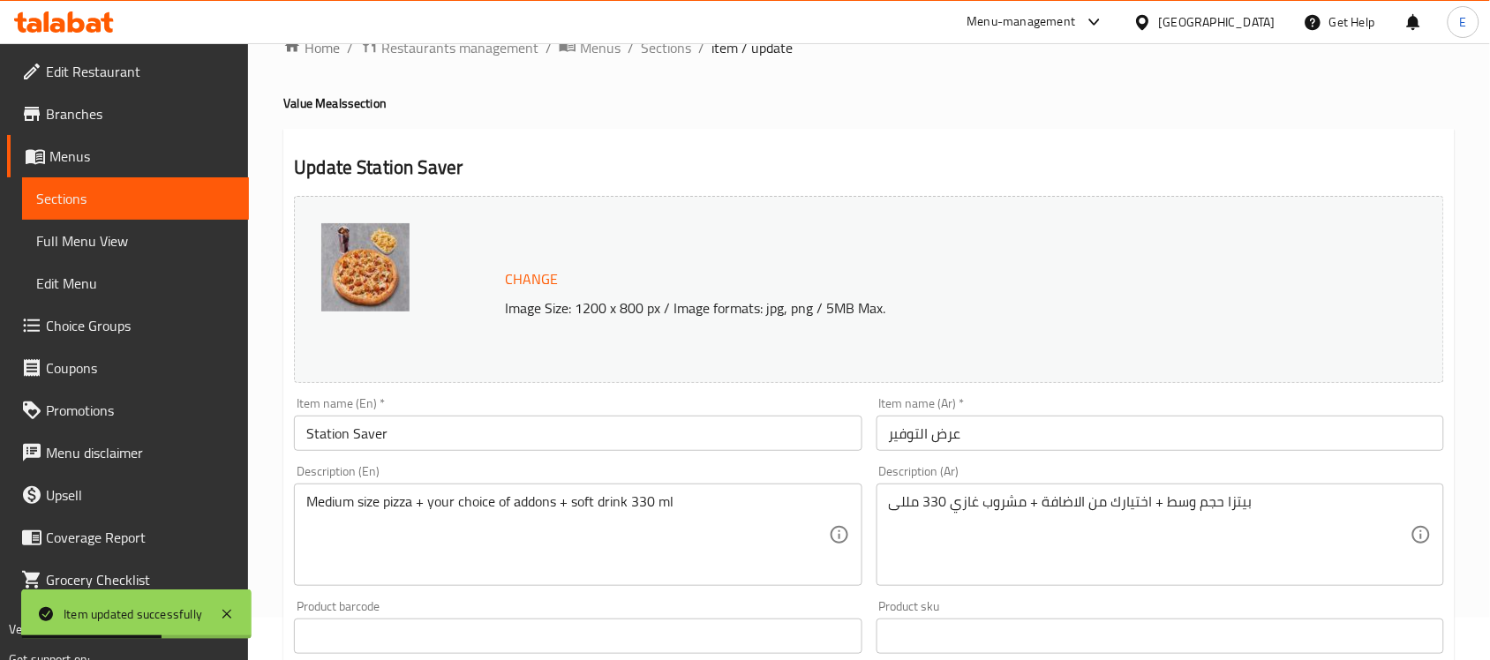
scroll to position [0, 0]
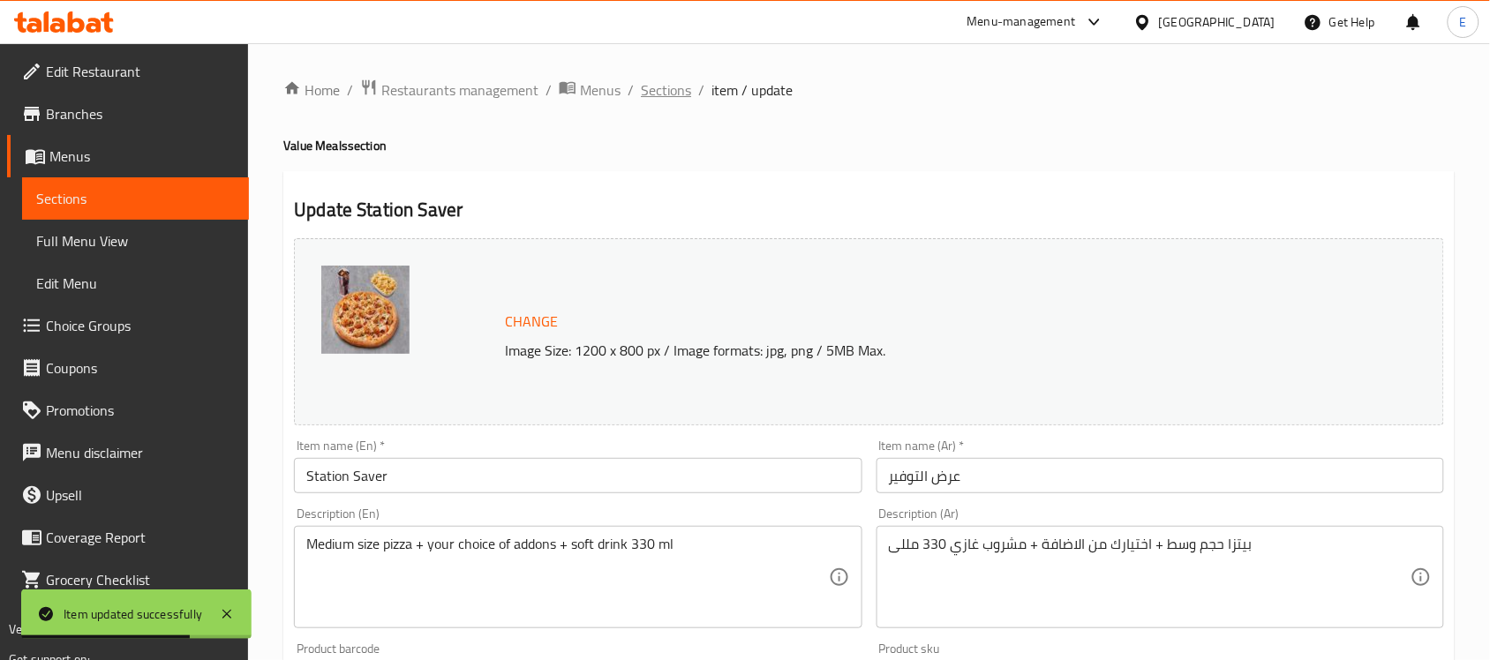
click at [660, 90] on span "Sections" at bounding box center [666, 89] width 50 height 21
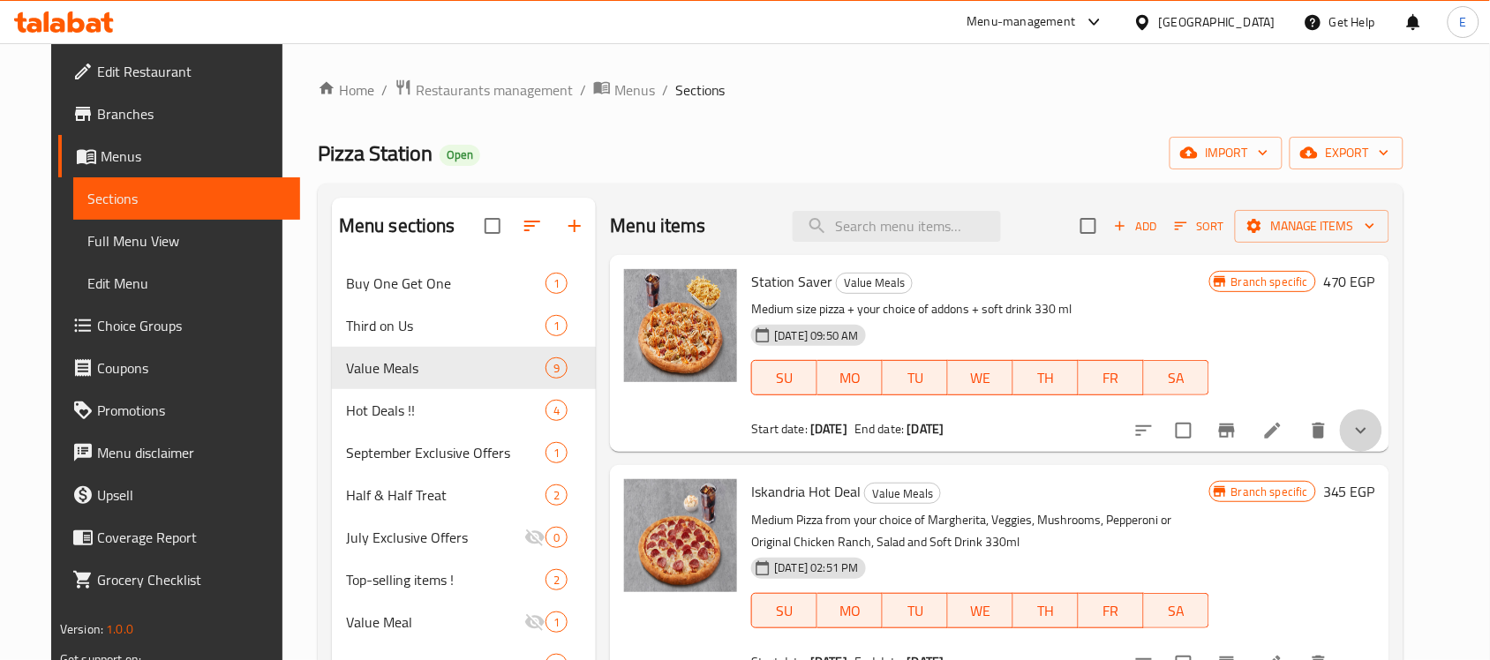
click at [1380, 421] on button "show more" at bounding box center [1361, 431] width 42 height 42
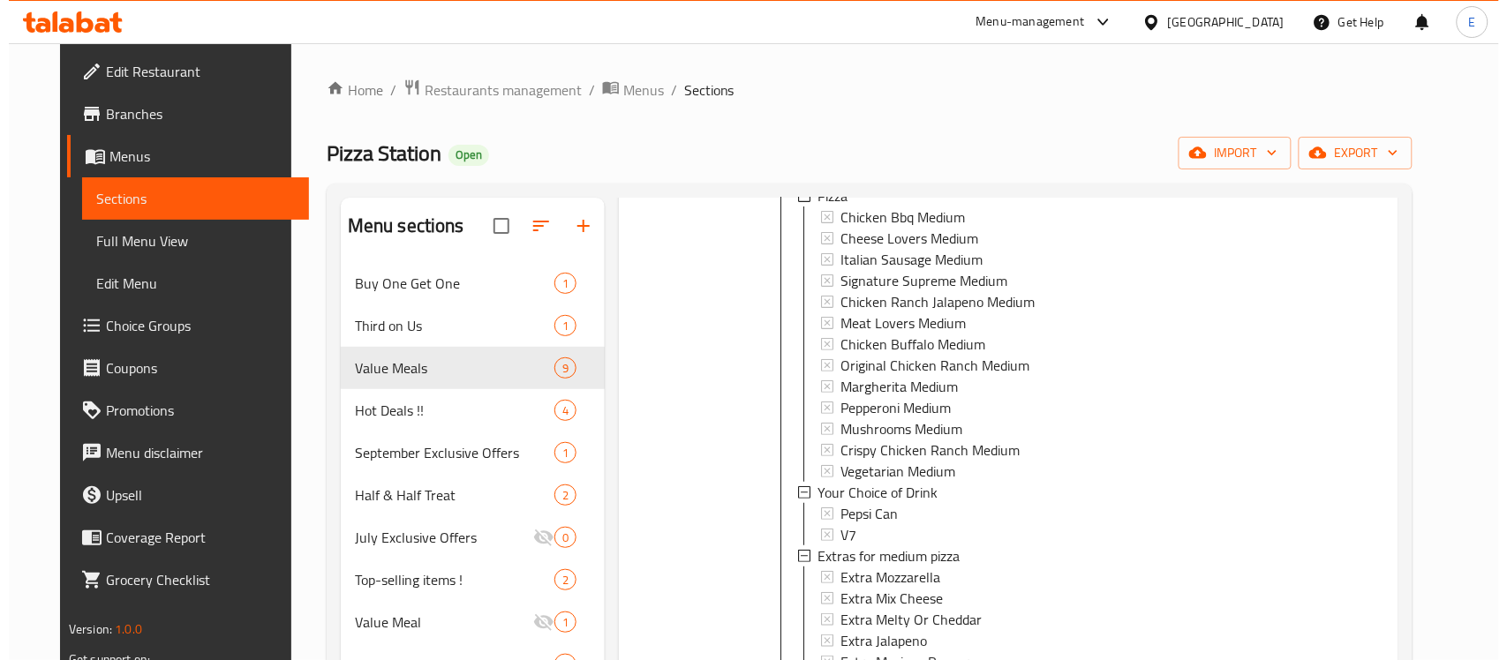
scroll to position [355, 0]
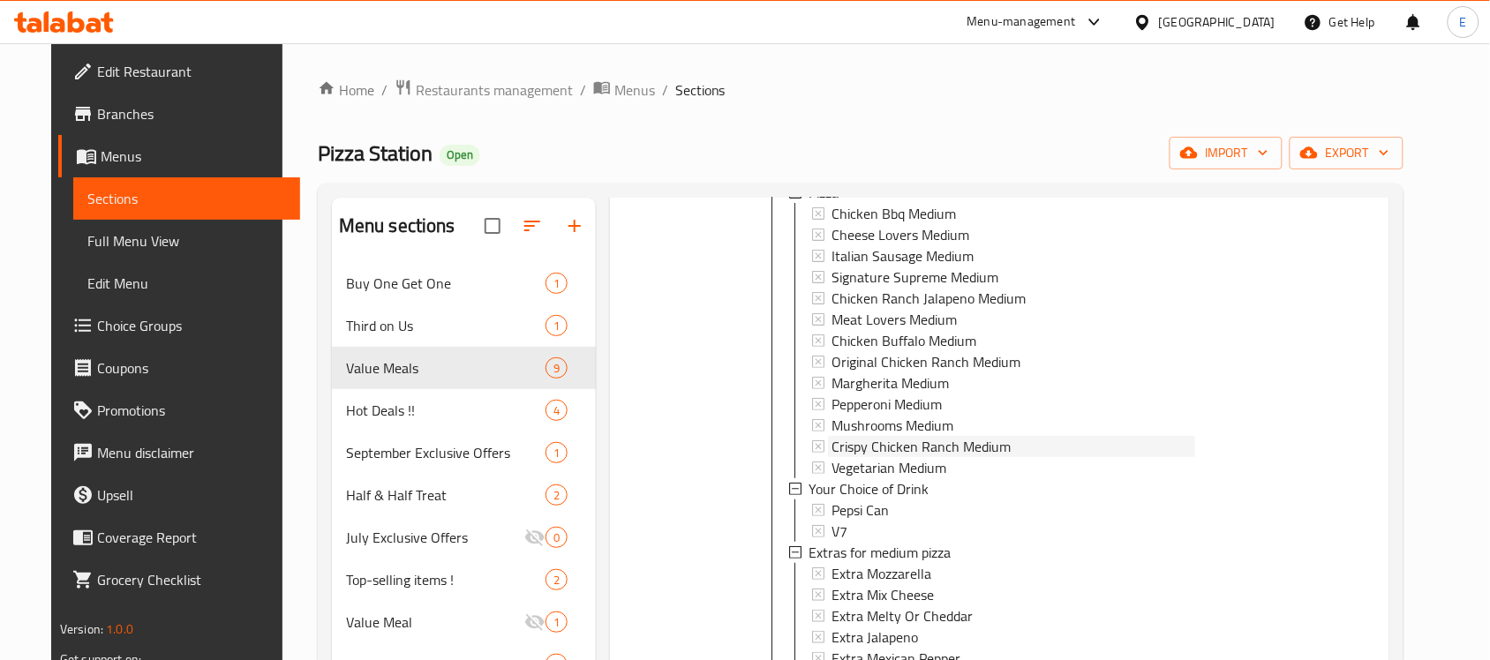
click at [960, 450] on span "Crispy Chicken Ranch Medium" at bounding box center [921, 446] width 179 height 21
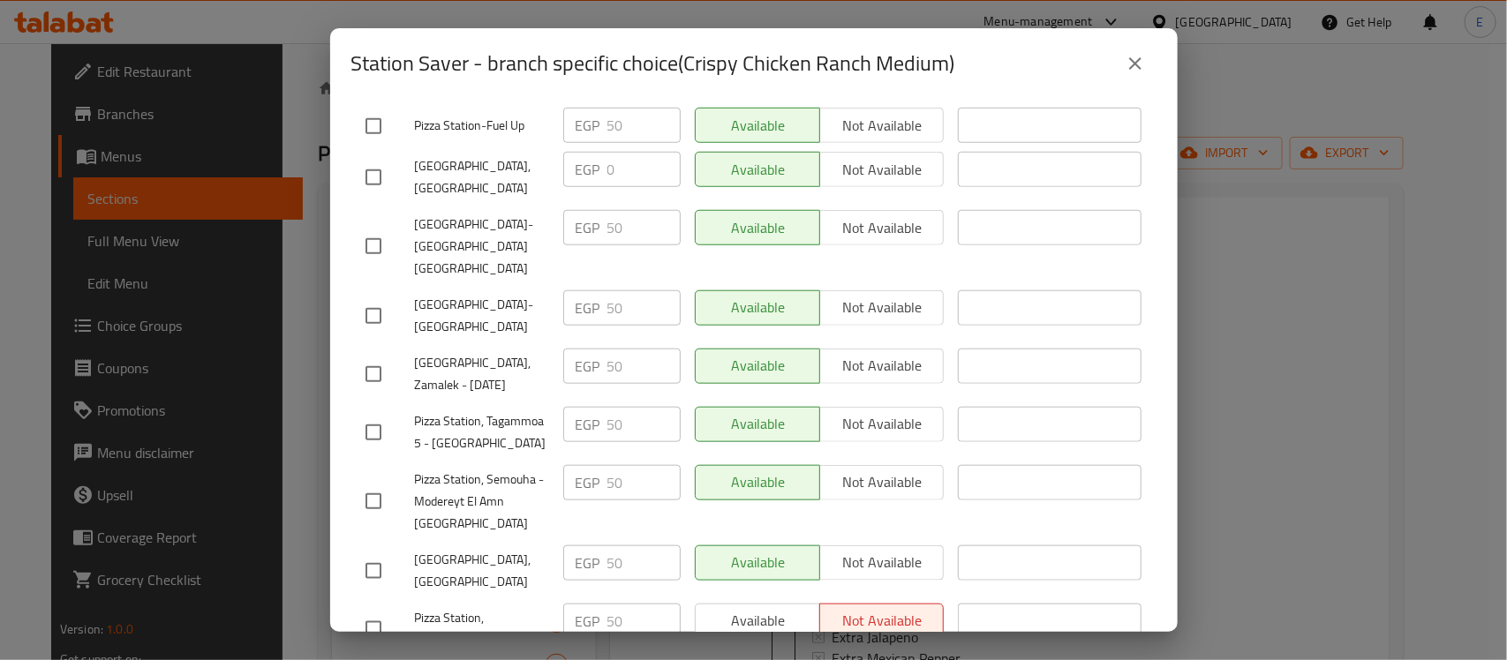
scroll to position [0, 0]
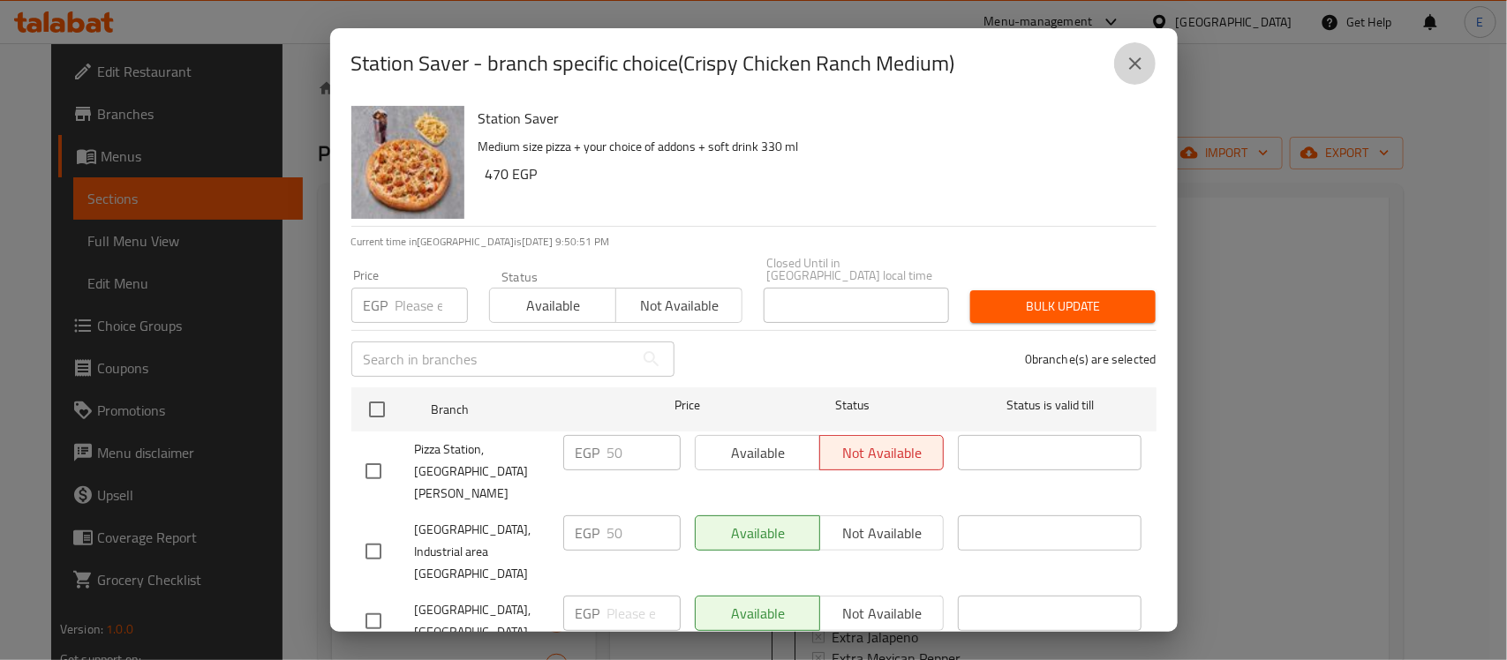
click at [1127, 57] on icon "close" at bounding box center [1135, 63] width 21 height 21
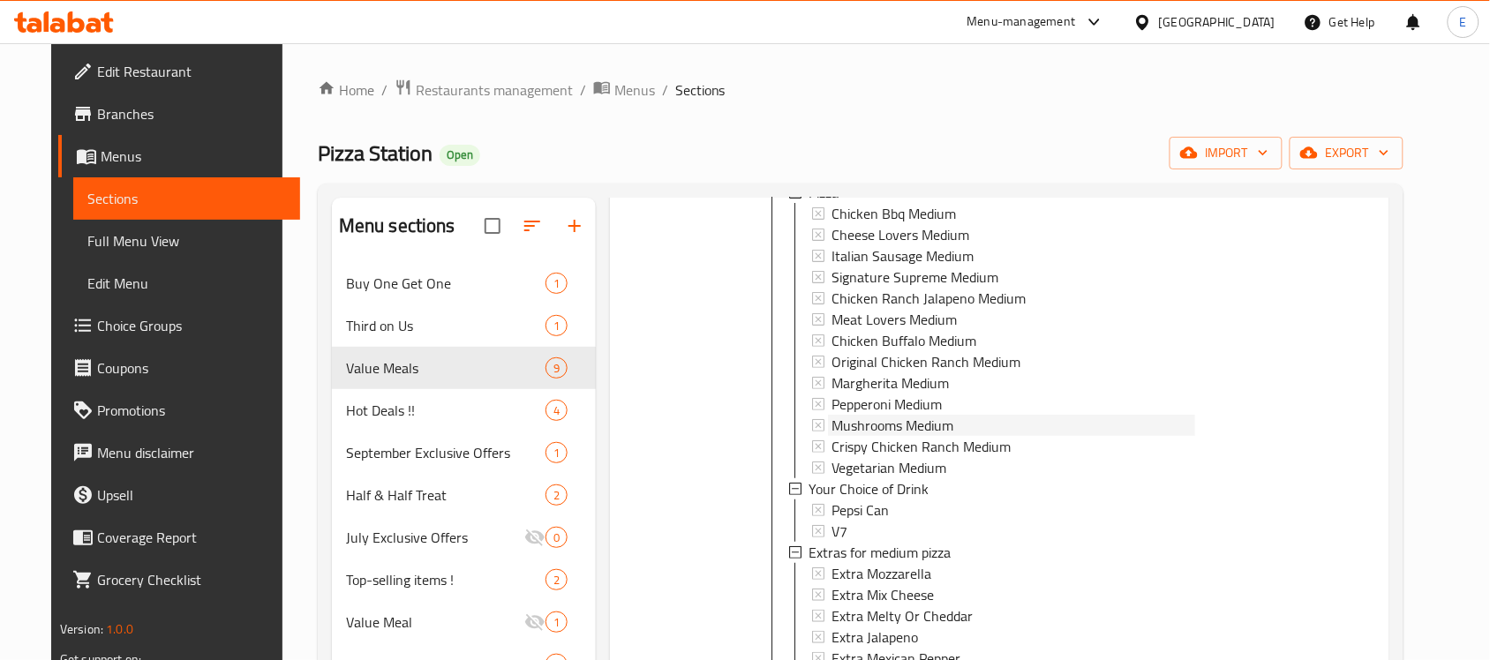
click at [921, 415] on span "Mushrooms Medium" at bounding box center [893, 425] width 122 height 21
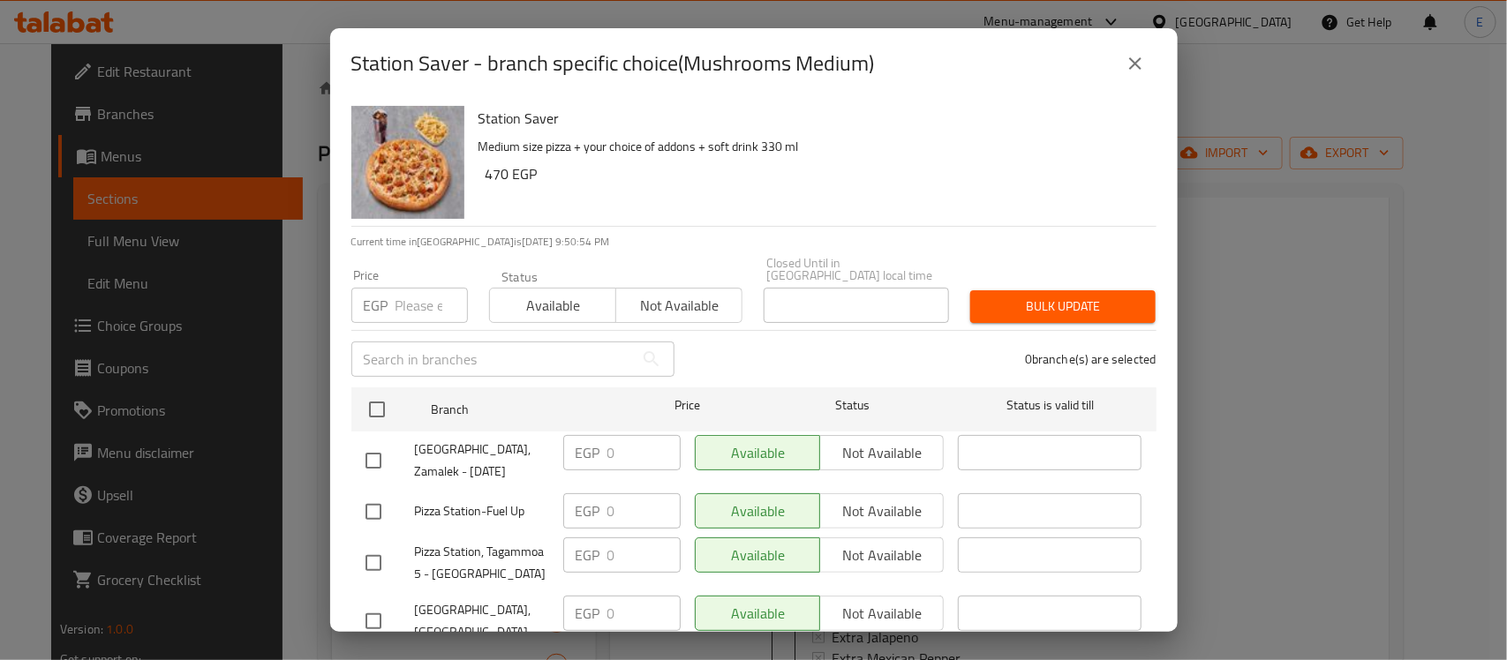
scroll to position [663, 0]
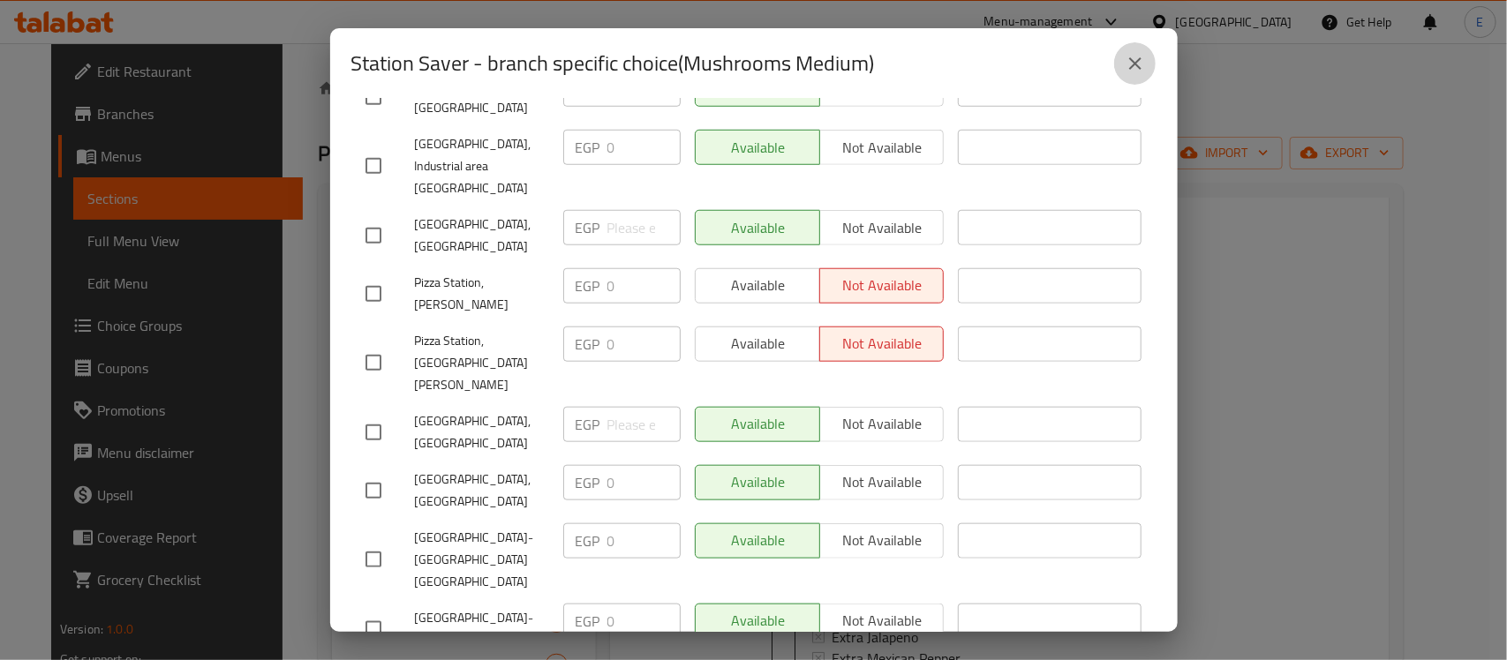
click at [1128, 71] on icon "close" at bounding box center [1135, 63] width 21 height 21
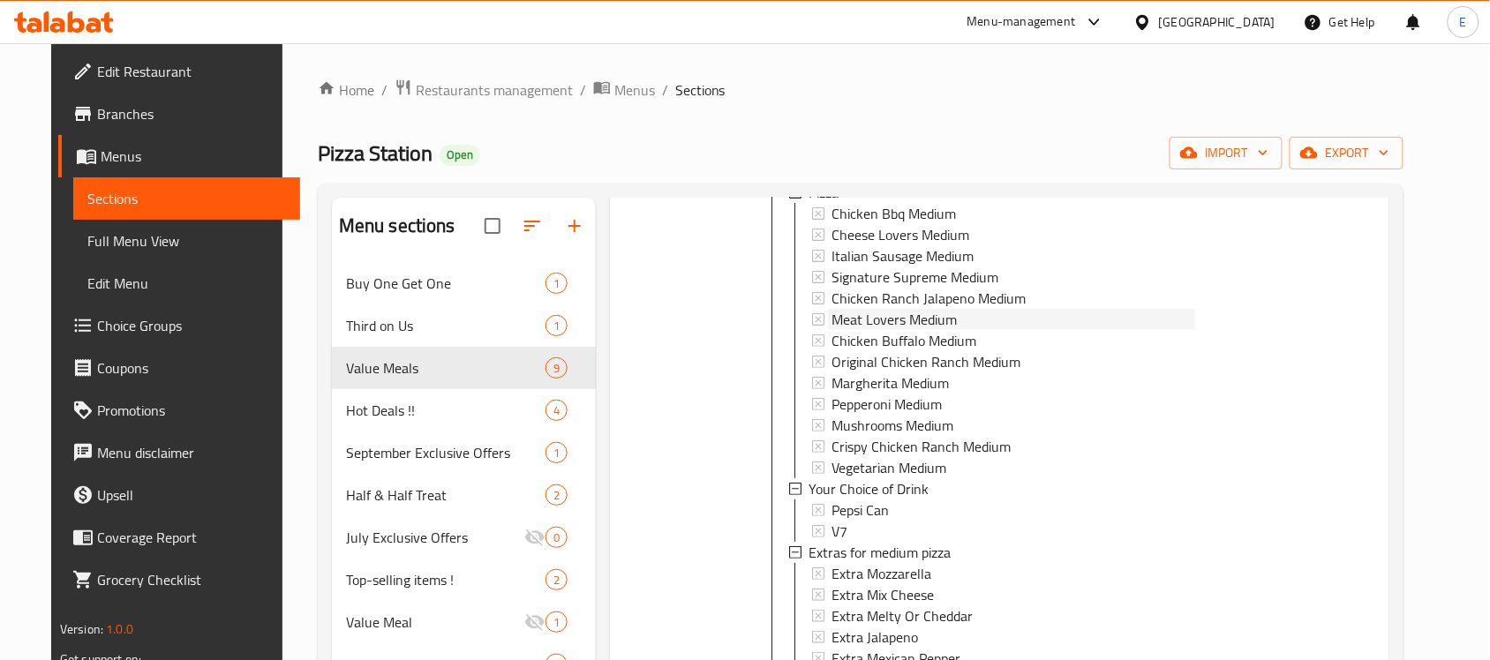
click at [906, 324] on span "Meat Lovers Medium" at bounding box center [894, 319] width 125 height 21
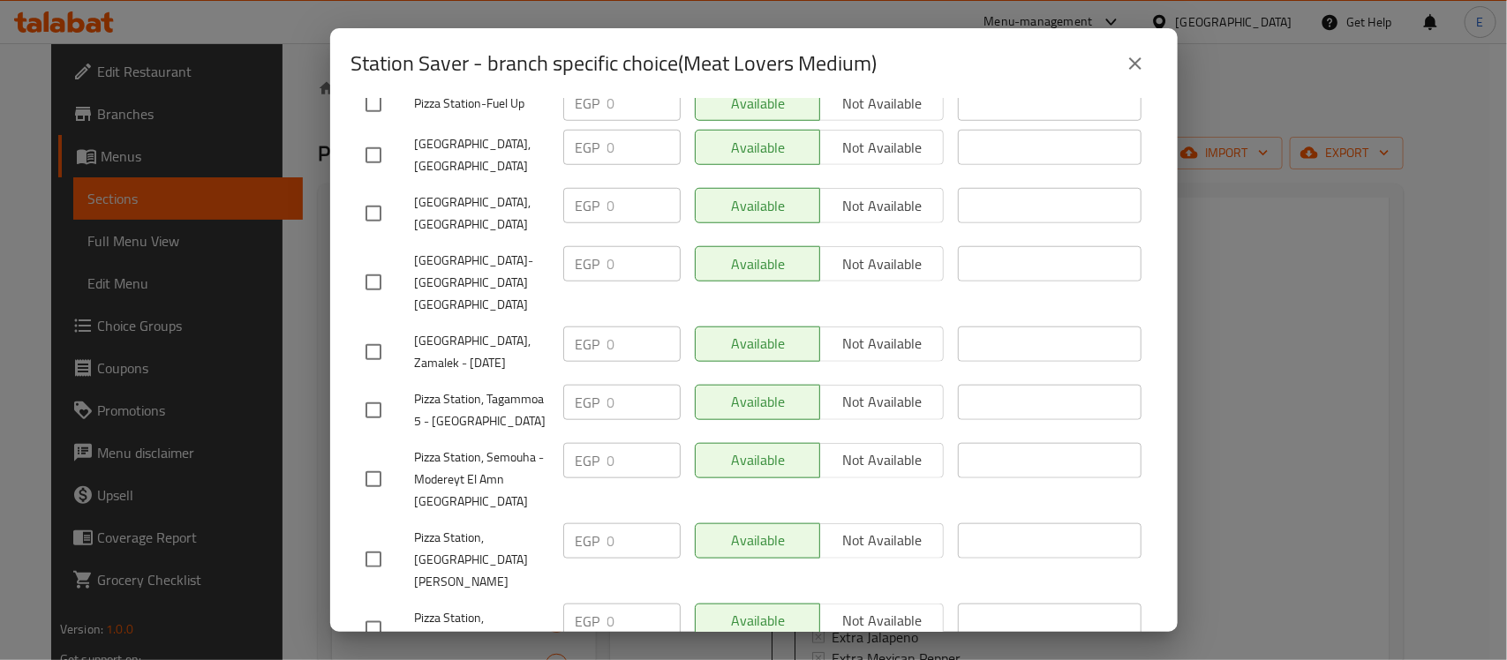
scroll to position [0, 0]
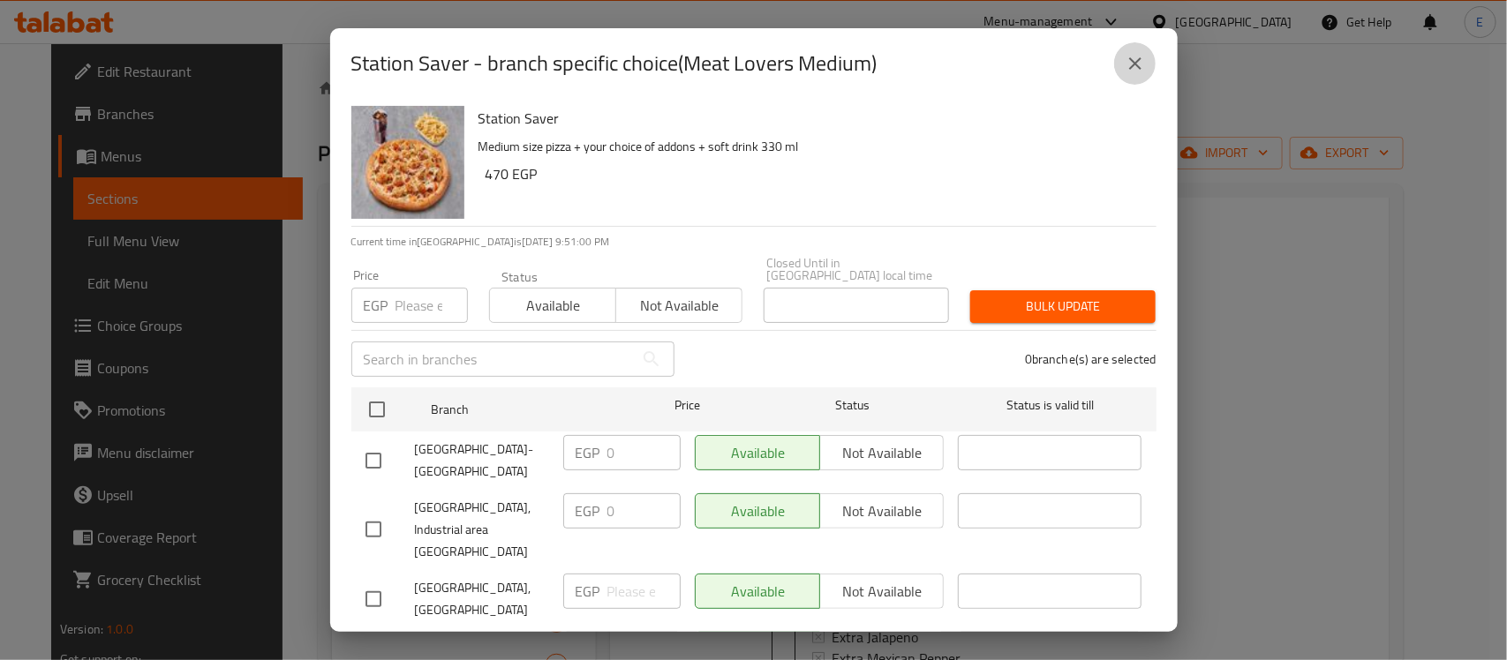
click at [1128, 64] on icon "close" at bounding box center [1135, 63] width 21 height 21
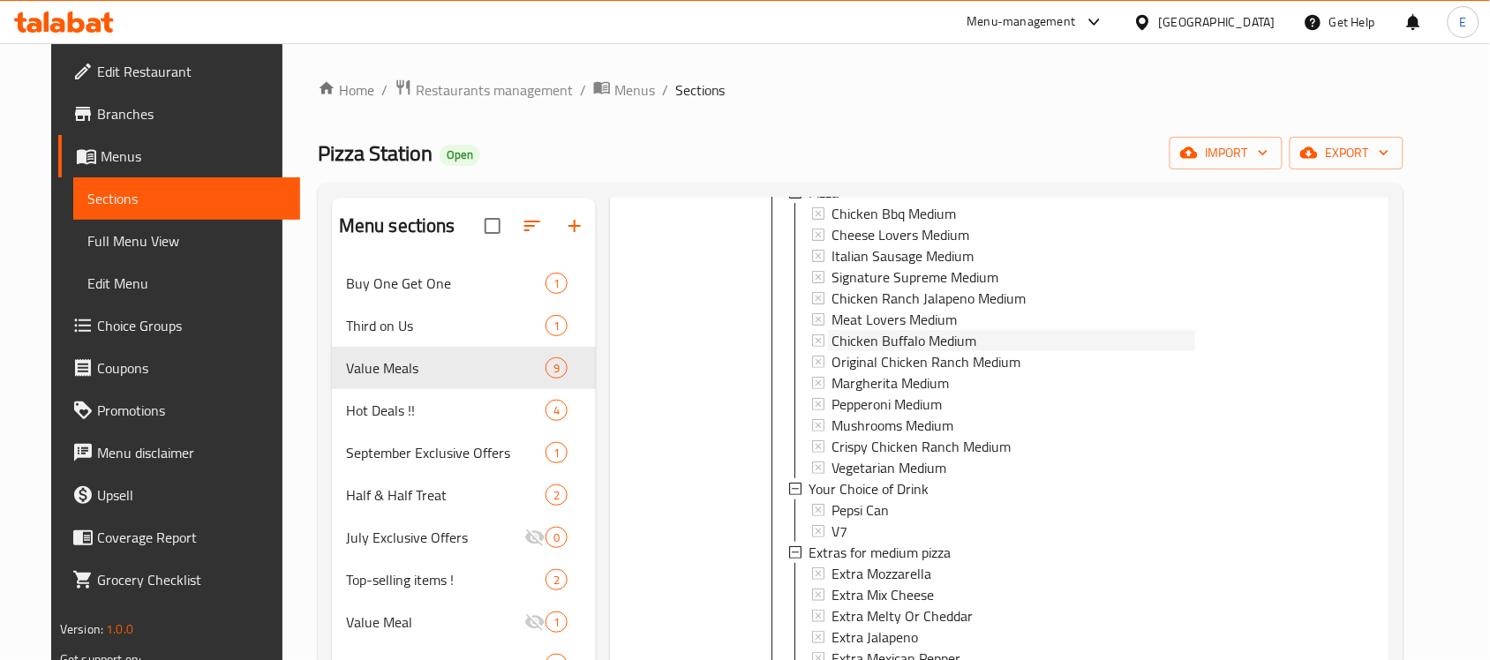
click at [953, 336] on span "Chicken Buffalo Medium" at bounding box center [904, 340] width 145 height 21
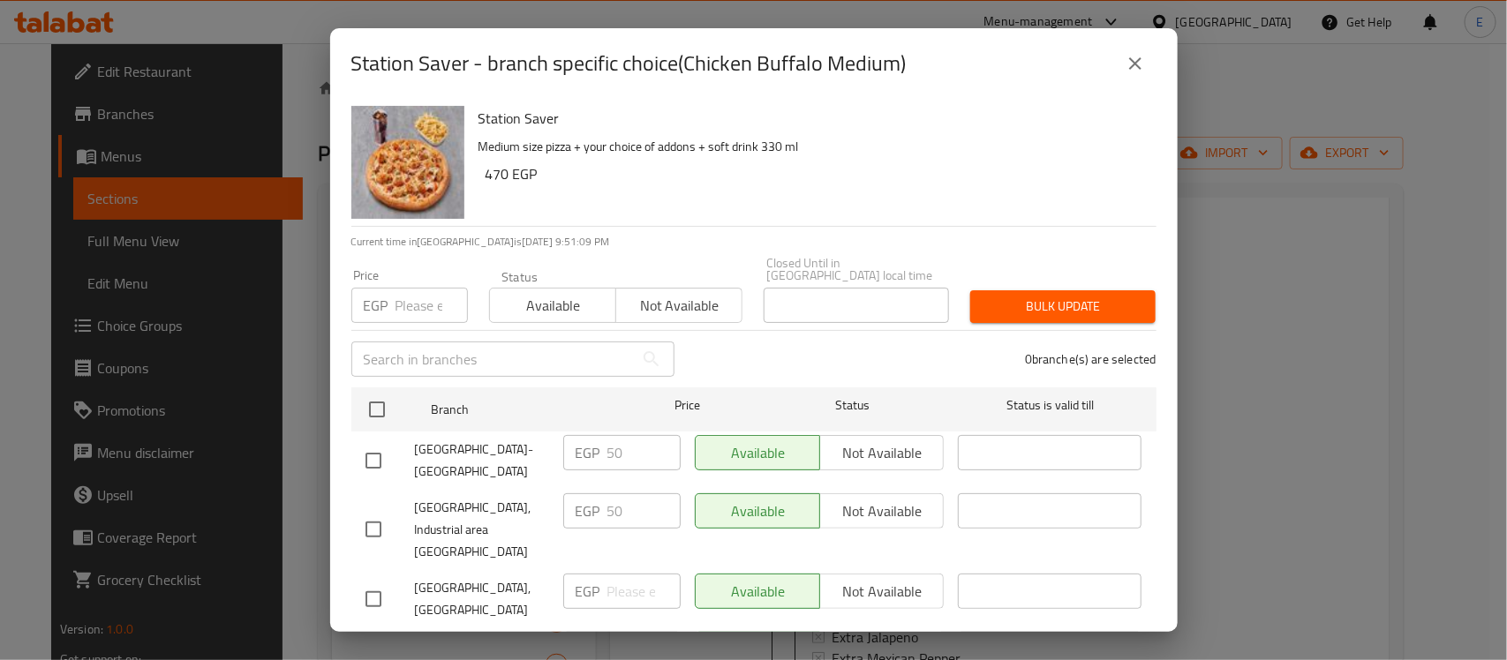
click at [953, 336] on div "0 branche(s) are selected" at bounding box center [926, 359] width 482 height 64
click at [1125, 57] on icon "close" at bounding box center [1135, 63] width 21 height 21
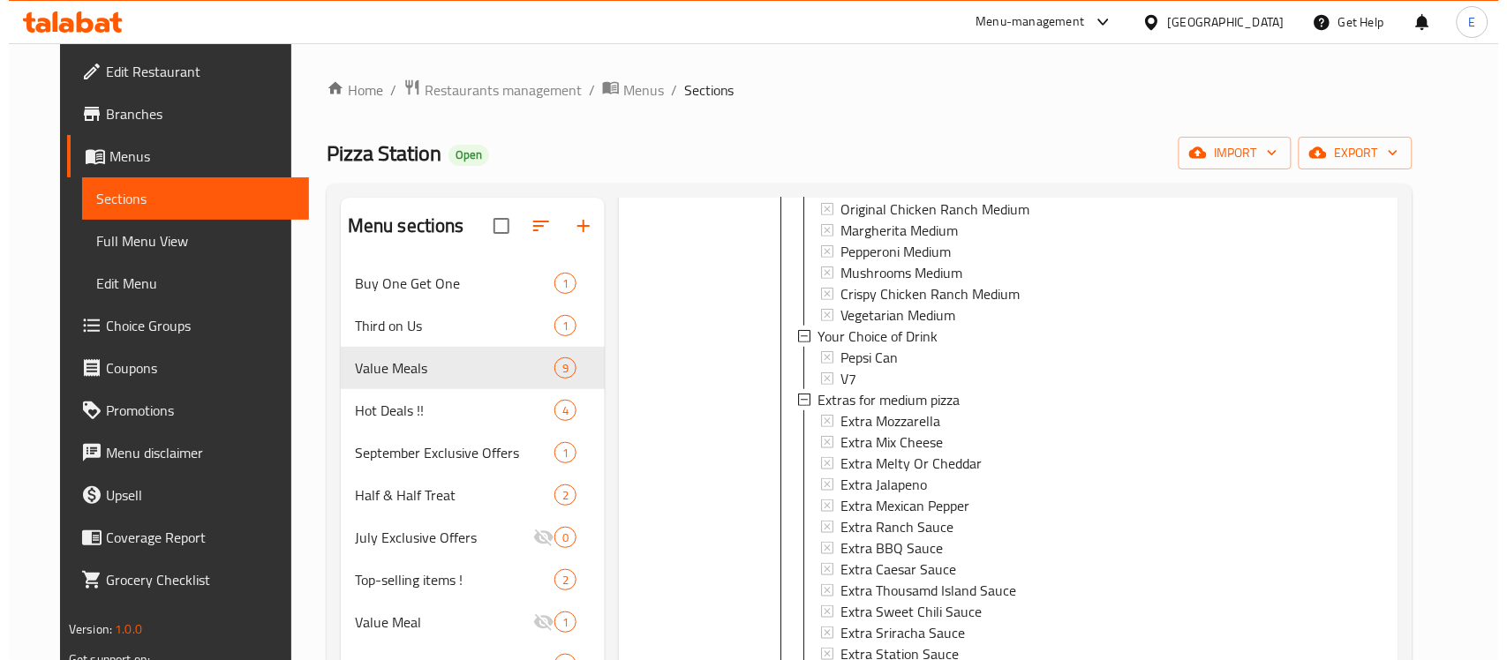
scroll to position [506, 0]
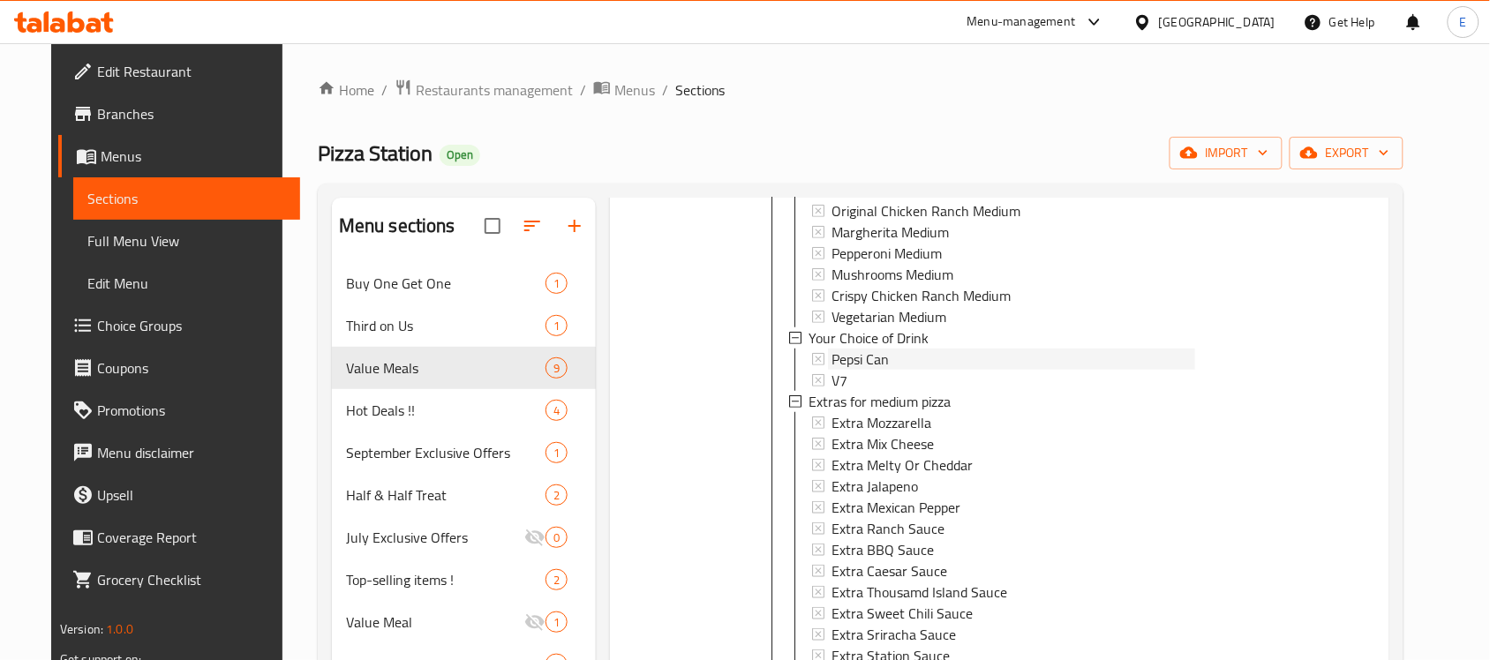
click at [870, 360] on span "Pepsi Can" at bounding box center [860, 359] width 57 height 21
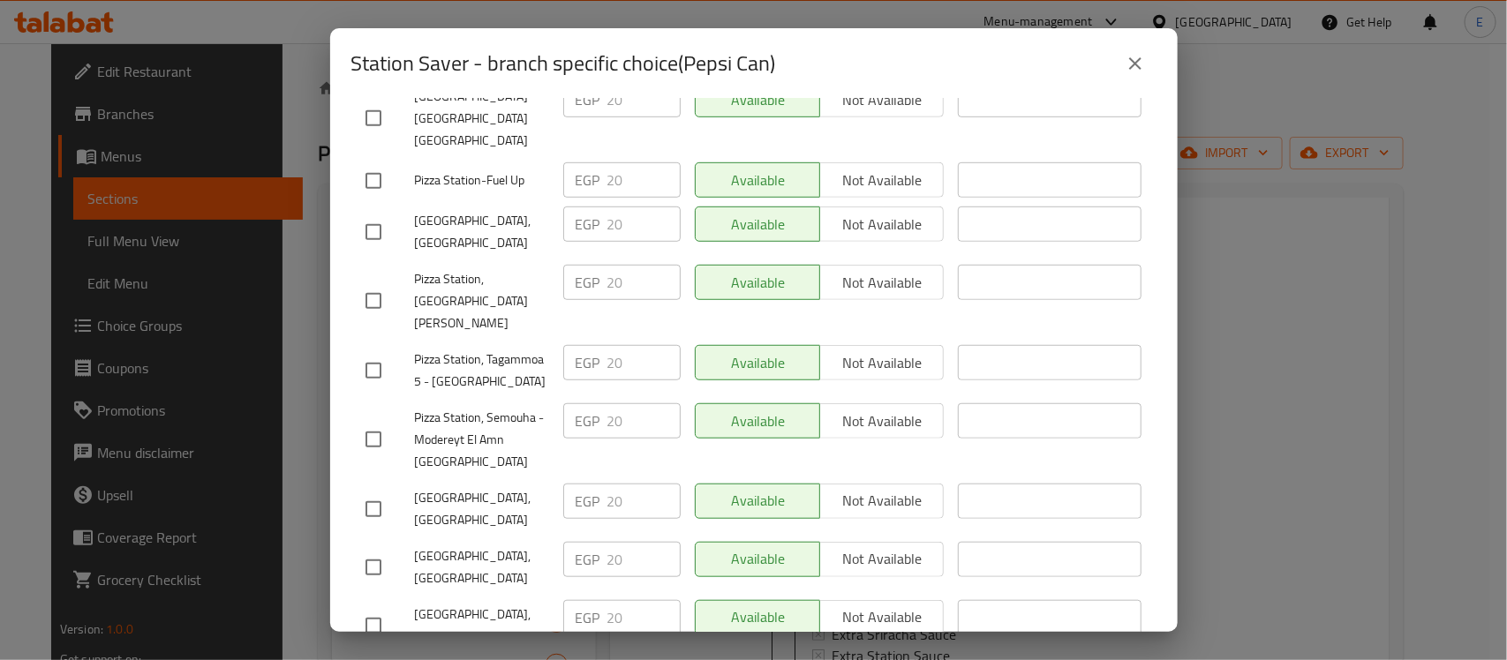
scroll to position [663, 0]
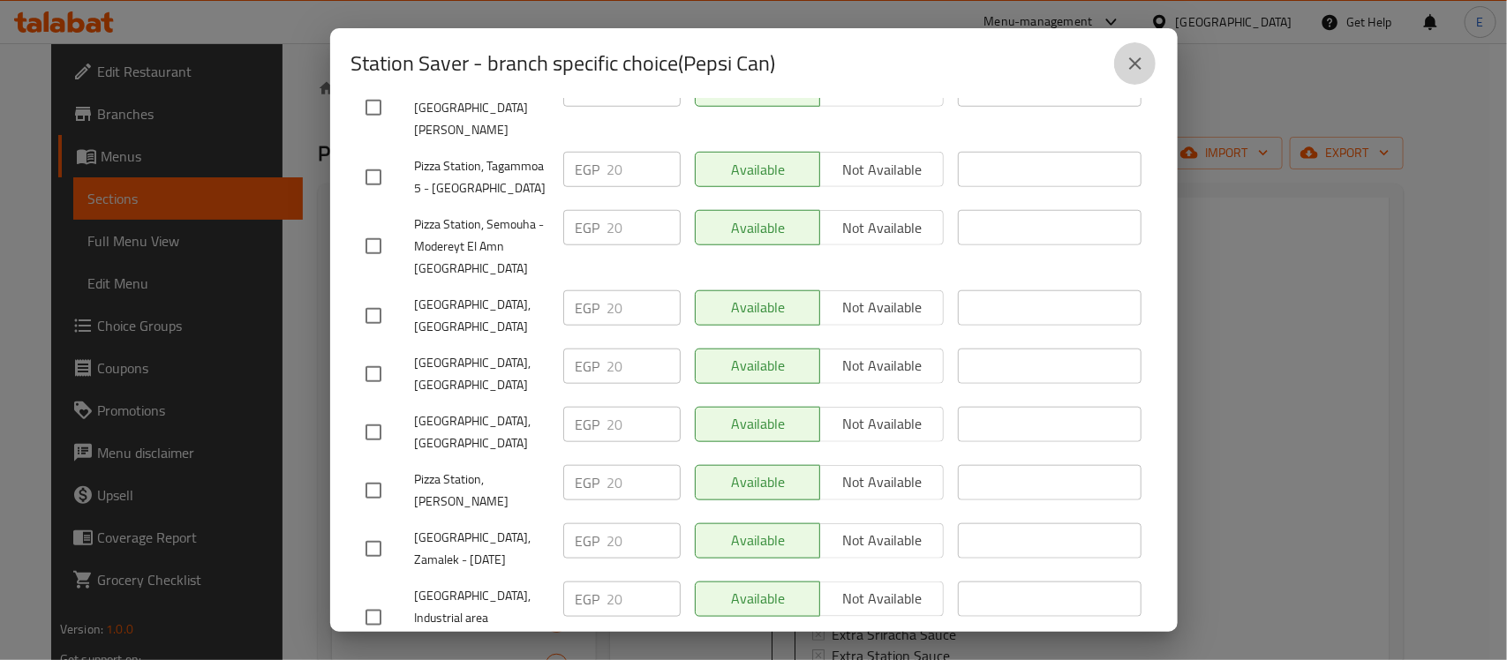
click at [1135, 50] on button "close" at bounding box center [1135, 63] width 42 height 42
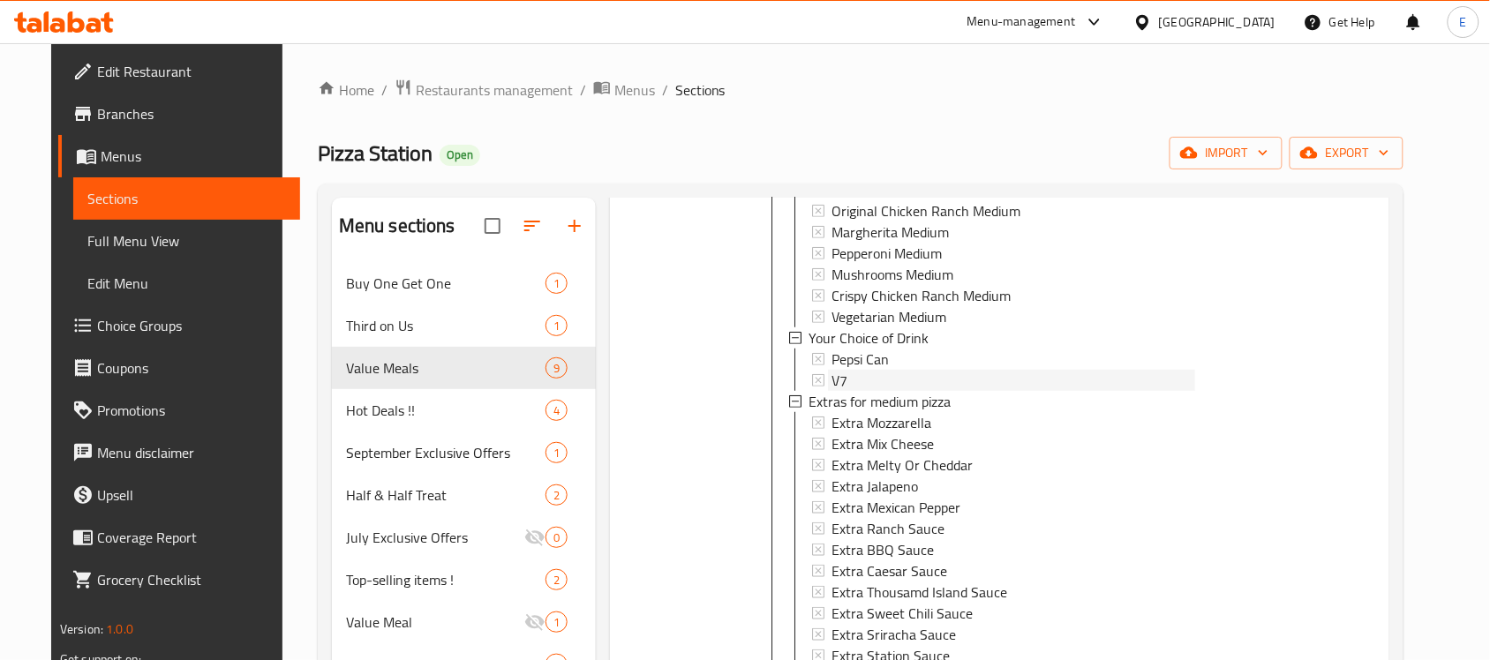
click at [884, 372] on div "V7" at bounding box center [1013, 380] width 363 height 21
